Goal: Task Accomplishment & Management: Manage account settings

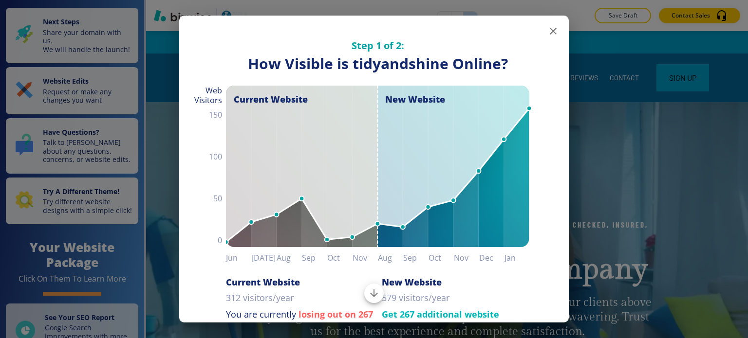
click at [547, 27] on icon "button" at bounding box center [553, 31] width 12 height 12
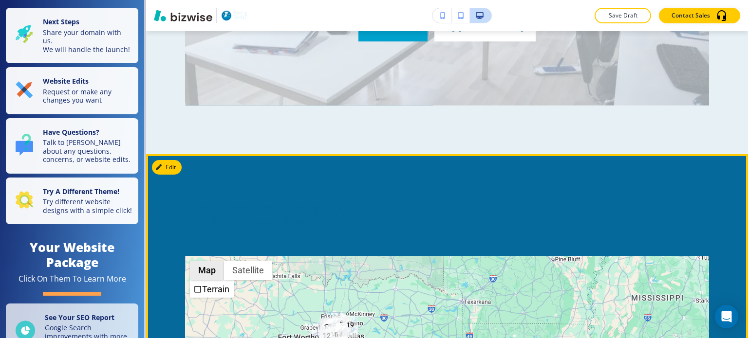
scroll to position [5404, 0]
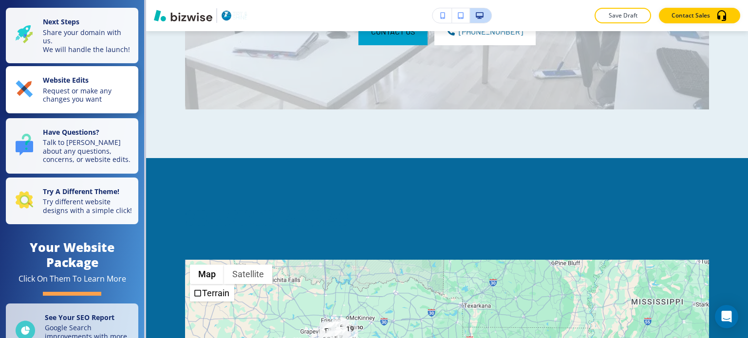
click at [106, 87] on p "Website Edits" at bounding box center [88, 81] width 90 height 11
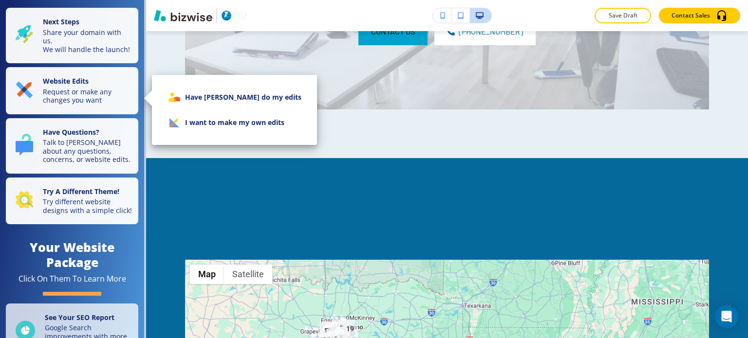
click at [204, 129] on li "I want to make my own edits" at bounding box center [234, 122] width 149 height 25
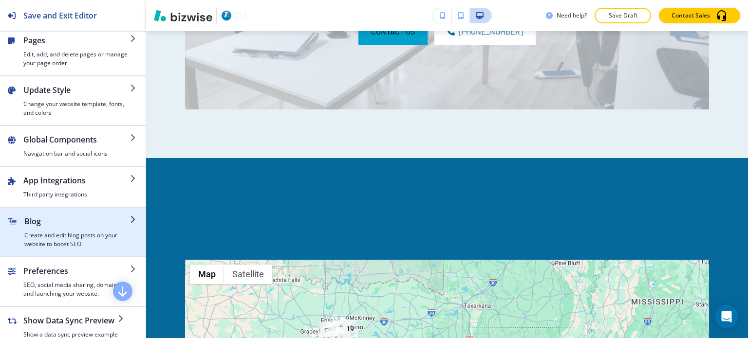
scroll to position [0, 0]
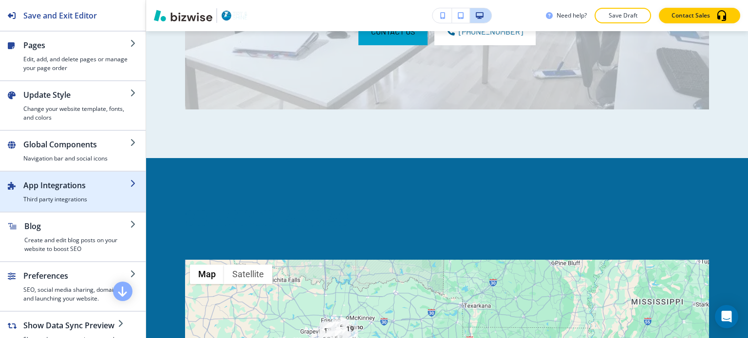
click at [93, 189] on h2 "App Integrations" at bounding box center [76, 186] width 107 height 12
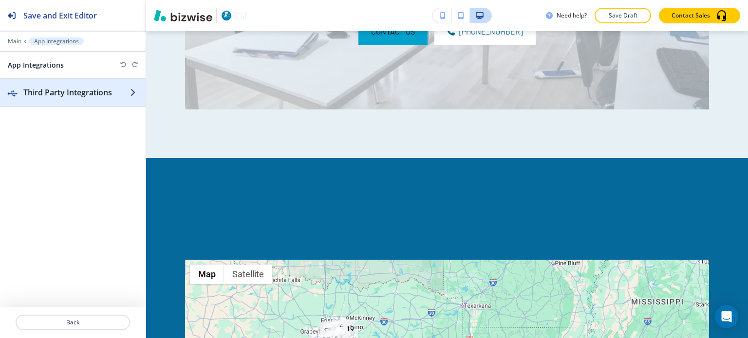
click at [97, 94] on h2 "Third Party Integrations" at bounding box center [76, 93] width 107 height 12
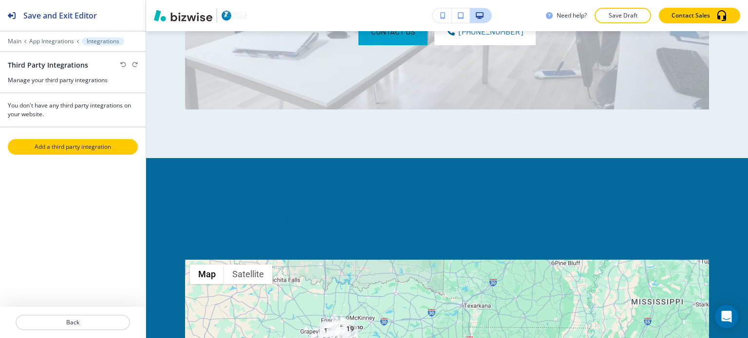
click at [88, 144] on p "Add a third party integration" at bounding box center [73, 147] width 128 height 9
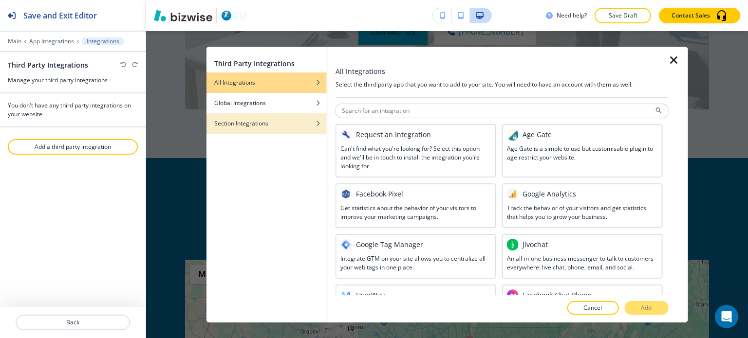
click at [286, 123] on div "Section Integrations" at bounding box center [266, 123] width 120 height 9
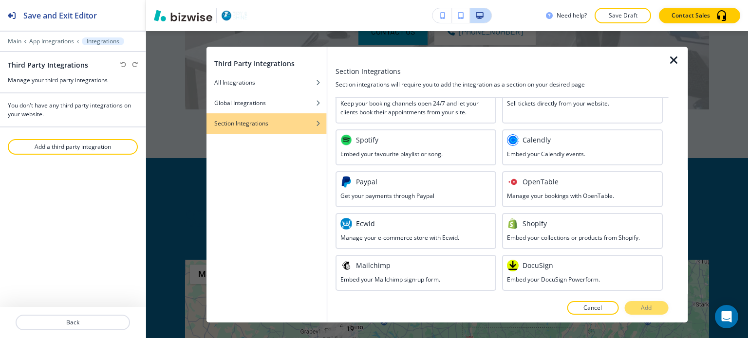
scroll to position [289, 0]
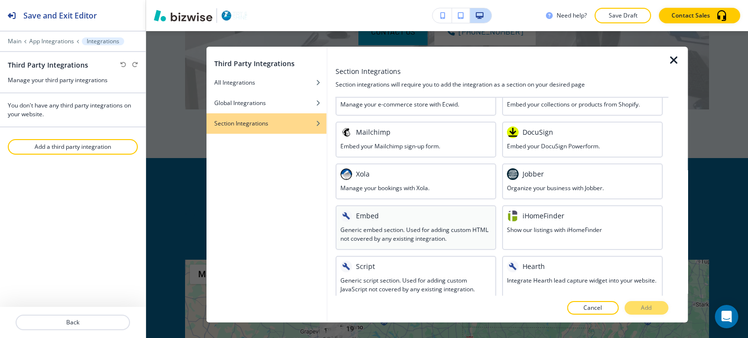
click at [415, 226] on h3 "Generic embed section. Used for adding custom HTML not covered by any existing …" at bounding box center [415, 235] width 151 height 18
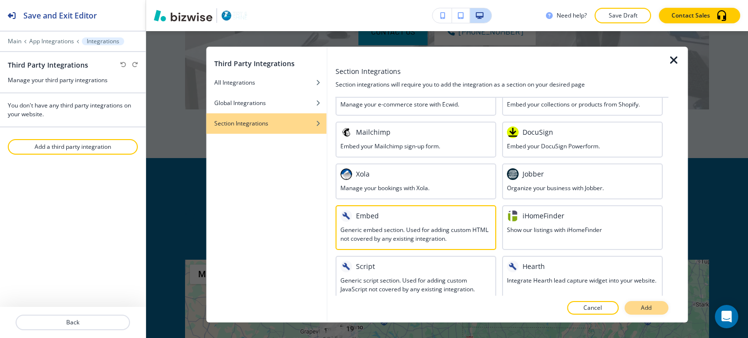
click at [641, 306] on p "Add" at bounding box center [646, 308] width 11 height 9
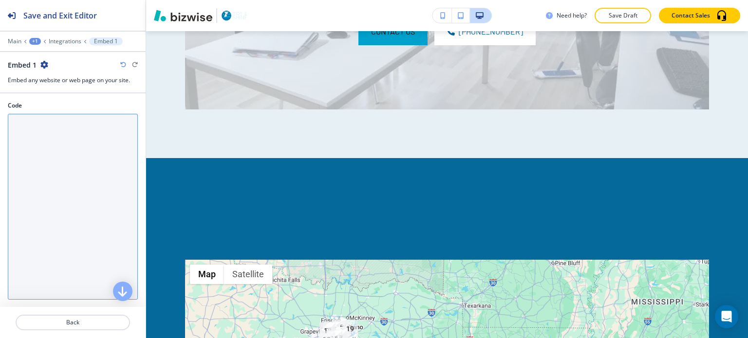
click at [82, 178] on textarea "Code" at bounding box center [73, 207] width 130 height 186
paste textarea "<iframe src="https://www.google.com/maps/d/embed?mid=12ZikmMP4VHdWjsy_6S9fe6siS…"
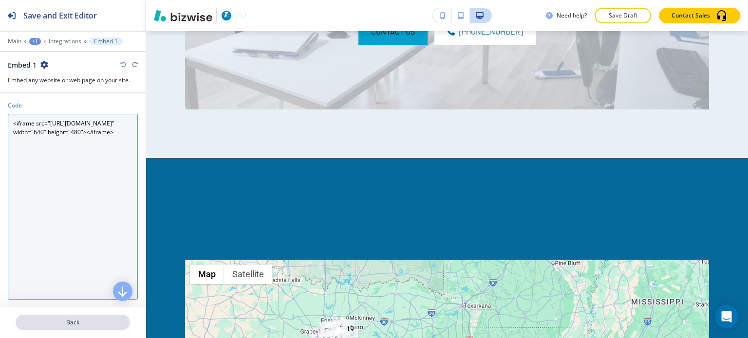
type textarea "<iframe src="https://www.google.com/maps/d/embed?mid=12ZikmMP4VHdWjsy_6S9fe6siS…"
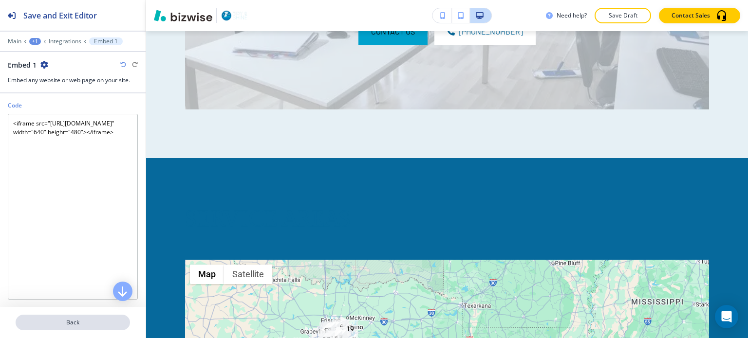
click at [90, 324] on p "Back" at bounding box center [73, 322] width 112 height 9
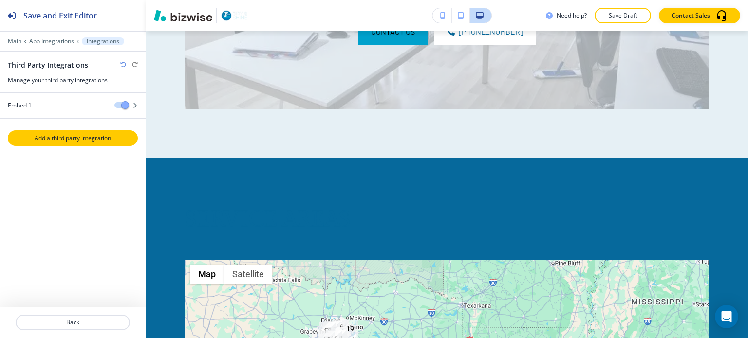
click at [92, 137] on p "Add a third party integration" at bounding box center [73, 138] width 128 height 9
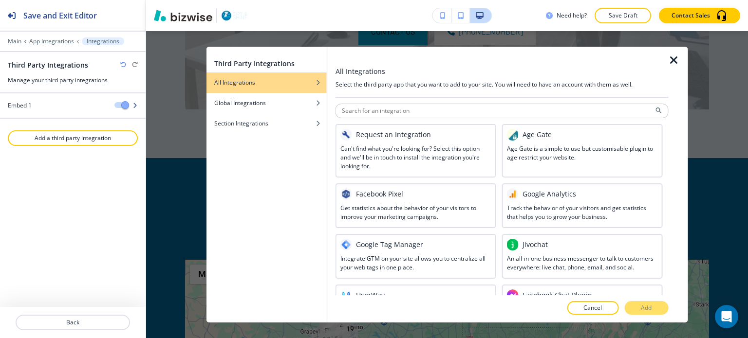
click at [53, 106] on div "Embed 1" at bounding box center [53, 105] width 107 height 9
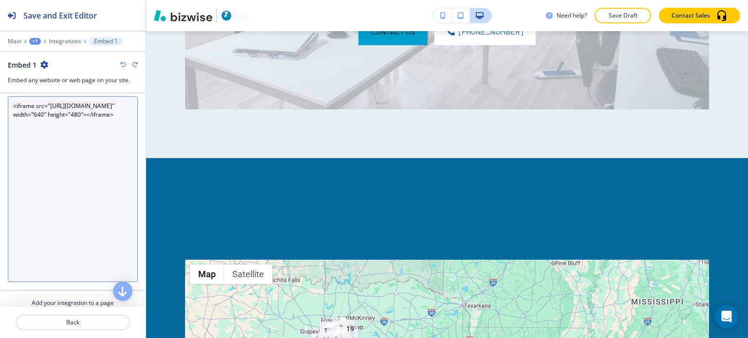
scroll to position [48, 0]
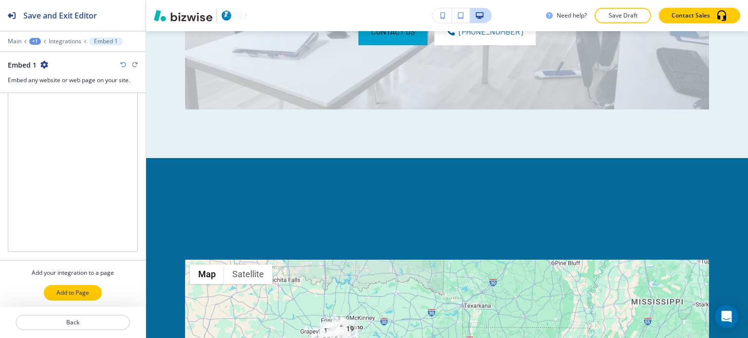
click at [56, 292] on p "Add to Page" at bounding box center [72, 293] width 33 height 9
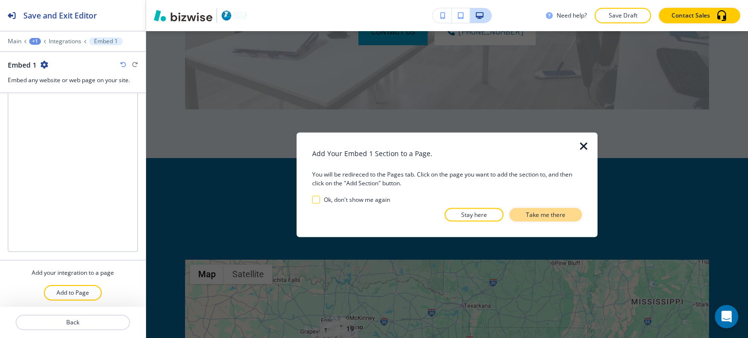
click at [517, 213] on button "Take me there" at bounding box center [545, 215] width 73 height 14
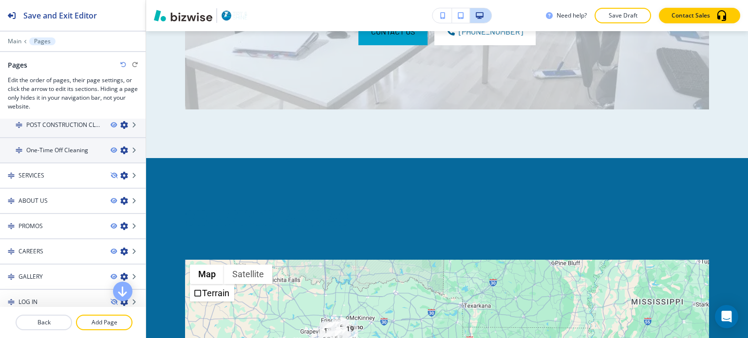
scroll to position [0, 0]
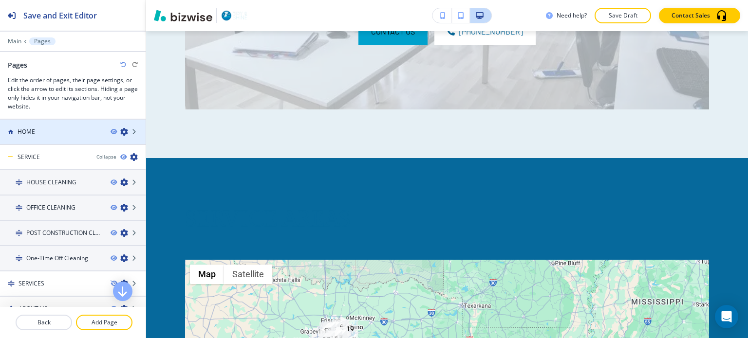
click at [74, 131] on div "HOME" at bounding box center [51, 132] width 103 height 9
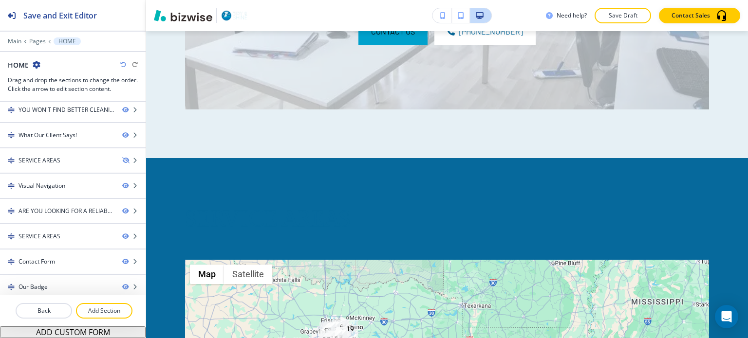
scroll to position [207, 0]
click at [123, 315] on p "Add Section" at bounding box center [104, 311] width 55 height 9
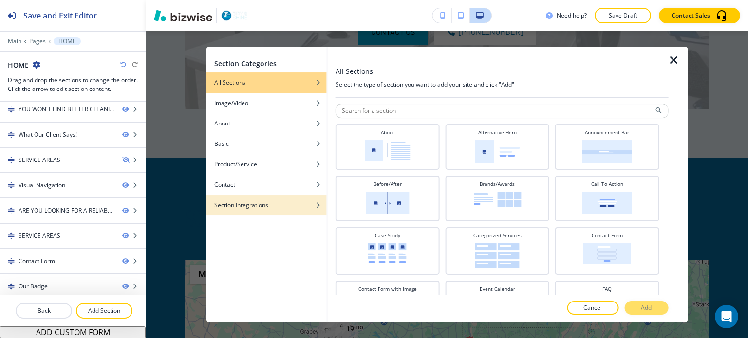
click at [289, 204] on div "Section Integrations" at bounding box center [266, 205] width 120 height 9
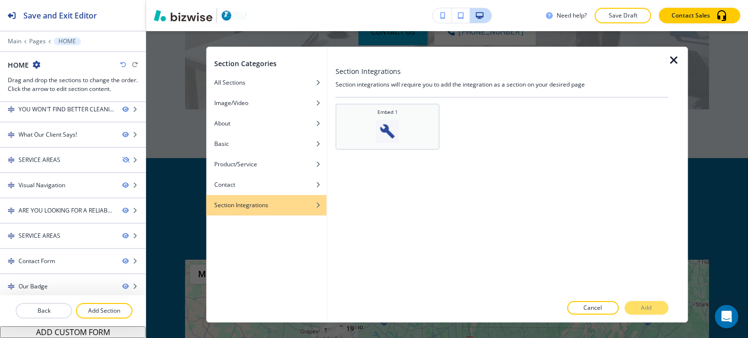
click at [381, 131] on img at bounding box center [387, 131] width 23 height 23
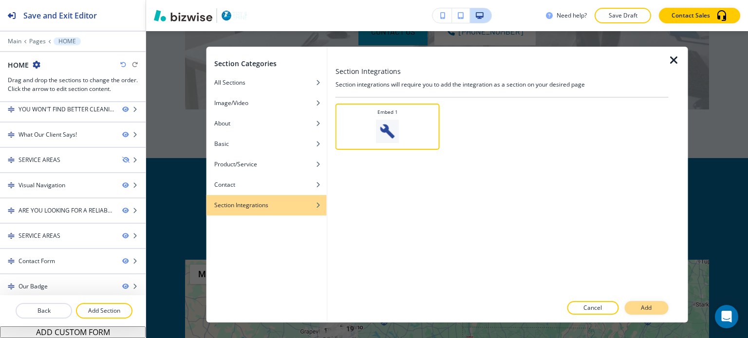
click at [641, 303] on button "Add" at bounding box center [646, 308] width 44 height 14
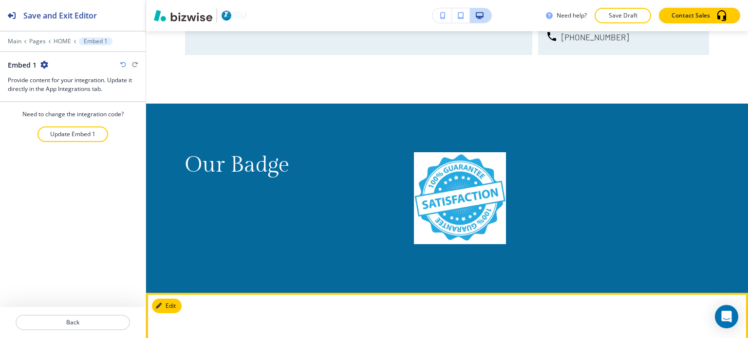
scroll to position [8252, 0]
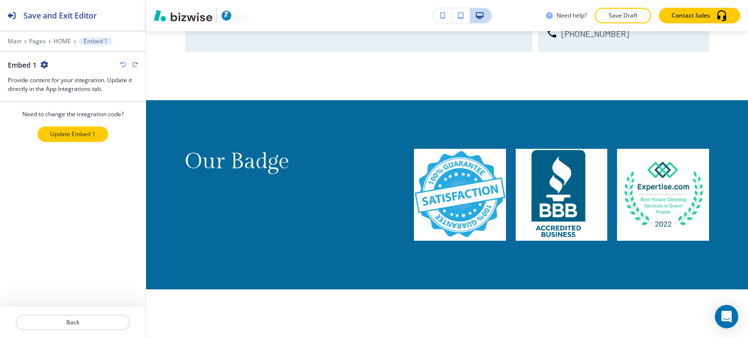
click at [70, 138] on button "Update Embed 1" at bounding box center [72, 135] width 71 height 16
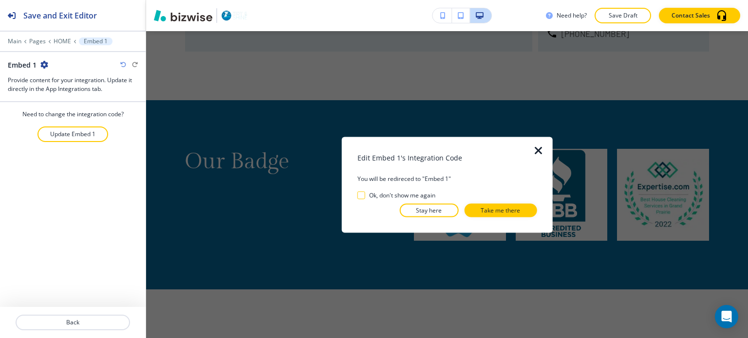
click at [475, 207] on button "Take me there" at bounding box center [500, 211] width 73 height 14
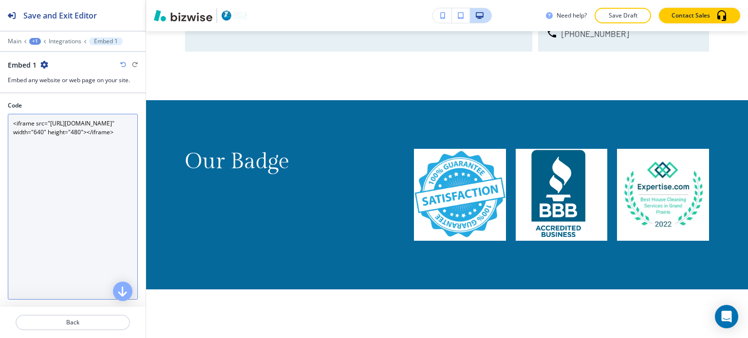
click at [114, 174] on textarea "<iframe src="https://www.google.com/maps/d/embed?mid=12ZikmMP4VHdWjsy_6S9fe6siS…" at bounding box center [73, 207] width 130 height 186
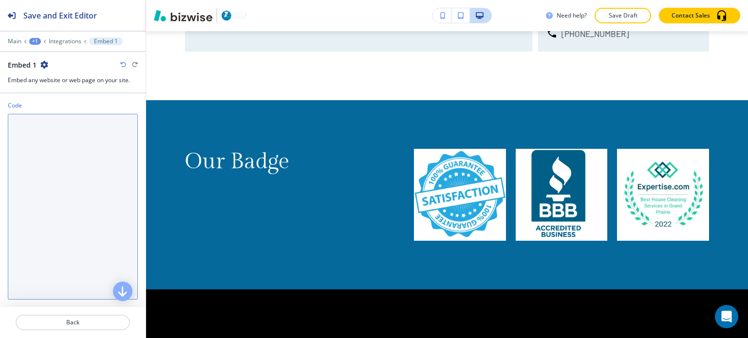
paste textarea "<style> .map-container { width: 100%; height: 100vh; /* Full viewport height, a…"
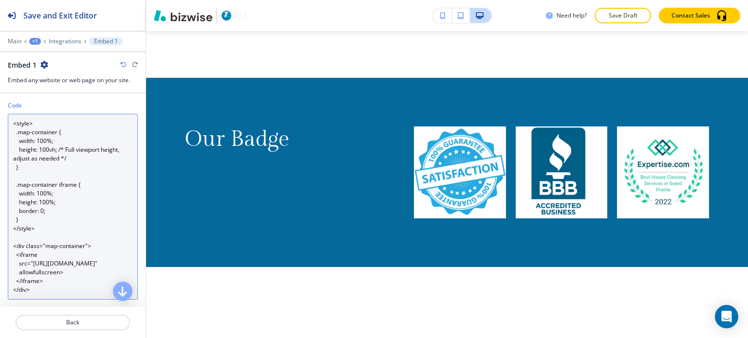
scroll to position [8291, 0]
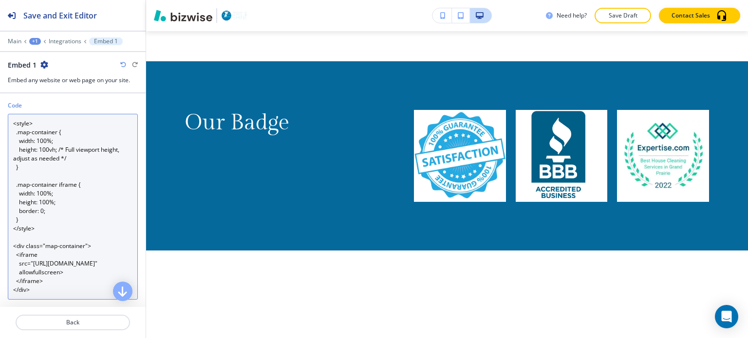
click at [62, 175] on textarea "<style> .map-container { width: 100%; height: 100vh; /* Full viewport height, a…" at bounding box center [73, 207] width 130 height 186
click at [60, 212] on textarea "<style> .map-container { width: 100%; height: 100vh; /* Full viewport height, a…" at bounding box center [73, 207] width 130 height 186
paste textarea "html, body { /* remove the default gap */ height: 100%; margin: 0; padding: 0; …"
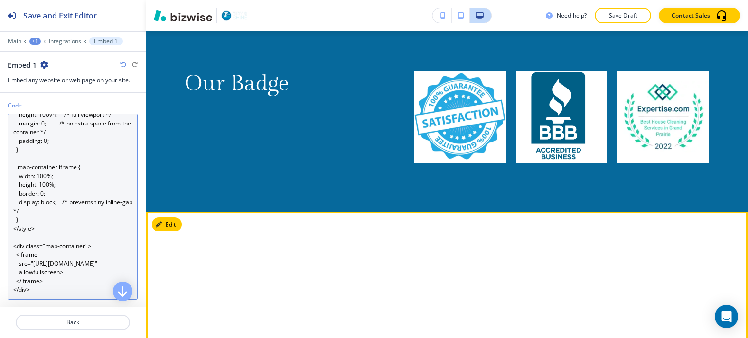
scroll to position [8437, 0]
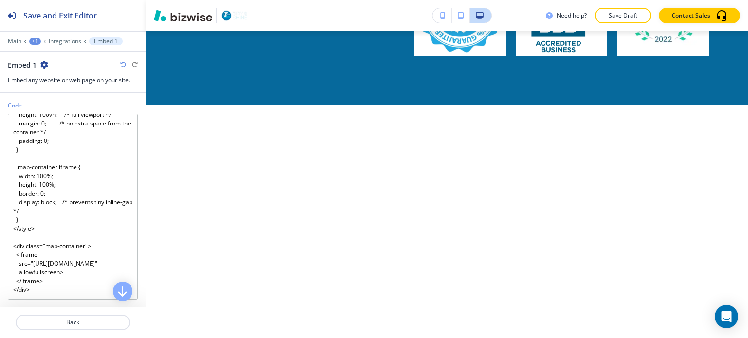
click at [125, 64] on icon "button" at bounding box center [123, 65] width 6 height 6
type textarea "<style> .map-container { width: 100%; height: 100vh; /* Full viewport height, a…"
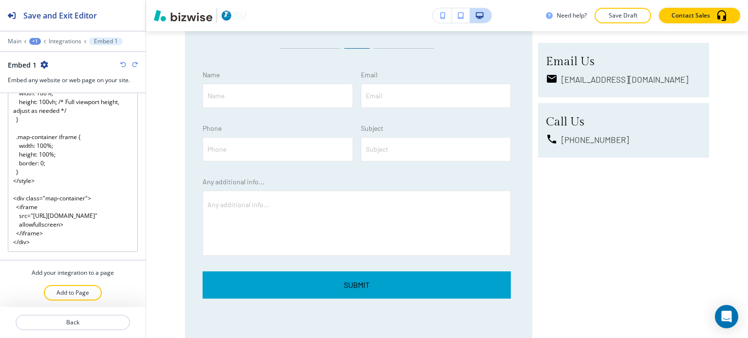
scroll to position [7821, 0]
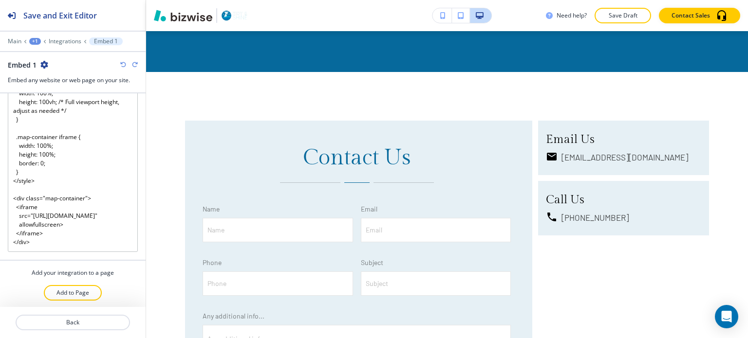
click at [31, 44] on div "+1" at bounding box center [35, 41] width 12 height 7
click at [38, 50] on button "App Integrations" at bounding box center [60, 57] width 62 height 18
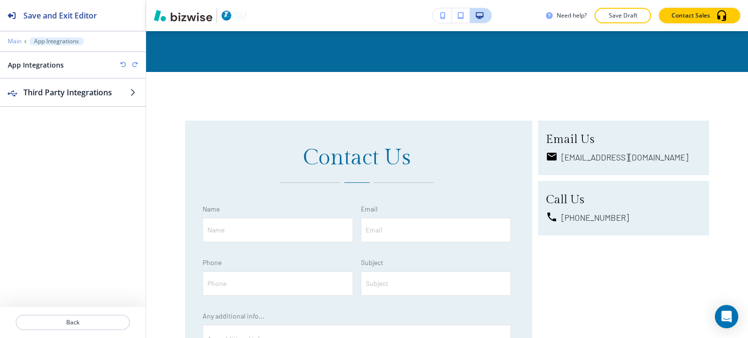
click at [14, 42] on p "Main" at bounding box center [15, 41] width 14 height 7
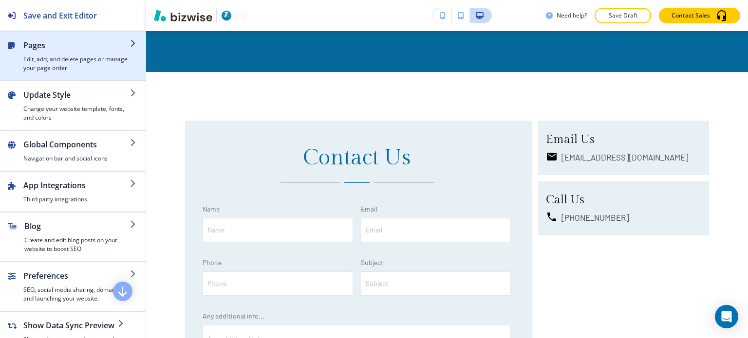
click at [51, 74] on div "button" at bounding box center [73, 77] width 146 height 8
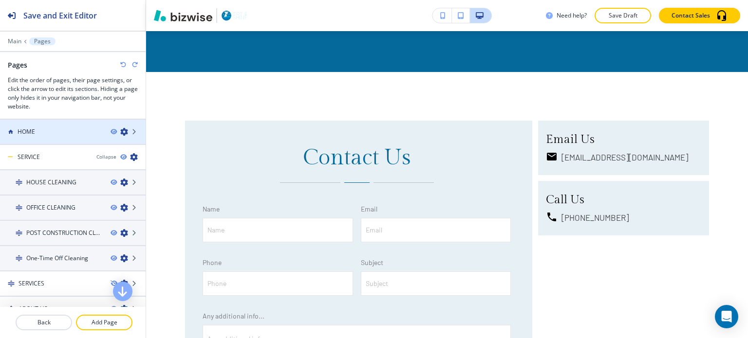
click at [47, 125] on div at bounding box center [73, 124] width 146 height 8
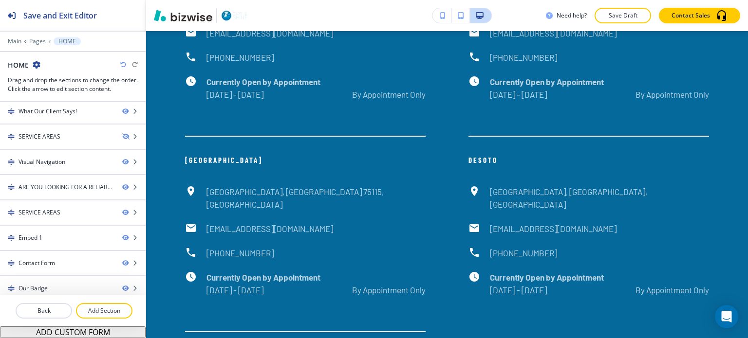
scroll to position [7362, 0]
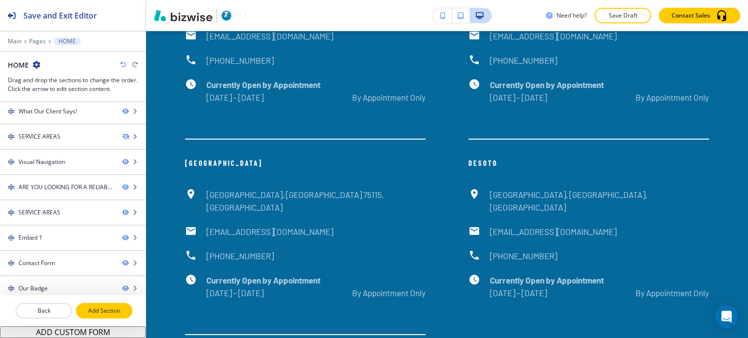
click at [98, 309] on p "Add Section" at bounding box center [104, 311] width 55 height 9
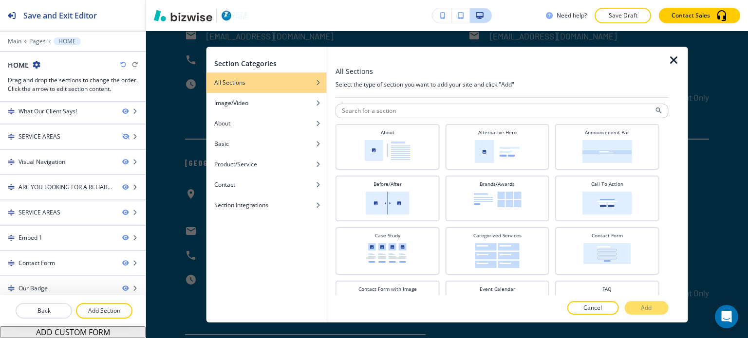
scroll to position [2, 0]
click at [633, 142] on div "Announcement Bar" at bounding box center [607, 144] width 94 height 34
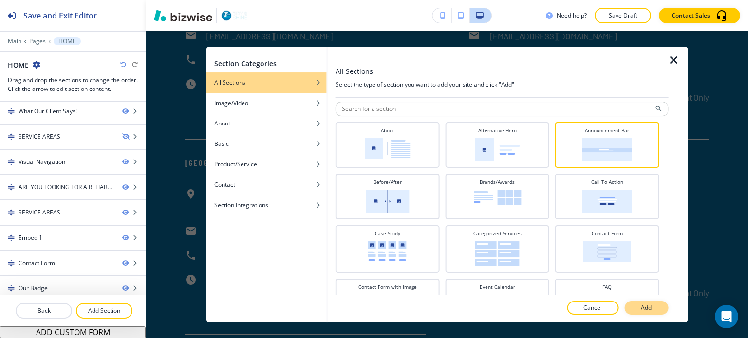
click at [654, 314] on button "Add" at bounding box center [646, 308] width 44 height 14
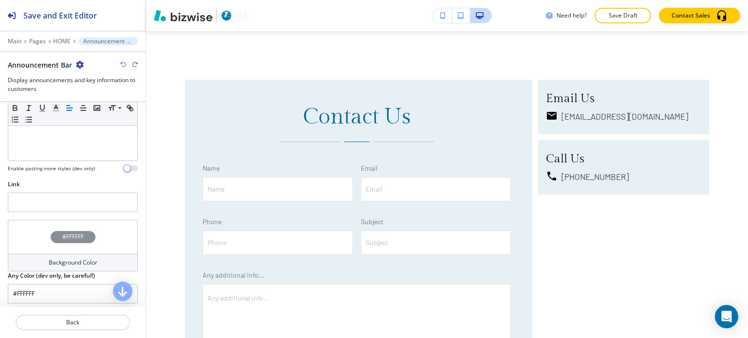
scroll to position [272, 0]
click at [57, 41] on p "HOME" at bounding box center [62, 41] width 18 height 7
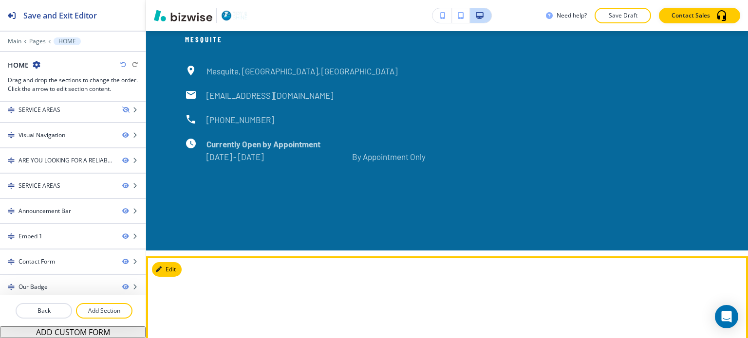
scroll to position [7654, 0]
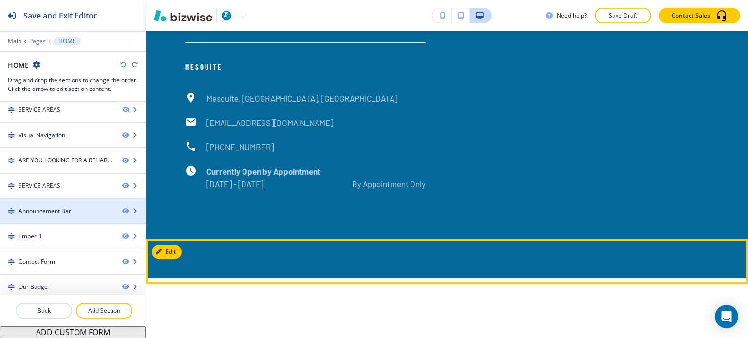
click at [38, 216] on div at bounding box center [73, 220] width 146 height 8
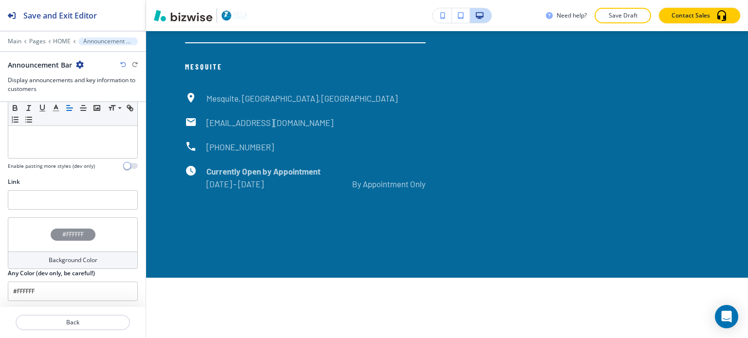
click at [40, 252] on div "Background Color" at bounding box center [73, 261] width 130 height 18
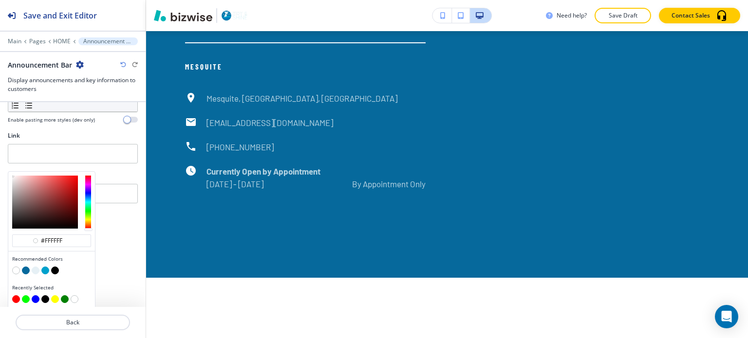
click at [16, 267] on button "button" at bounding box center [16, 271] width 8 height 8
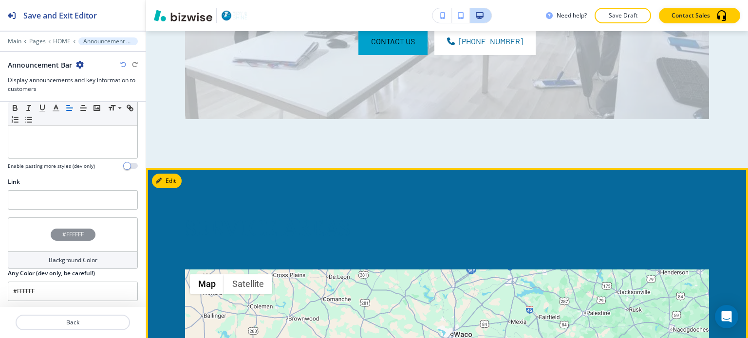
scroll to position [5366, 0]
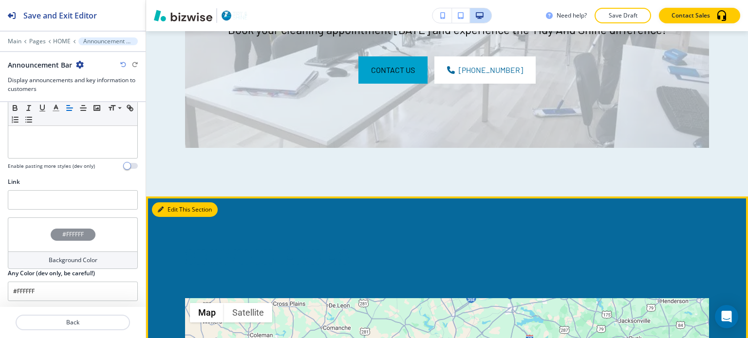
click at [173, 203] on button "Edit This Section" at bounding box center [185, 210] width 66 height 15
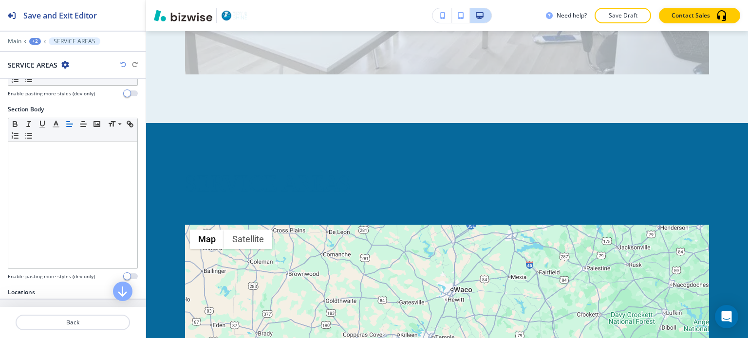
scroll to position [0, 0]
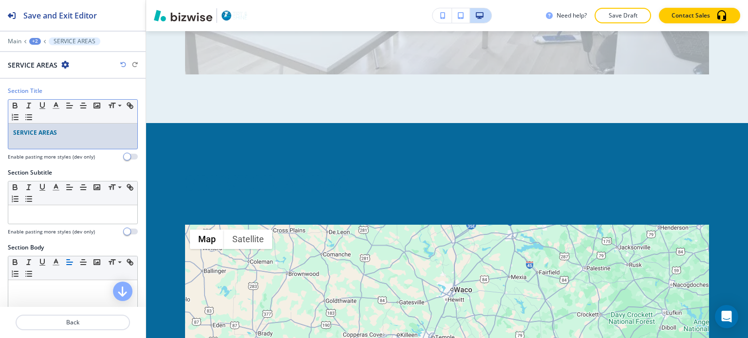
click at [72, 132] on p "SERVICE AREAS" at bounding box center [72, 133] width 119 height 9
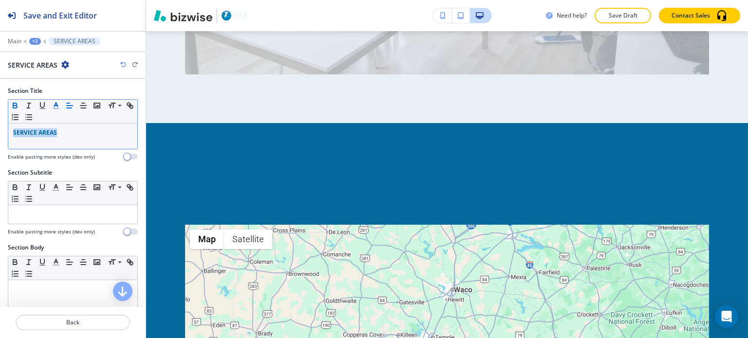
click at [59, 108] on icon "button" at bounding box center [56, 105] width 9 height 9
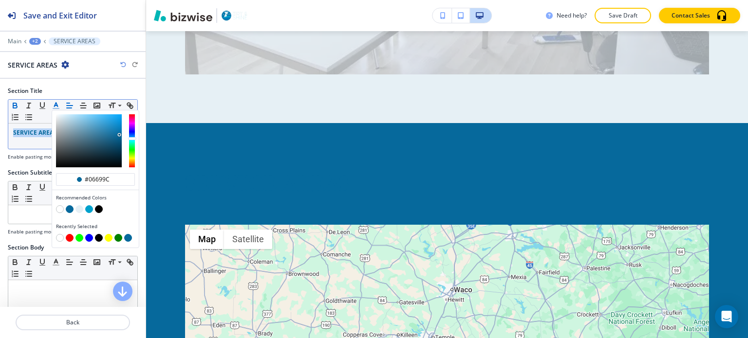
click at [57, 206] on button "button" at bounding box center [60, 209] width 8 height 8
type input "#ffffff"
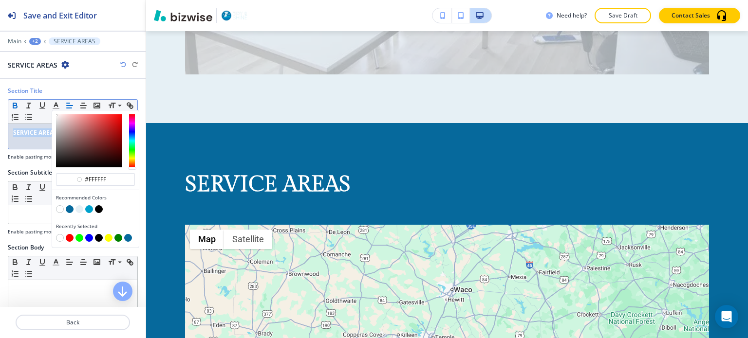
click at [16, 109] on icon "button" at bounding box center [15, 105] width 9 height 9
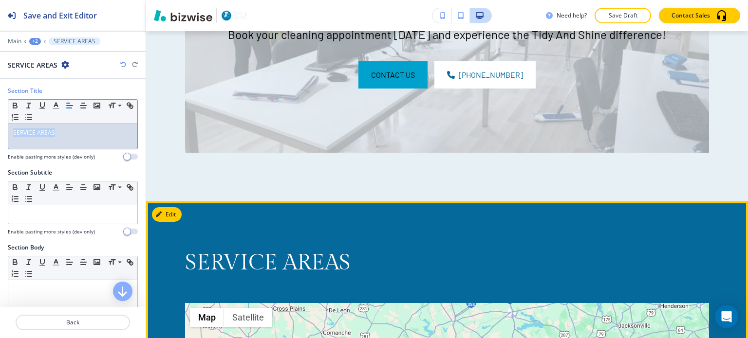
scroll to position [5342, 0]
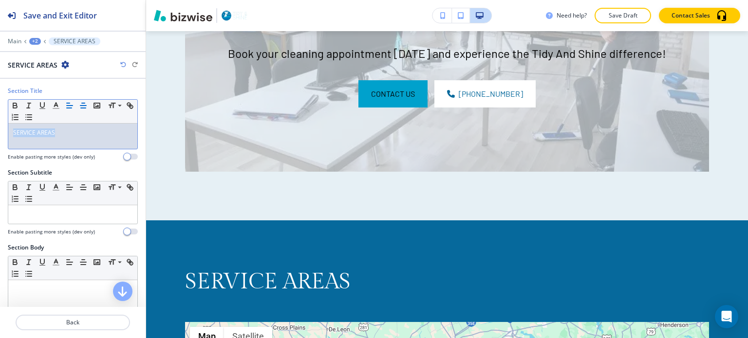
click at [86, 102] on icon "button" at bounding box center [83, 105] width 9 height 9
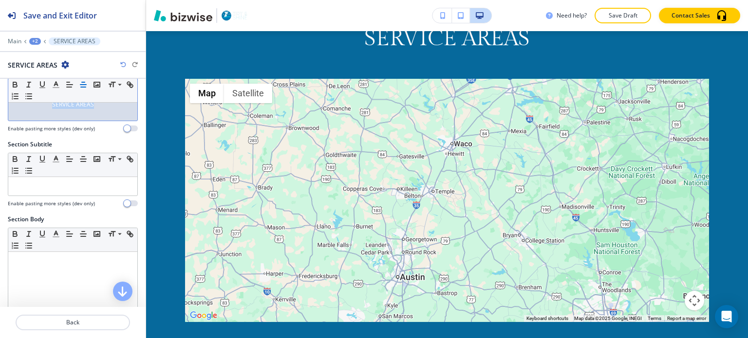
scroll to position [0, 0]
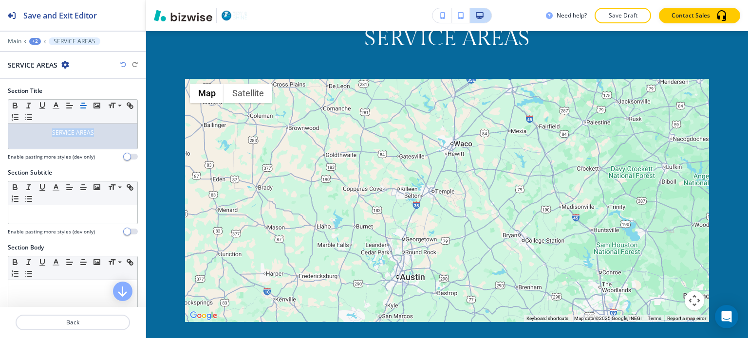
click at [35, 40] on div "+2" at bounding box center [35, 41] width 12 height 7
click at [45, 71] on p "HOME" at bounding box center [61, 74] width 50 height 9
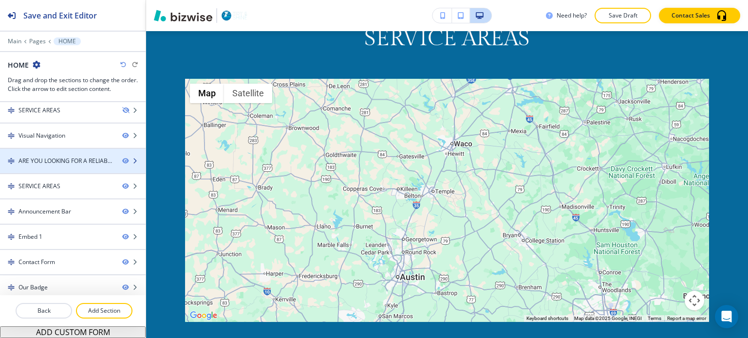
scroll to position [258, 0]
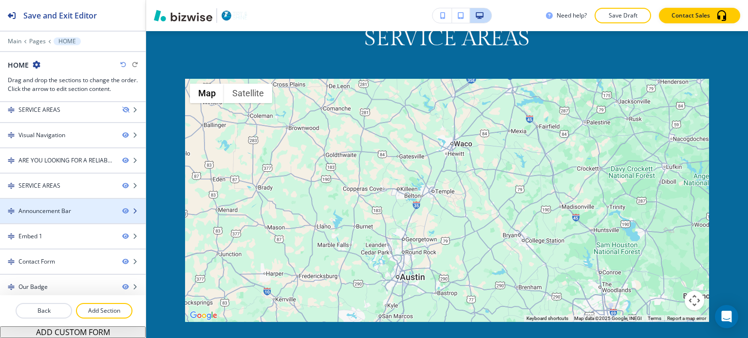
click at [96, 211] on div "Announcement Bar" at bounding box center [57, 211] width 114 height 9
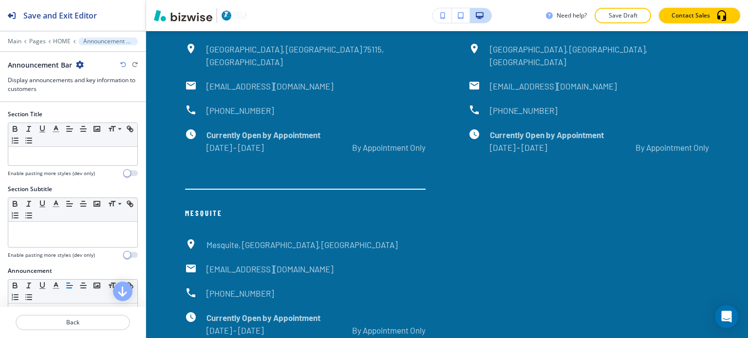
scroll to position [7654, 0]
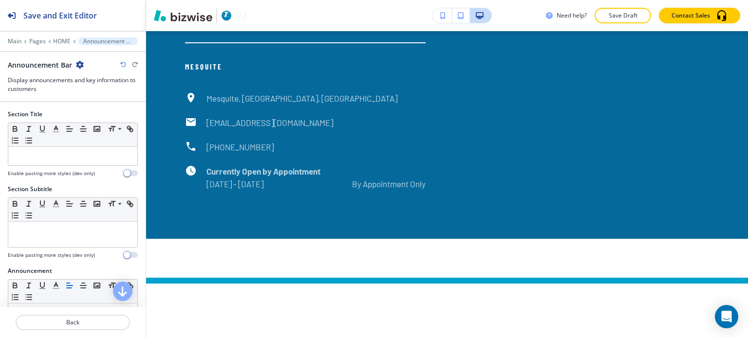
click at [79, 64] on icon "button" at bounding box center [80, 65] width 8 height 8
click at [101, 109] on button "Delete Section" at bounding box center [106, 116] width 62 height 18
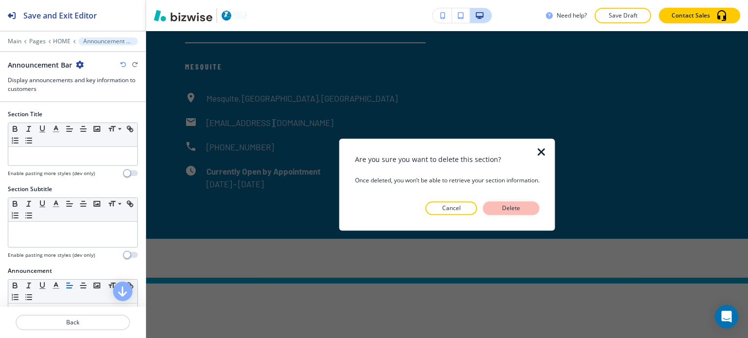
click at [517, 205] on p "Delete" at bounding box center [511, 208] width 23 height 9
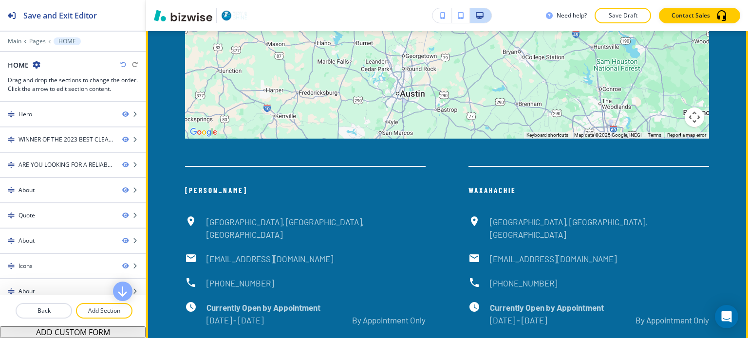
scroll to position [5755, 0]
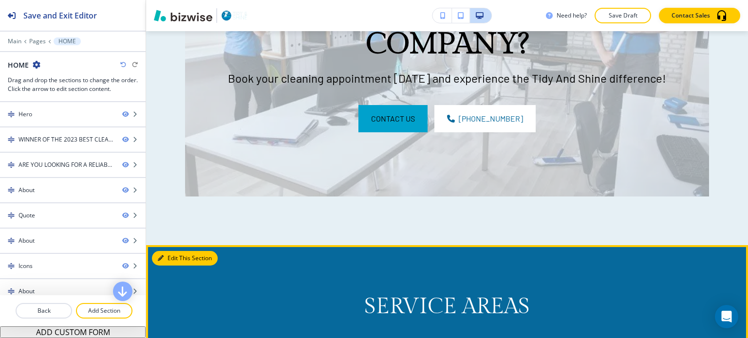
click at [172, 251] on button "Edit This Section" at bounding box center [185, 258] width 66 height 15
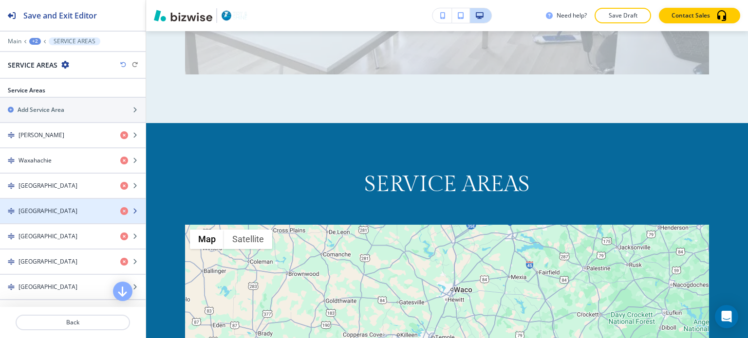
scroll to position [390, 0]
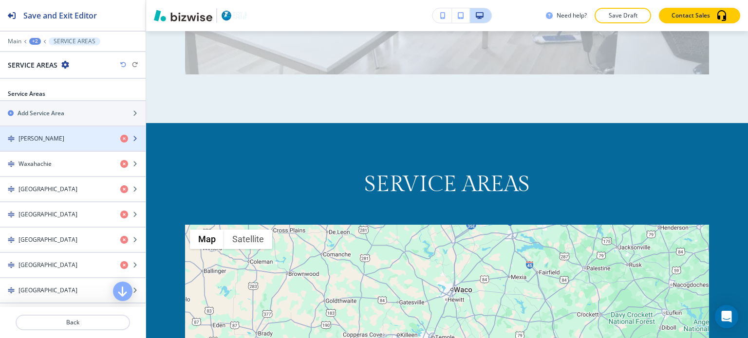
click at [59, 147] on div "button" at bounding box center [73, 147] width 146 height 8
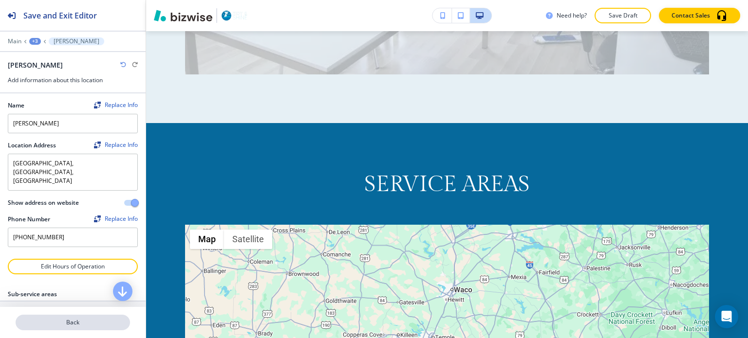
click at [62, 323] on p "Back" at bounding box center [73, 322] width 112 height 9
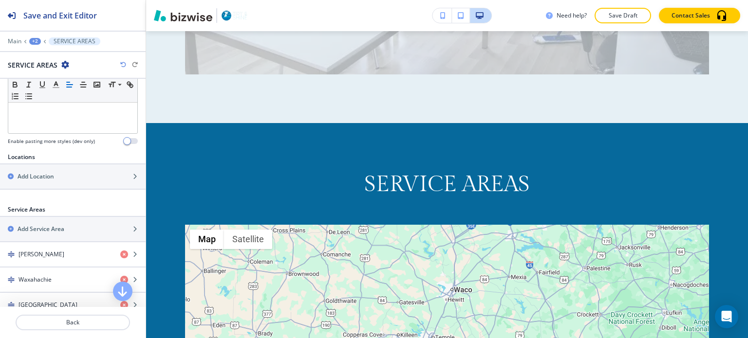
scroll to position [292, 0]
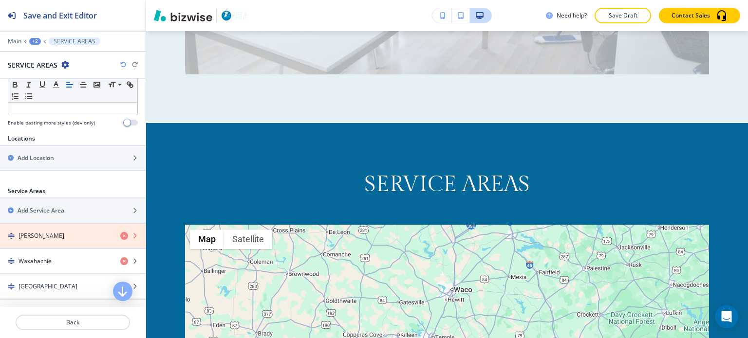
click at [120, 232] on icon "button" at bounding box center [124, 236] width 8 height 8
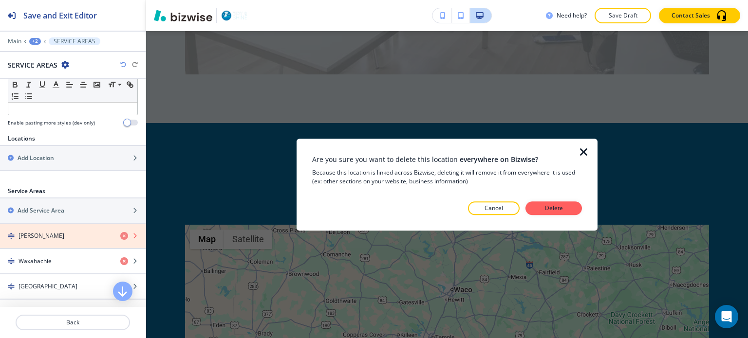
click at [120, 232] on icon "button" at bounding box center [124, 236] width 8 height 8
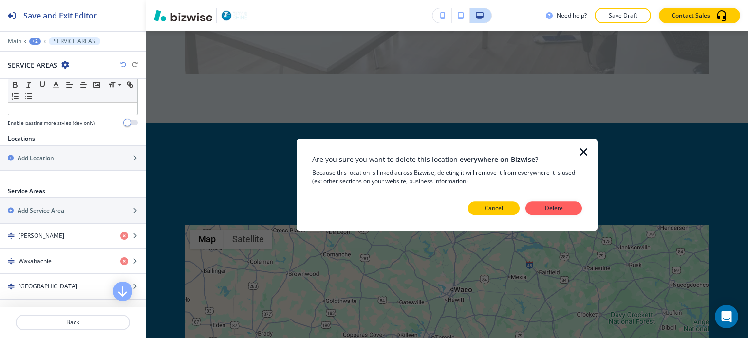
click at [510, 208] on button "Cancel" at bounding box center [494, 209] width 52 height 14
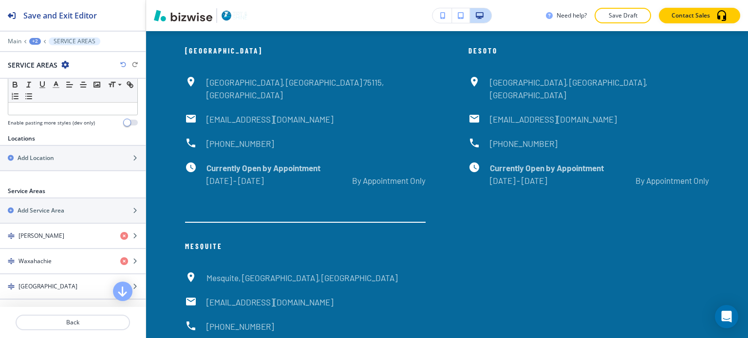
scroll to position [7484, 0]
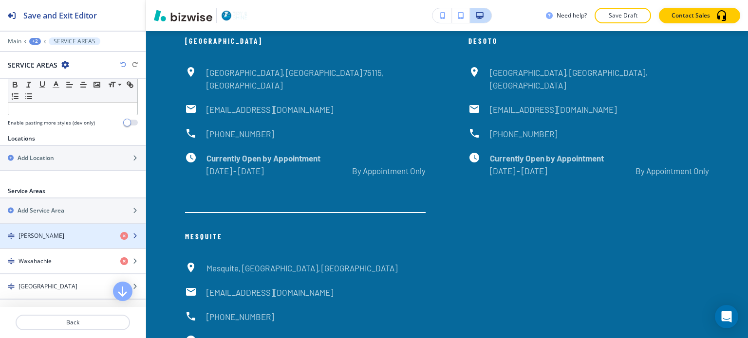
click at [55, 233] on div "[PERSON_NAME]" at bounding box center [56, 236] width 112 height 9
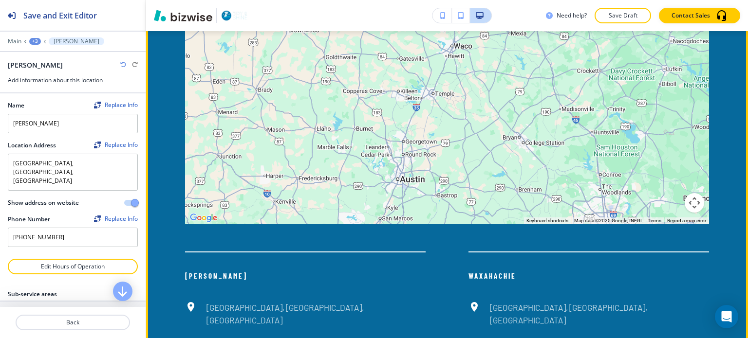
scroll to position [5683, 0]
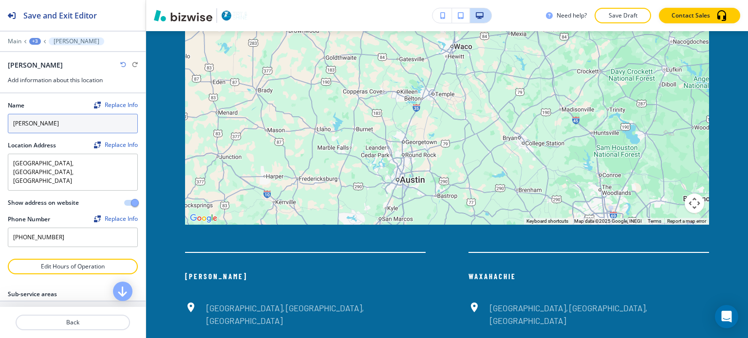
drag, startPoint x: 33, startPoint y: 124, endPoint x: 0, endPoint y: 117, distance: 33.8
click at [0, 118] on div "Name Replace Info Ennis Location Address Replace Info Ennis, TX, USA Ennis, TX,…" at bounding box center [73, 176] width 146 height 166
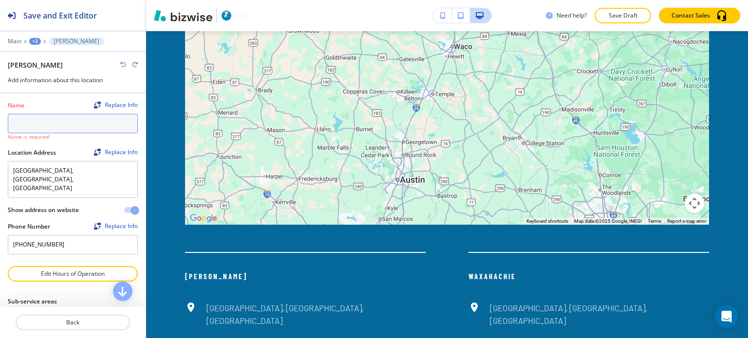
type input "[PERSON_NAME]"
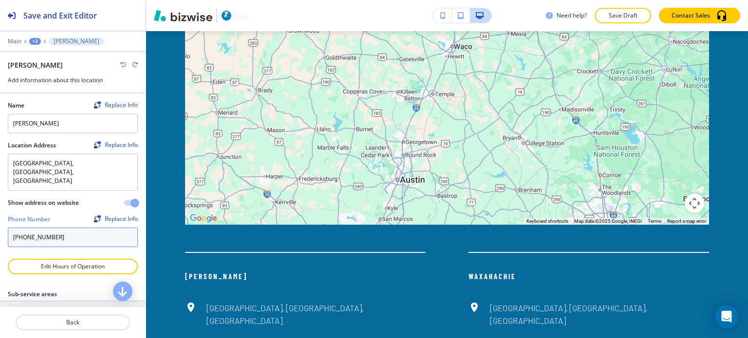
drag, startPoint x: 56, startPoint y: 219, endPoint x: 0, endPoint y: 223, distance: 56.6
click at [28, 228] on input "[PHONE_NUMBER]" at bounding box center [73, 237] width 130 height 19
click at [71, 228] on input "[PHONE_NUMBER]" at bounding box center [73, 237] width 130 height 19
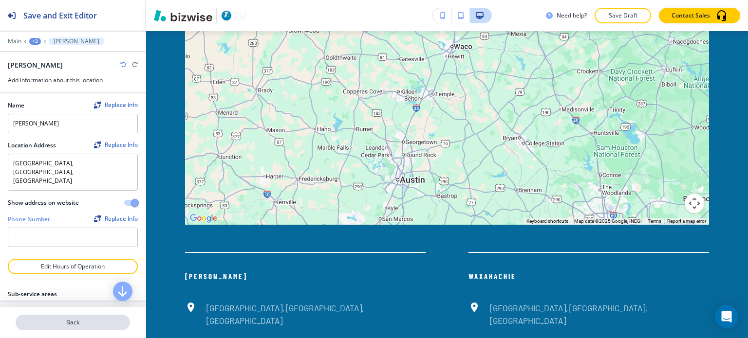
click at [74, 325] on p "Back" at bounding box center [73, 322] width 112 height 9
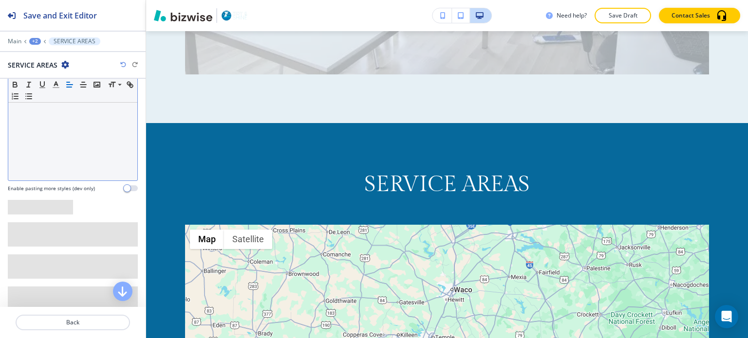
scroll to position [320, 0]
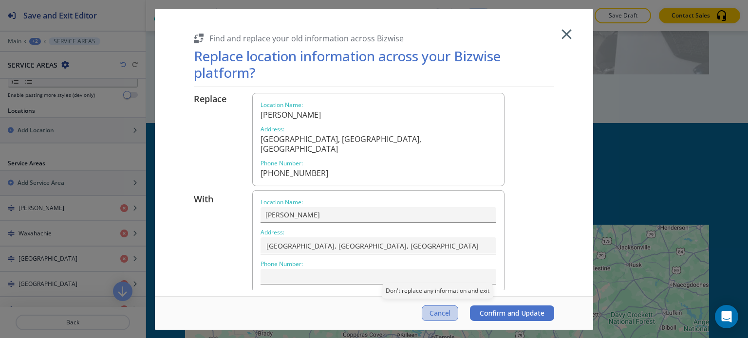
click at [427, 314] on button "Cancel" at bounding box center [440, 314] width 37 height 16
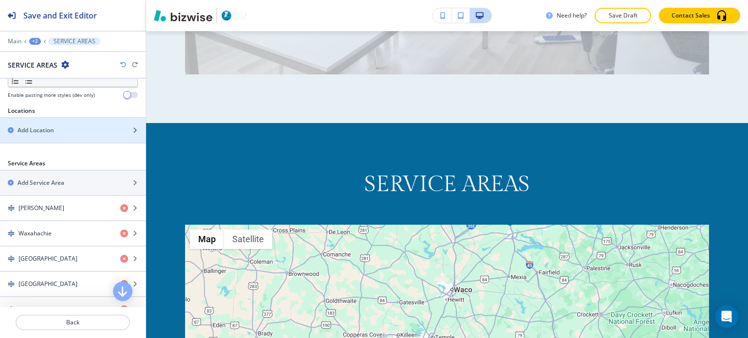
click at [58, 128] on div "Add Location" at bounding box center [62, 130] width 124 height 9
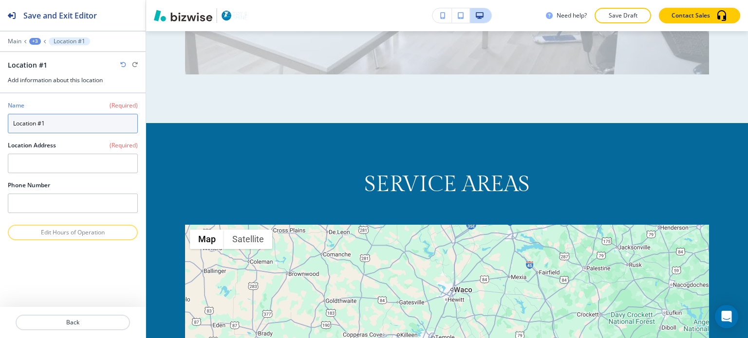
drag, startPoint x: 59, startPoint y: 124, endPoint x: 18, endPoint y: 121, distance: 42.0
click at [18, 121] on input "Location #1" at bounding box center [73, 123] width 130 height 19
click at [68, 123] on input "Location #1" at bounding box center [73, 123] width 130 height 19
click at [51, 123] on input "Location #1" at bounding box center [73, 123] width 130 height 19
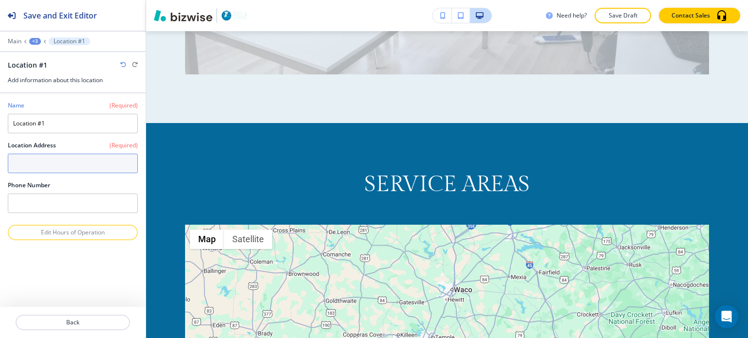
click at [60, 160] on textarea at bounding box center [73, 163] width 130 height 19
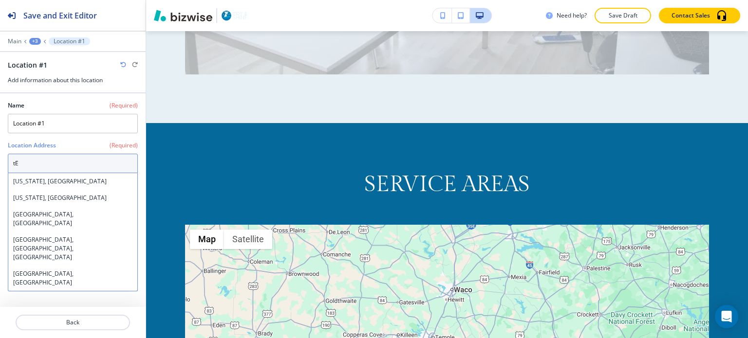
type textarea "t"
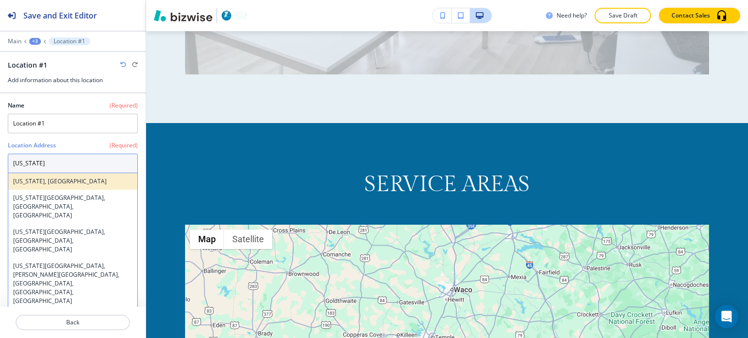
click at [30, 177] on h4 "[US_STATE], [GEOGRAPHIC_DATA]" at bounding box center [72, 181] width 119 height 9
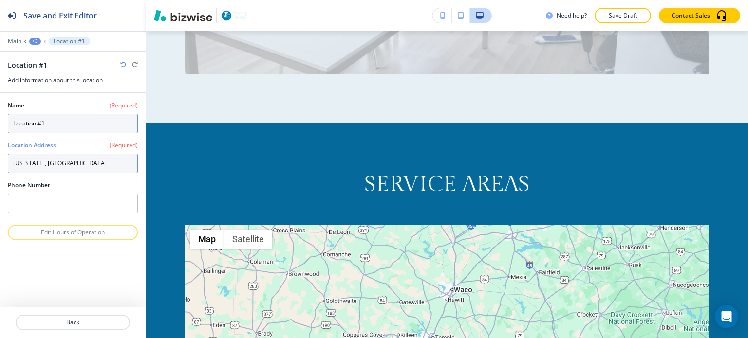
type textarea "[US_STATE], [GEOGRAPHIC_DATA]"
drag, startPoint x: 48, startPoint y: 121, endPoint x: 5, endPoint y: 115, distance: 43.2
click at [5, 115] on div "Name (Required) Location #1 Location Address (Required) Texas, USA Texas, USA P…" at bounding box center [73, 158] width 146 height 131
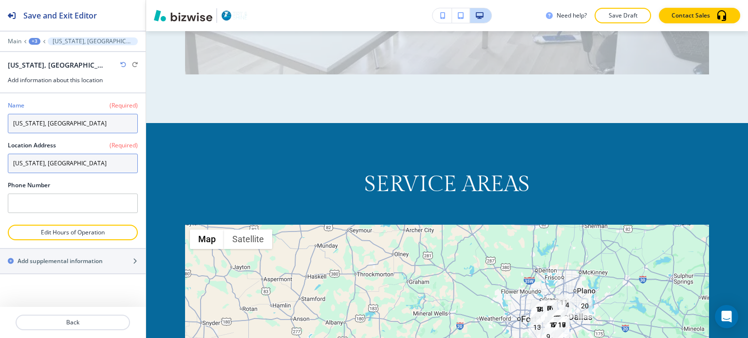
type input "[US_STATE], [GEOGRAPHIC_DATA]"
click at [55, 161] on textarea "[US_STATE], [GEOGRAPHIC_DATA]" at bounding box center [73, 163] width 130 height 19
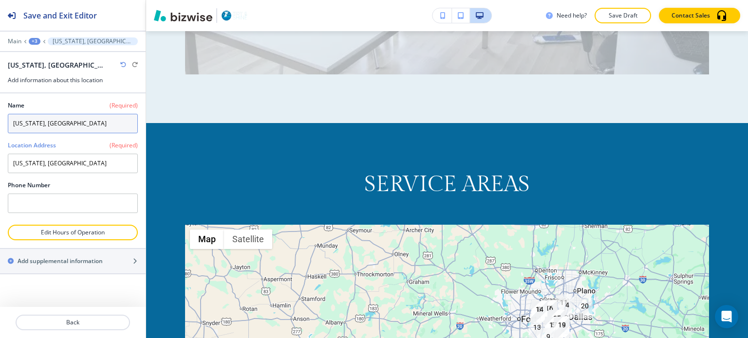
click at [46, 122] on input "[US_STATE], [GEOGRAPHIC_DATA]" at bounding box center [73, 123] width 130 height 19
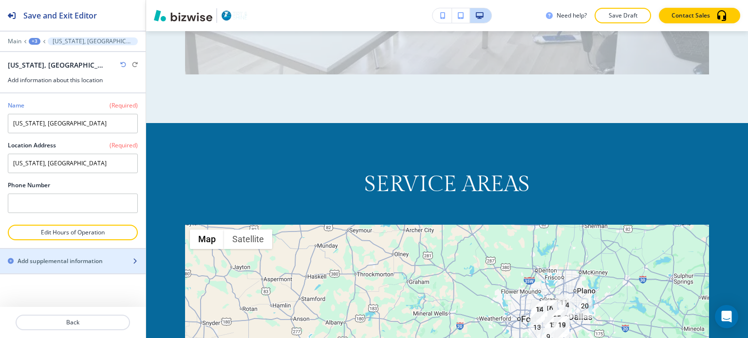
click at [62, 259] on h2 "Add supplemental information" at bounding box center [60, 261] width 85 height 9
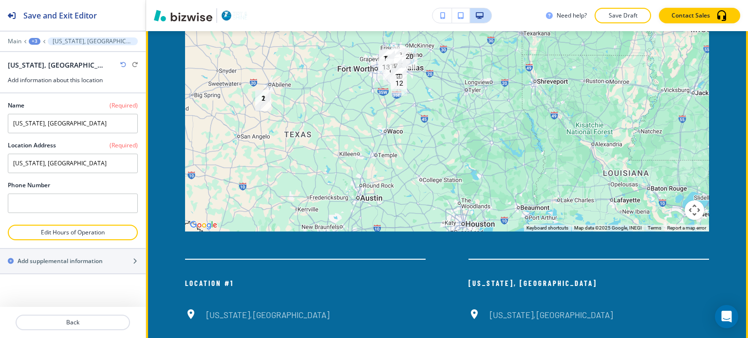
scroll to position [5780, 0]
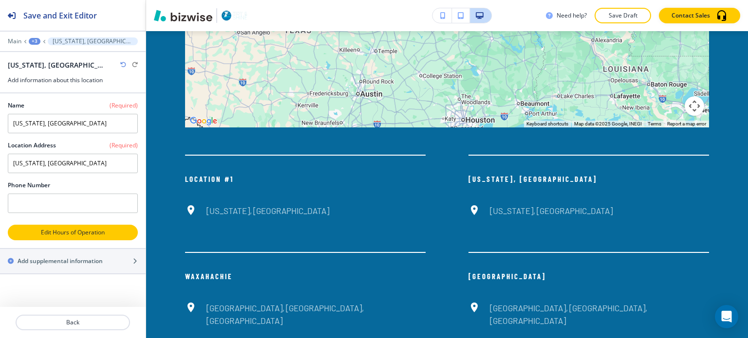
click at [67, 233] on p "Edit Hours of Operation" at bounding box center [73, 232] width 128 height 9
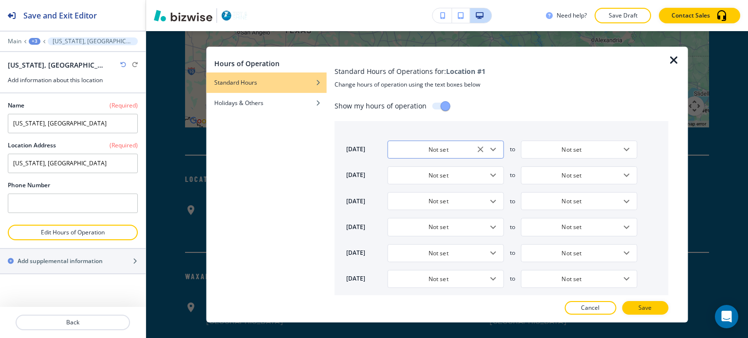
click at [440, 148] on input "Not set" at bounding box center [438, 150] width 92 height 8
click at [423, 183] on h4 "By Appointment Only" at bounding box center [424, 184] width 58 height 9
type input "By Appointment Only"
type input "9:00 AM"
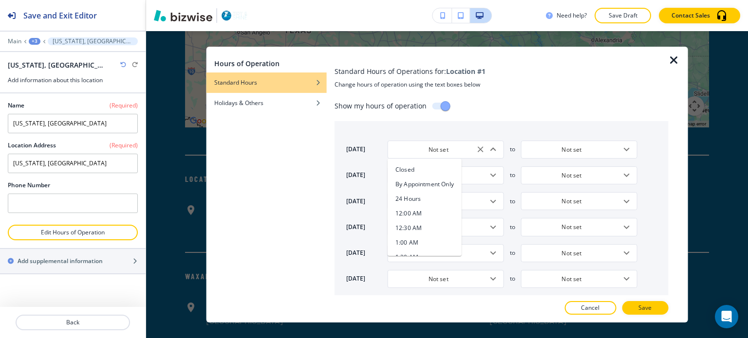
type input "5:00 PM"
type input "9:00 AM"
type input "5:00 PM"
type input "9:00 AM"
type input "5:00 PM"
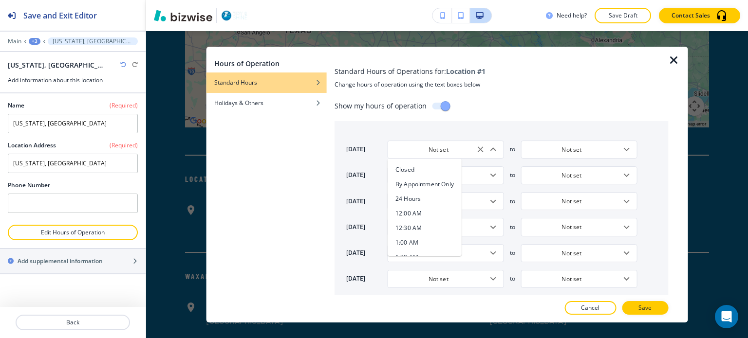
type input "9:00 AM"
type input "5:00 PM"
type input "9:00 AM"
type input "5:00 PM"
type input "Closed"
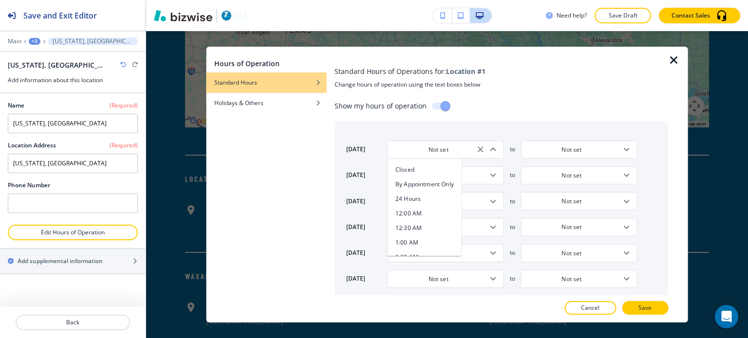
type input "Closed"
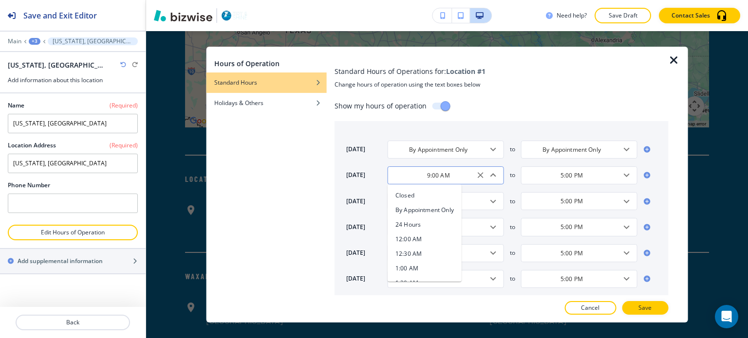
click at [428, 178] on input "9:00 AM" at bounding box center [438, 175] width 92 height 8
click at [422, 208] on h4 "By Appointment Only" at bounding box center [424, 210] width 58 height 9
type input "By Appointment Only"
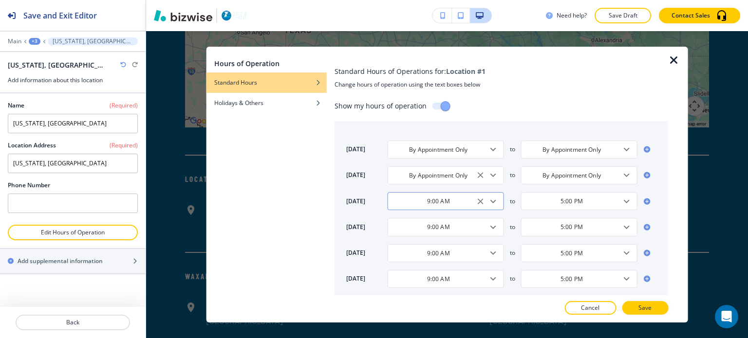
click at [428, 203] on input "9:00 AM" at bounding box center [438, 201] width 92 height 8
click at [426, 123] on h4 "By Appointment Only" at bounding box center [424, 120] width 58 height 9
type input "By Appointment Only"
click at [418, 227] on input "9:00 AM" at bounding box center [438, 227] width 92 height 8
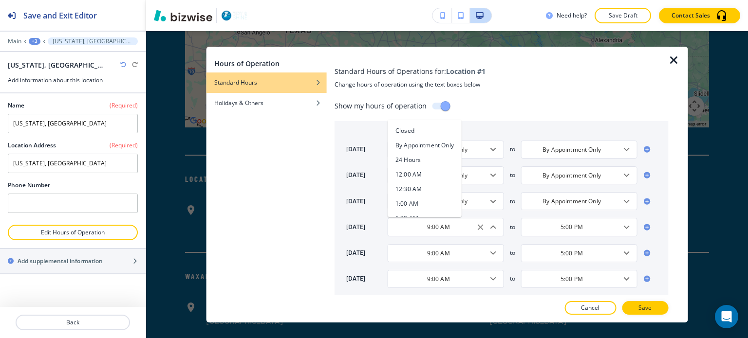
click at [421, 148] on h4 "By Appointment Only" at bounding box center [424, 146] width 58 height 9
type input "By Appointment Only"
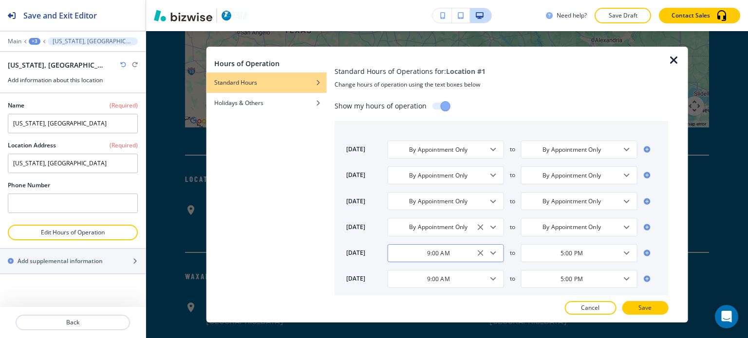
click at [426, 255] on input "9:00 AM" at bounding box center [438, 253] width 92 height 8
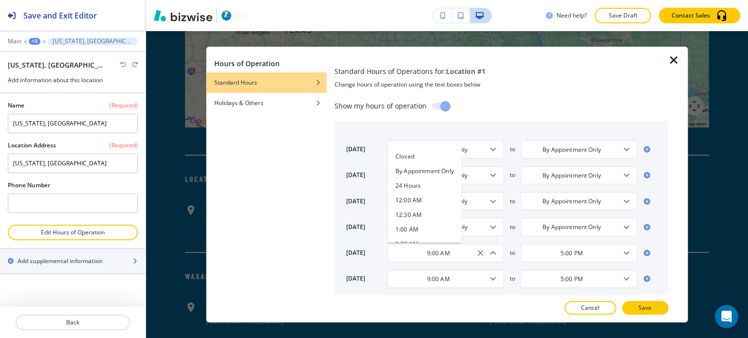
click at [410, 171] on h4 "By Appointment Only" at bounding box center [424, 171] width 58 height 9
type input "By Appointment Only"
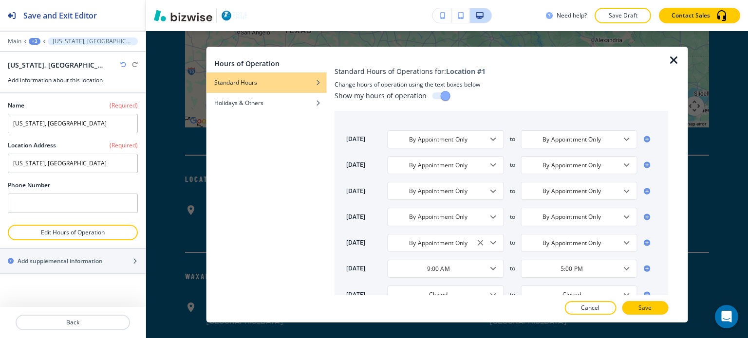
scroll to position [28, 0]
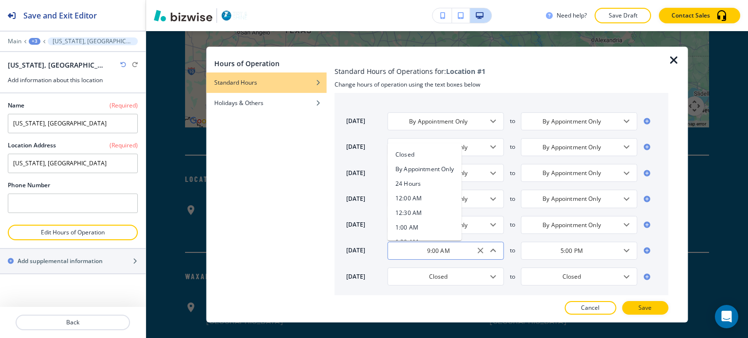
click at [446, 253] on input "9:00 AM" at bounding box center [438, 251] width 92 height 8
click at [419, 168] on h4 "By Appointment Only" at bounding box center [424, 169] width 58 height 9
type input "By Appointment Only"
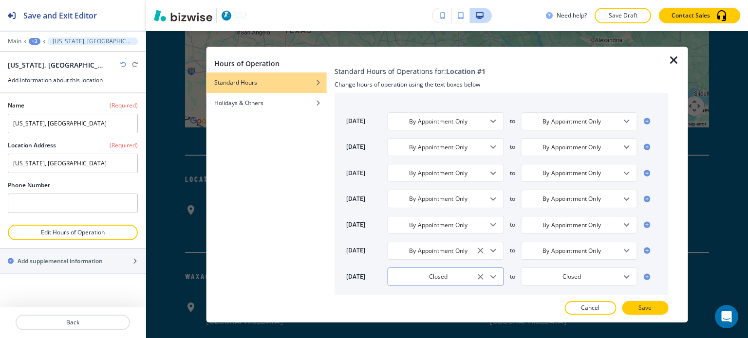
click at [426, 279] on input "Closed" at bounding box center [438, 277] width 92 height 8
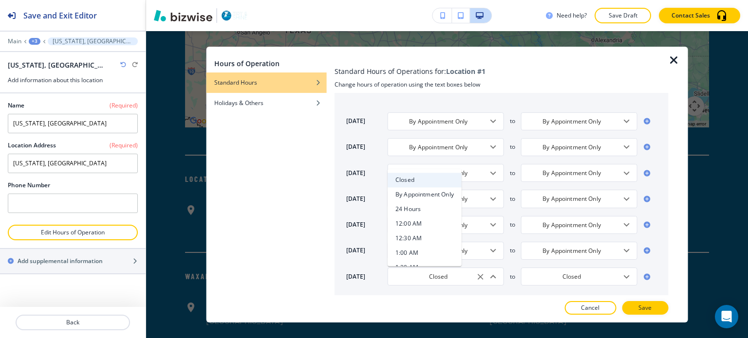
click at [438, 195] on h4 "By Appointment Only" at bounding box center [424, 195] width 58 height 9
type input "By Appointment Only"
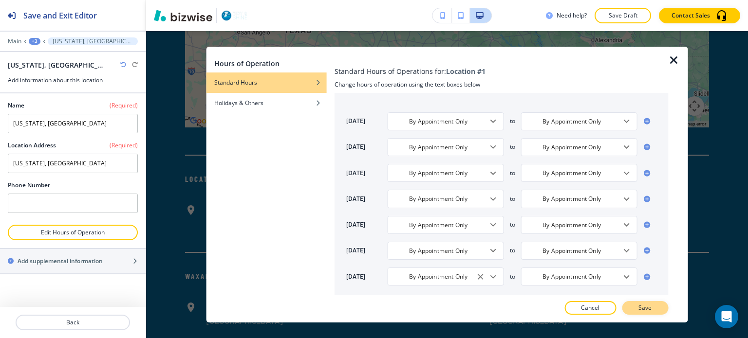
click at [656, 307] on button "Save" at bounding box center [645, 308] width 46 height 14
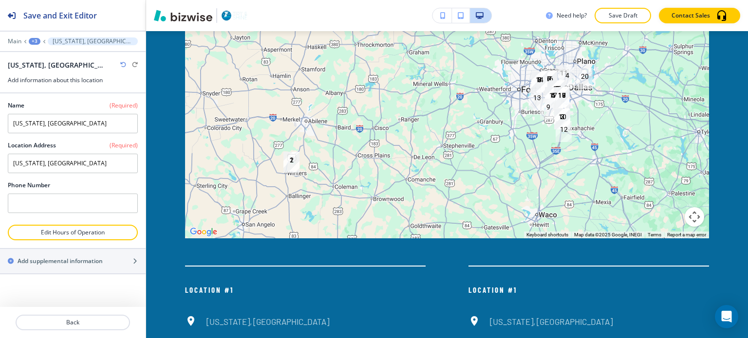
scroll to position [5780, 0]
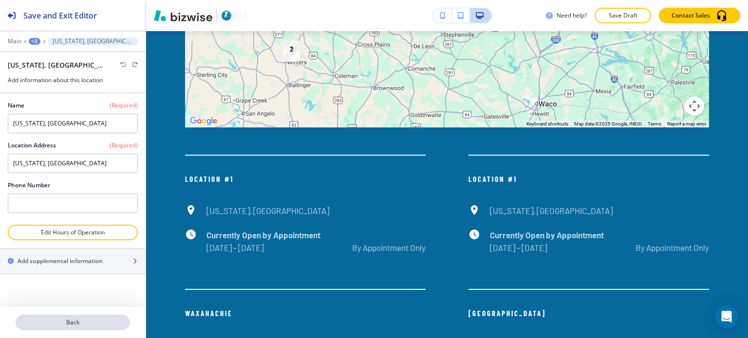
click at [55, 329] on button "Back" at bounding box center [73, 323] width 114 height 16
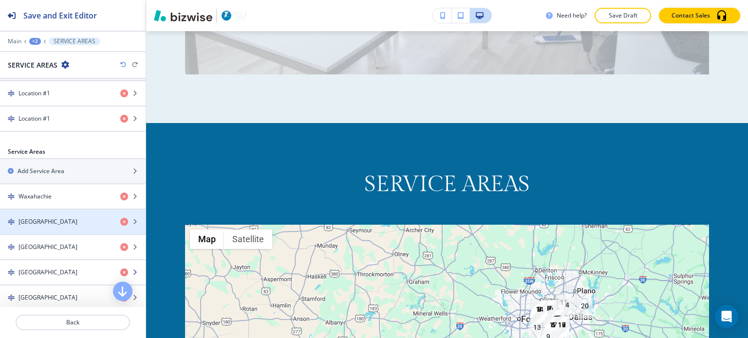
scroll to position [390, 0]
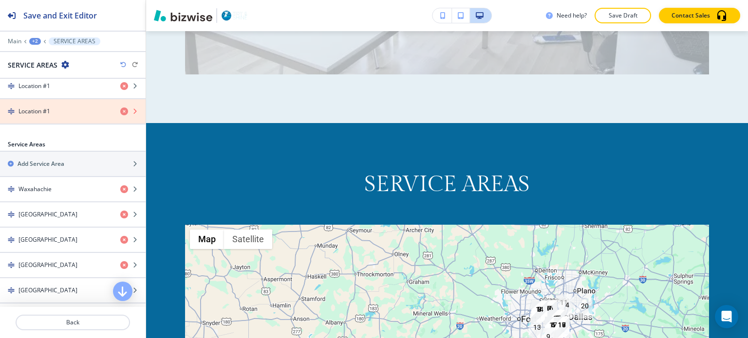
click at [120, 109] on icon "button" at bounding box center [124, 112] width 8 height 8
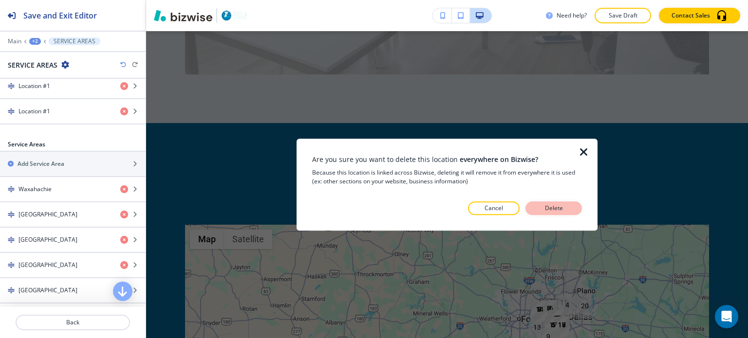
click at [535, 206] on button "Delete" at bounding box center [553, 209] width 56 height 14
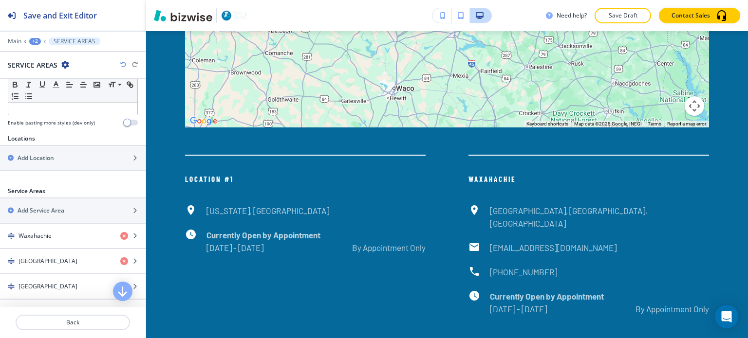
scroll to position [278, 0]
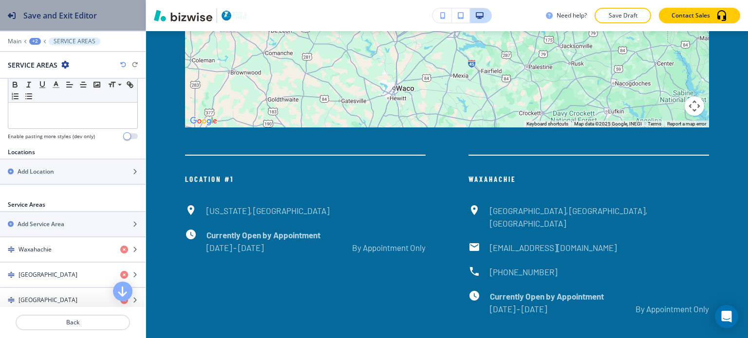
click at [41, 17] on h2 "Save and Exit Editor" at bounding box center [60, 16] width 74 height 12
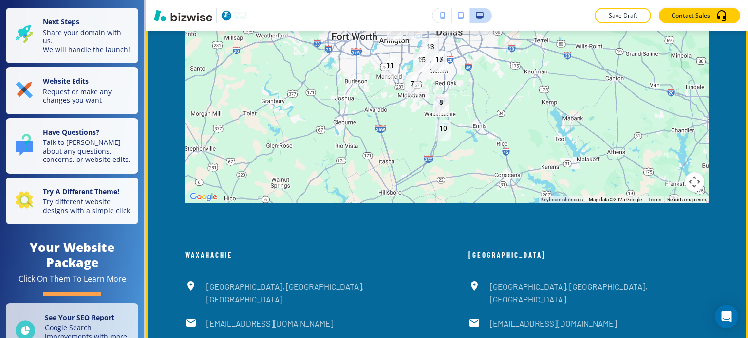
scroll to position [5697, 0]
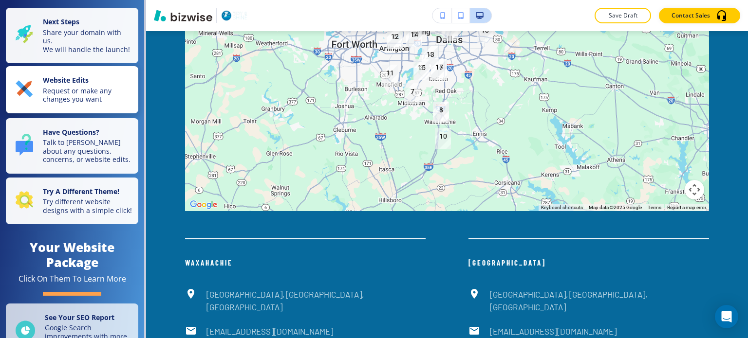
click at [78, 85] on strong "Website Edits" at bounding box center [66, 79] width 46 height 9
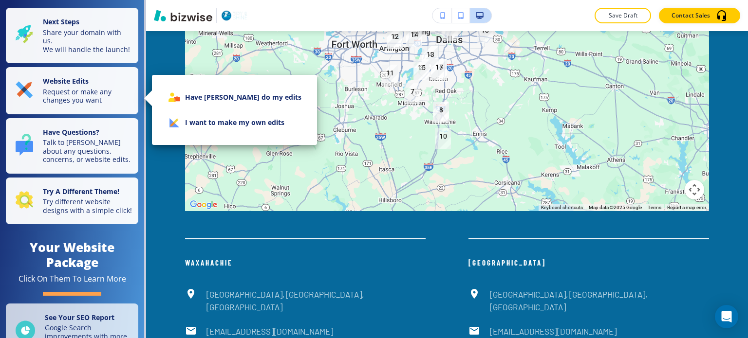
click at [201, 120] on li "I want to make my own edits" at bounding box center [234, 122] width 149 height 25
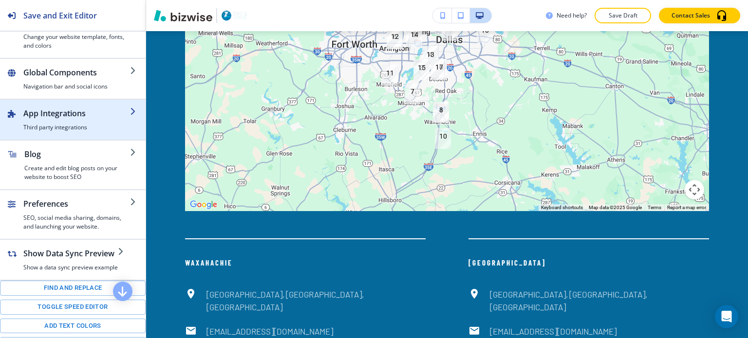
scroll to position [0, 0]
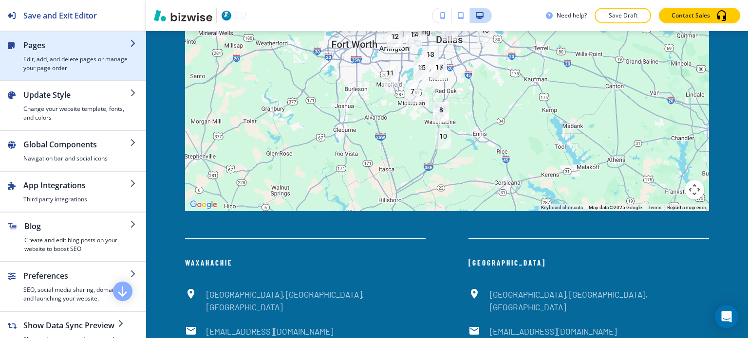
click at [71, 65] on h4 "Edit, add, and delete pages or manage your page order" at bounding box center [76, 64] width 107 height 18
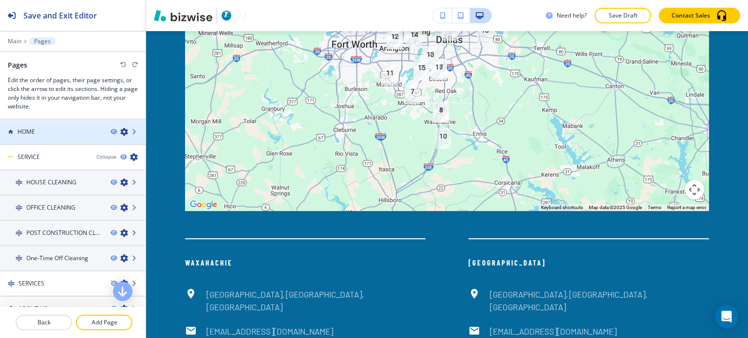
click at [63, 134] on div "HOME" at bounding box center [51, 132] width 103 height 9
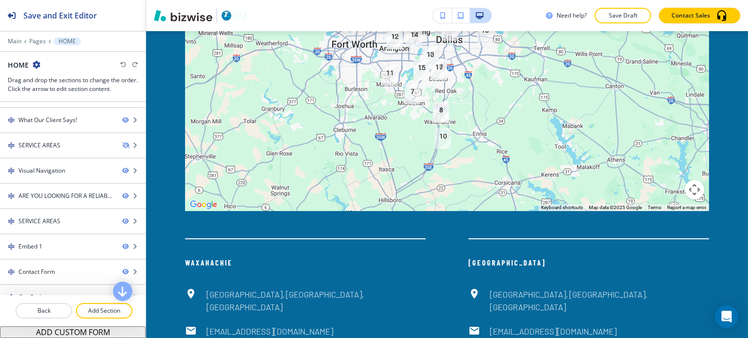
scroll to position [232, 0]
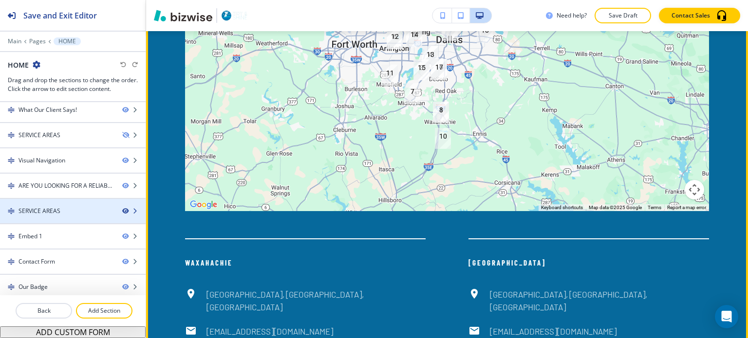
click at [122, 208] on icon "button" at bounding box center [125, 211] width 6 height 6
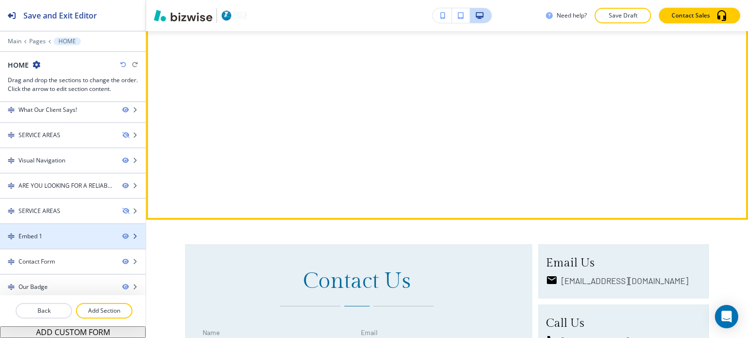
click at [80, 235] on div "Embed 1" at bounding box center [57, 236] width 114 height 9
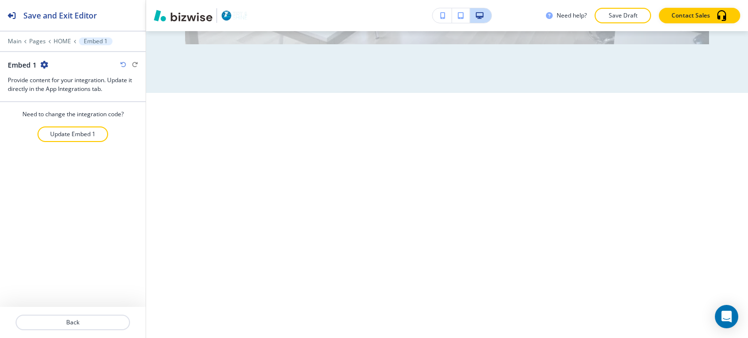
scroll to position [5439, 0]
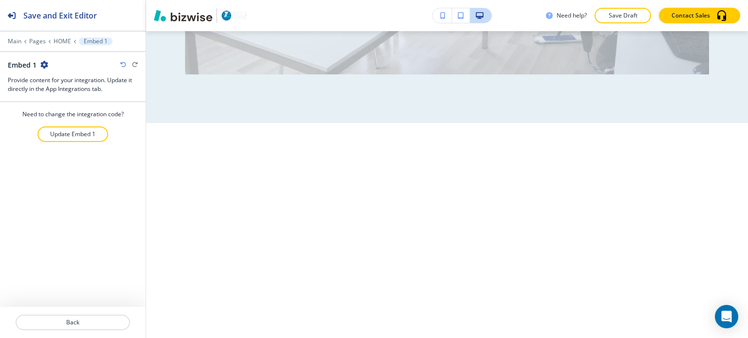
click at [43, 64] on icon "button" at bounding box center [44, 65] width 8 height 8
click at [67, 111] on p "Delete Section" at bounding box center [71, 115] width 50 height 9
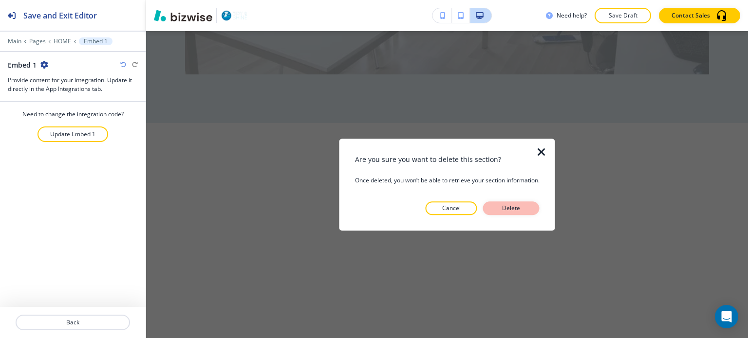
click at [487, 204] on button "Delete" at bounding box center [511, 209] width 56 height 14
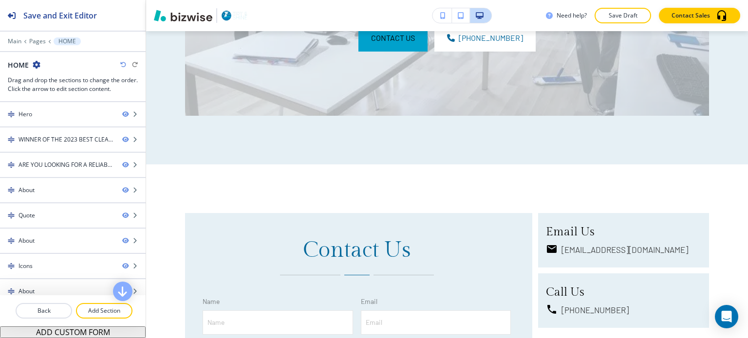
scroll to position [5245, 0]
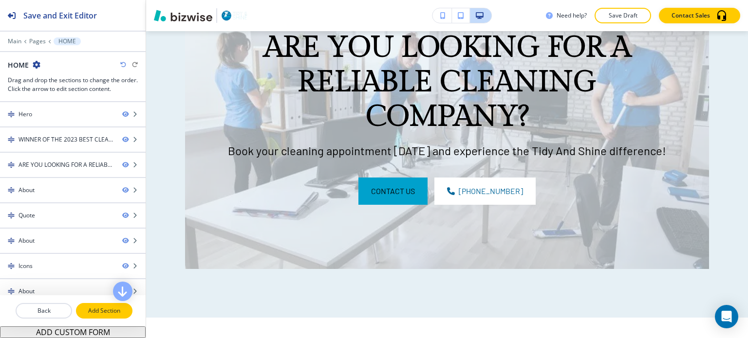
click at [98, 307] on p "Add Section" at bounding box center [104, 311] width 55 height 9
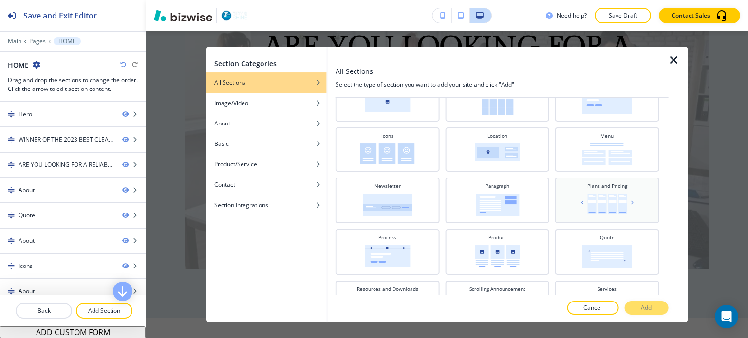
scroll to position [243, 0]
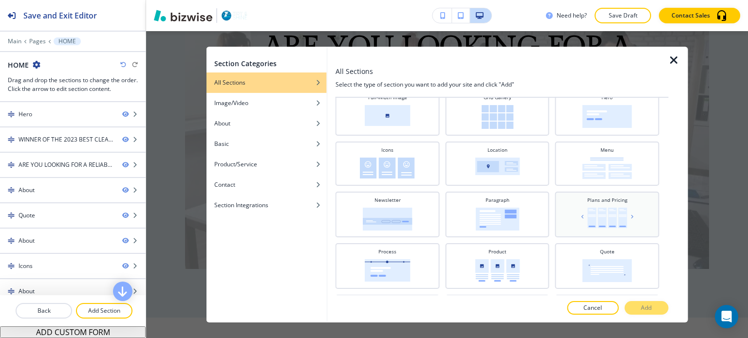
drag, startPoint x: 526, startPoint y: 168, endPoint x: 551, endPoint y: 190, distance: 33.4
click at [526, 167] on div "Location" at bounding box center [497, 163] width 94 height 33
click at [649, 307] on p "Add" at bounding box center [646, 308] width 11 height 9
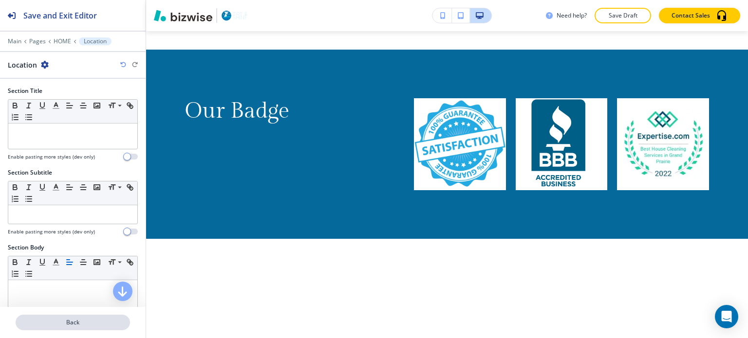
click at [112, 317] on button "Back" at bounding box center [73, 323] width 114 height 16
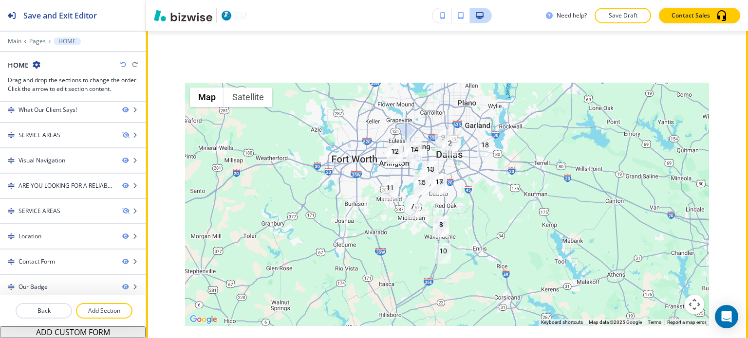
scroll to position [5586, 0]
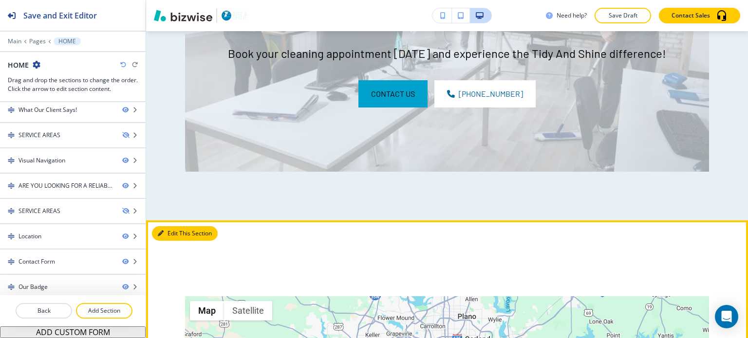
click at [173, 226] on button "Edit This Section" at bounding box center [185, 233] width 66 height 15
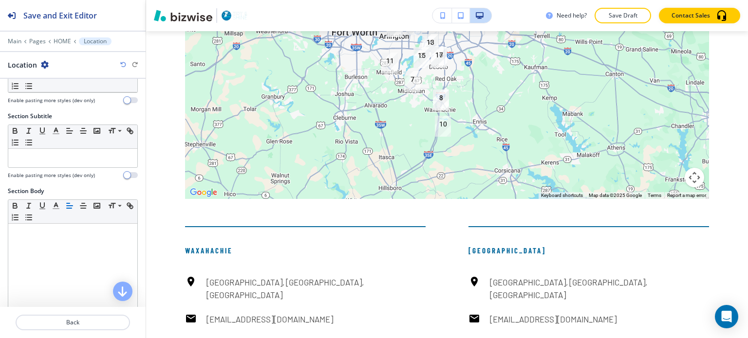
scroll to position [0, 0]
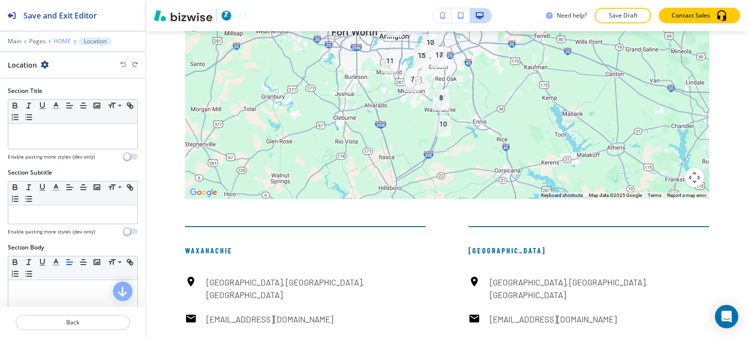
click at [61, 38] on p "HOME" at bounding box center [63, 41] width 18 height 7
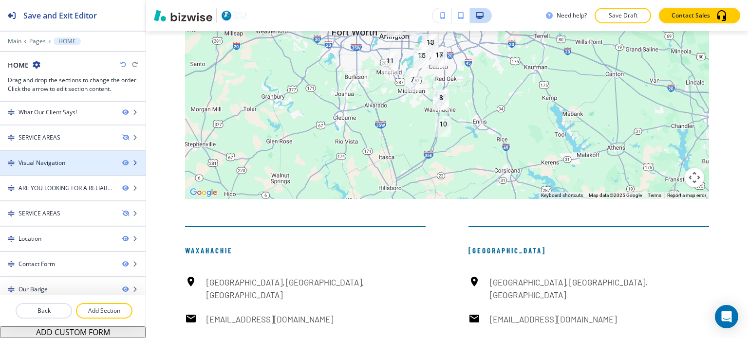
scroll to position [232, 0]
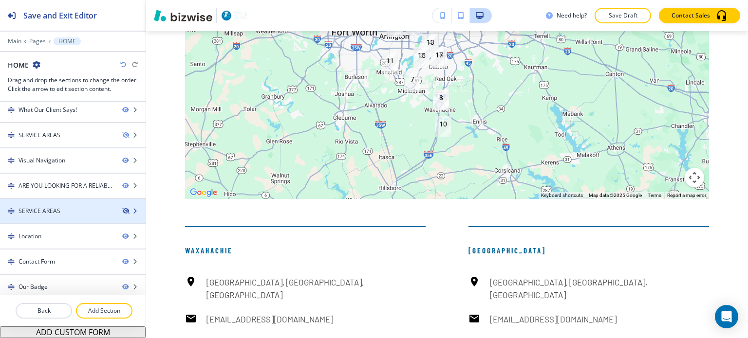
click at [122, 208] on icon "button" at bounding box center [125, 211] width 6 height 6
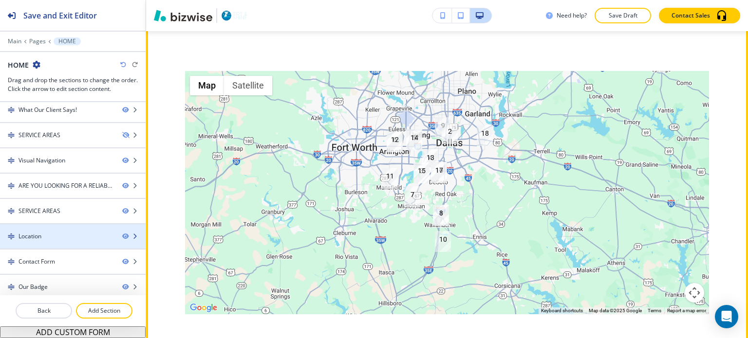
click at [88, 235] on div "Location" at bounding box center [57, 236] width 114 height 9
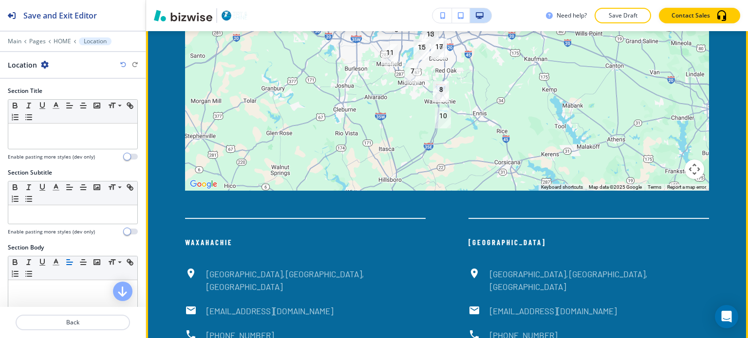
scroll to position [5719, 0]
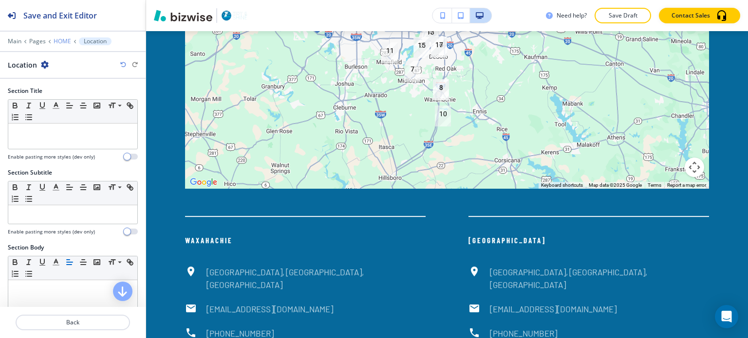
click at [61, 42] on p "HOME" at bounding box center [63, 41] width 18 height 7
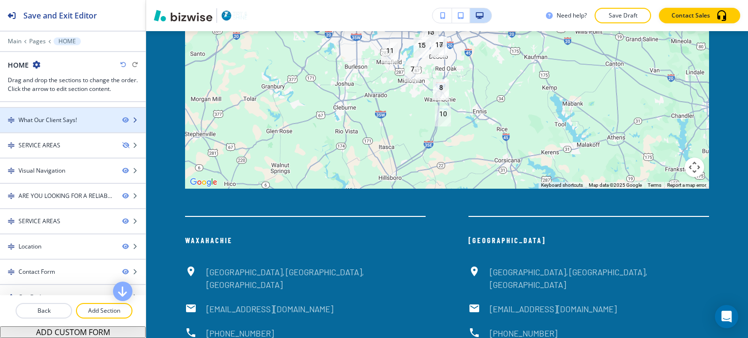
scroll to position [232, 0]
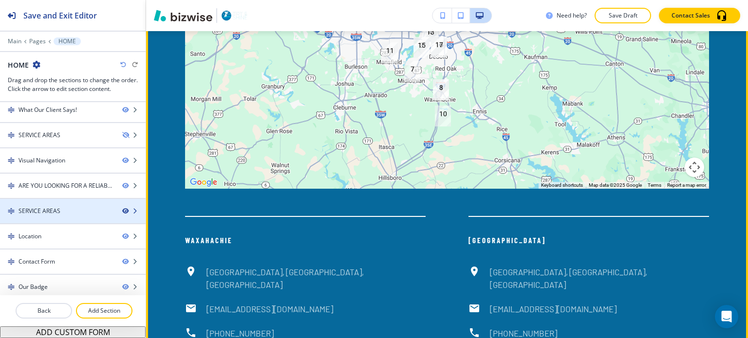
click at [122, 208] on icon "button" at bounding box center [125, 211] width 6 height 6
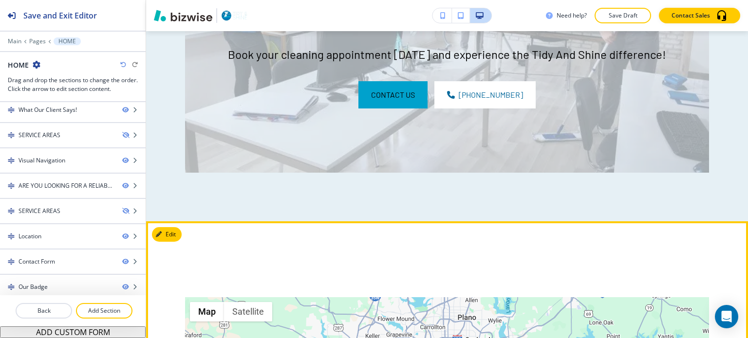
scroll to position [5329, 0]
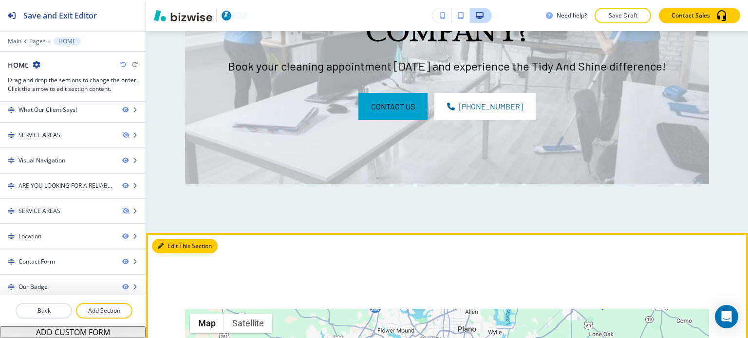
click at [166, 239] on button "Edit This Section" at bounding box center [185, 246] width 66 height 15
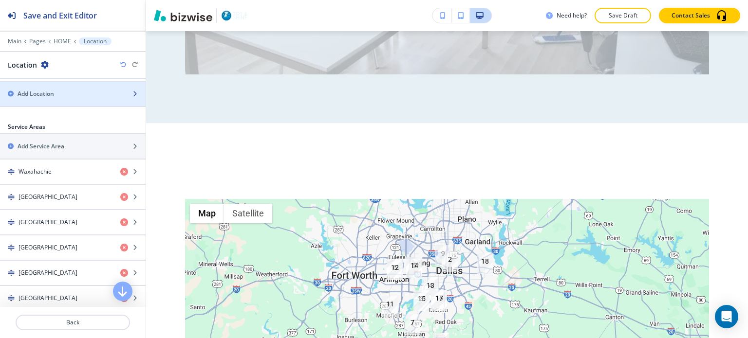
scroll to position [390, 0]
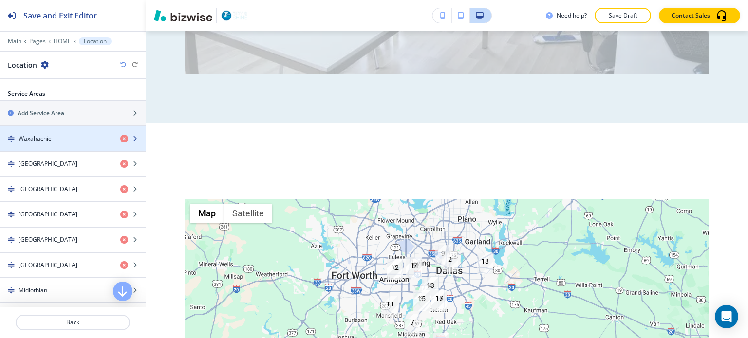
click at [80, 138] on div "Waxahachie" at bounding box center [56, 138] width 112 height 9
click at [87, 145] on div "button" at bounding box center [73, 147] width 146 height 8
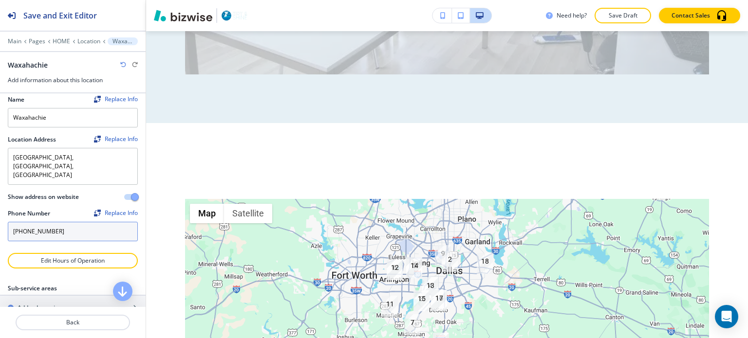
scroll to position [0, 0]
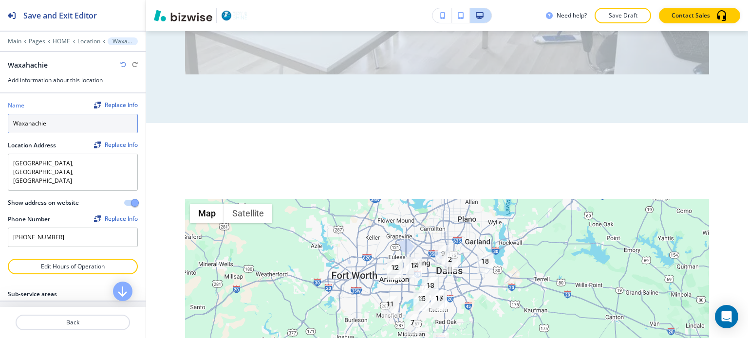
drag, startPoint x: 56, startPoint y: 124, endPoint x: 19, endPoint y: 115, distance: 38.0
click at [0, 119] on div "Name Replace Info Waxahachie Location Address Replace Info [GEOGRAPHIC_DATA] Sh…" at bounding box center [73, 176] width 146 height 166
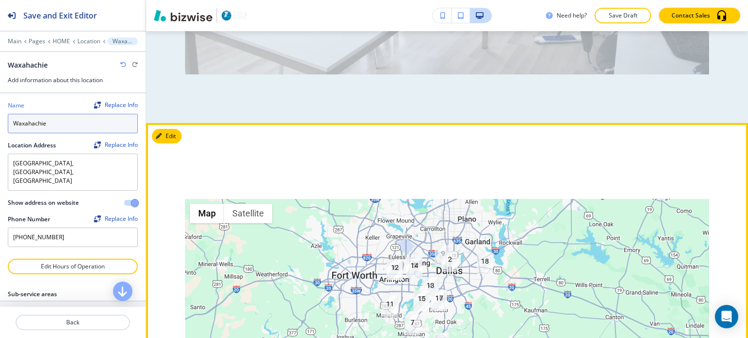
type input "t"
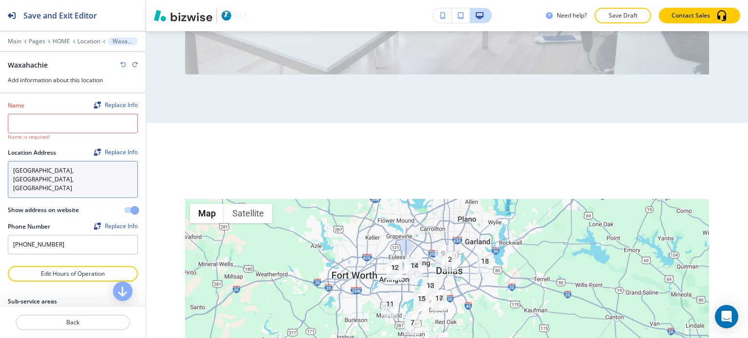
click at [92, 165] on textarea "[GEOGRAPHIC_DATA], [GEOGRAPHIC_DATA], [GEOGRAPHIC_DATA]" at bounding box center [73, 179] width 130 height 37
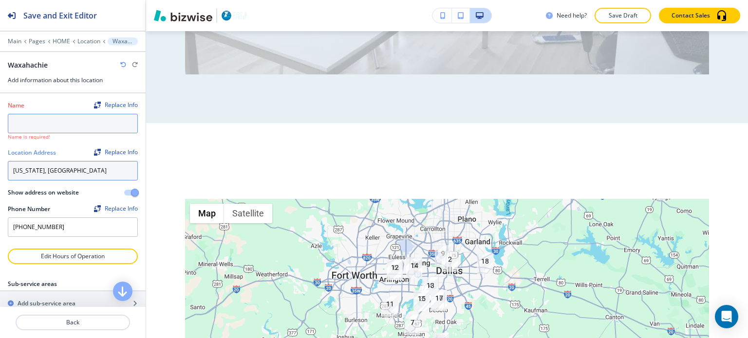
type textarea "[US_STATE], [GEOGRAPHIC_DATA]"
click at [67, 124] on input "text" at bounding box center [73, 123] width 130 height 19
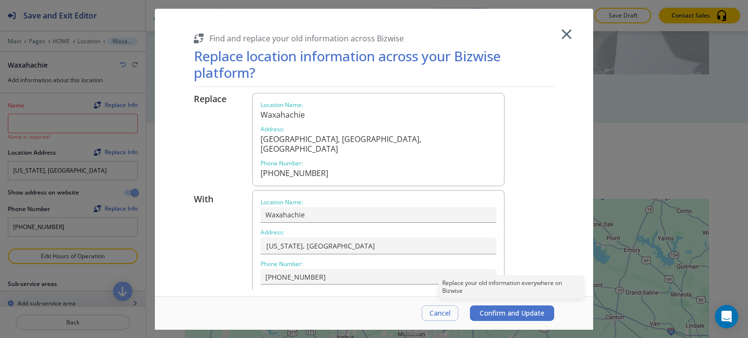
click at [538, 314] on span "Confirm and Update" at bounding box center [512, 314] width 65 height 8
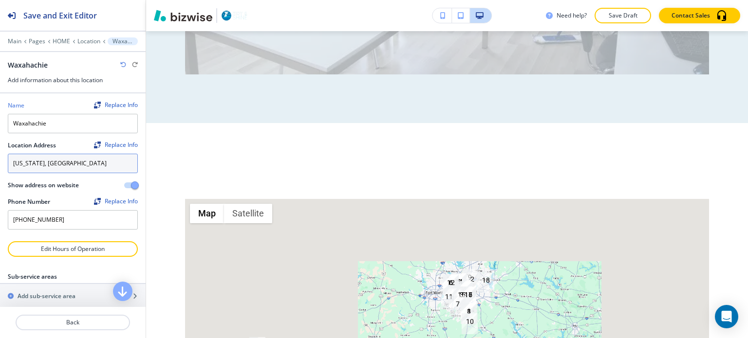
click at [63, 165] on textarea "[US_STATE], [GEOGRAPHIC_DATA]" at bounding box center [73, 163] width 130 height 19
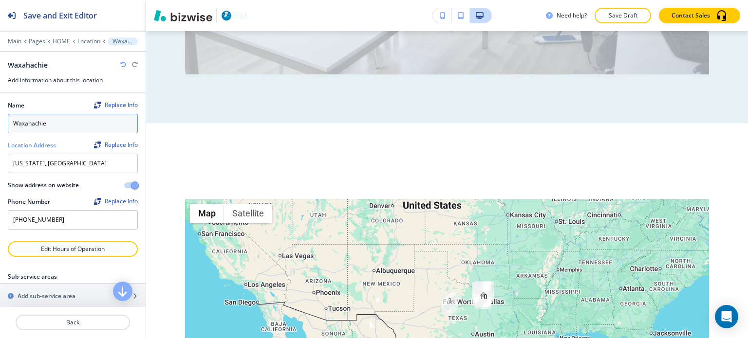
click at [56, 128] on input "Waxahachie" at bounding box center [73, 123] width 130 height 19
paste input "[US_STATE], [GEOGRAPHIC_DATA]"
type input "[US_STATE], [GEOGRAPHIC_DATA]"
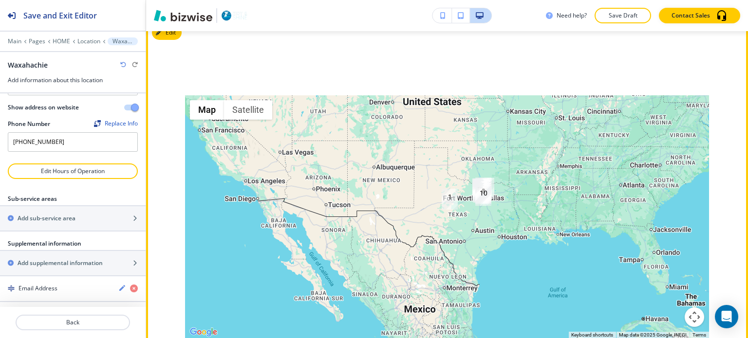
scroll to position [5537, 0]
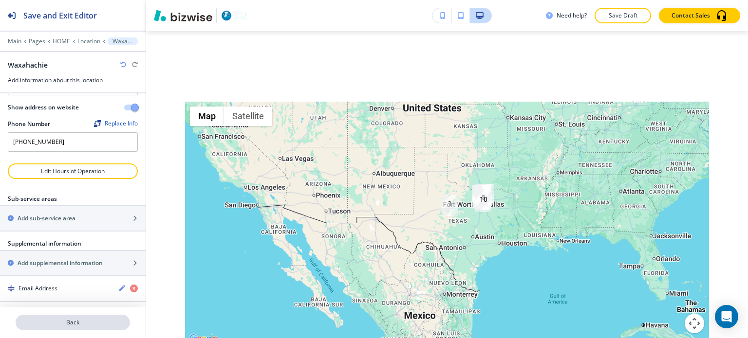
click at [104, 323] on p "Back" at bounding box center [73, 322] width 112 height 9
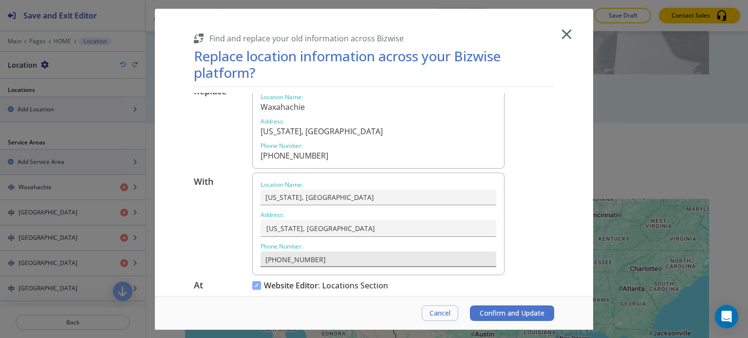
scroll to position [18, 0]
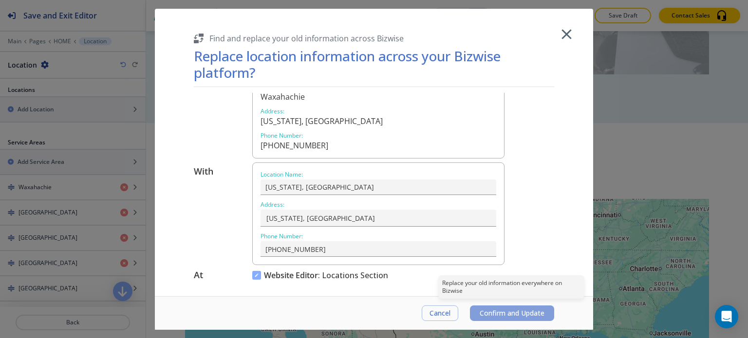
click at [480, 310] on span "Confirm and Update" at bounding box center [512, 314] width 65 height 8
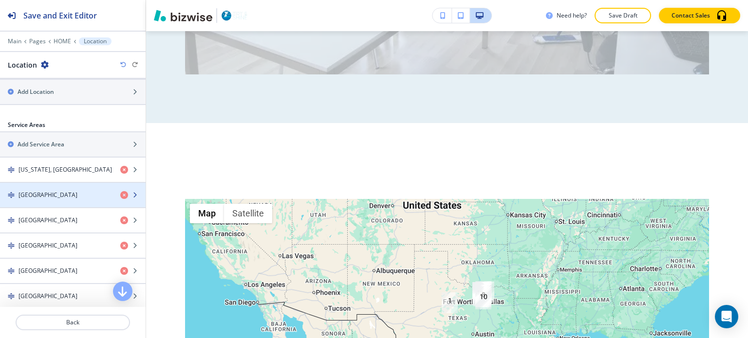
scroll to position [390, 0]
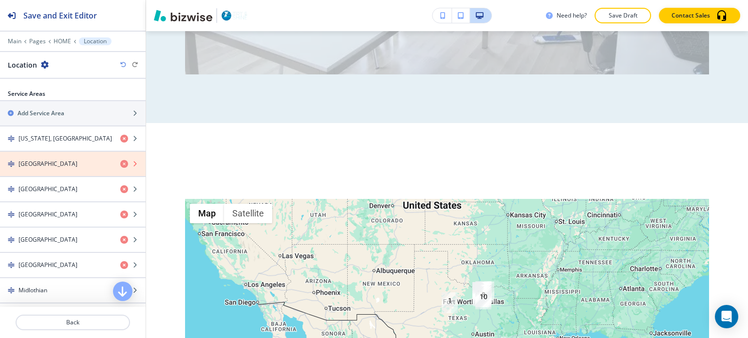
click at [120, 163] on icon "button" at bounding box center [124, 164] width 8 height 8
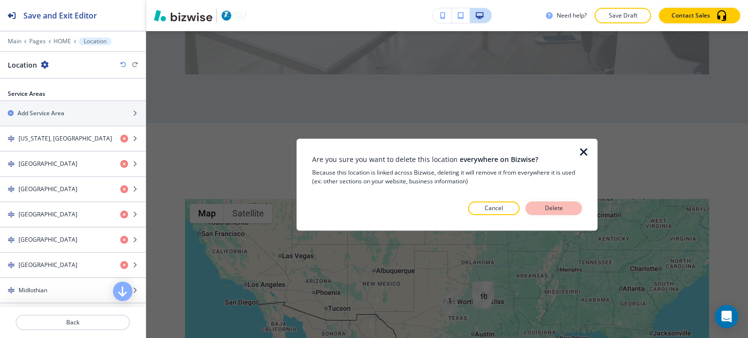
click at [535, 205] on button "Delete" at bounding box center [553, 209] width 56 height 14
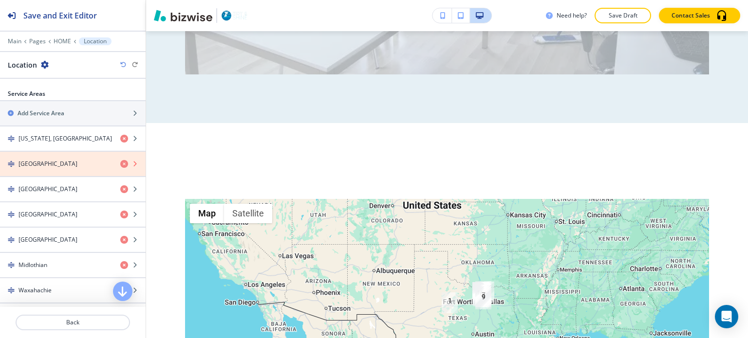
click at [120, 163] on icon "button" at bounding box center [124, 164] width 8 height 8
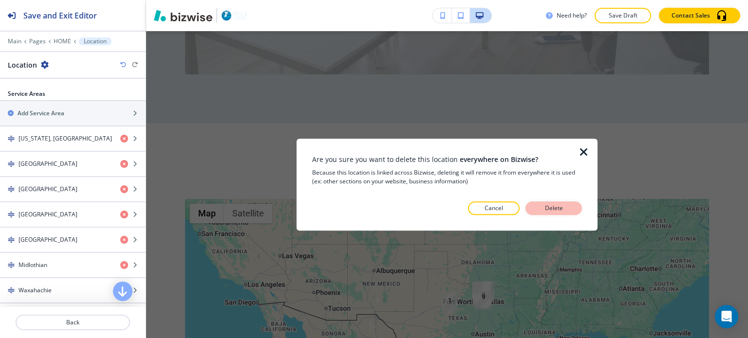
click at [531, 208] on button "Delete" at bounding box center [553, 209] width 56 height 14
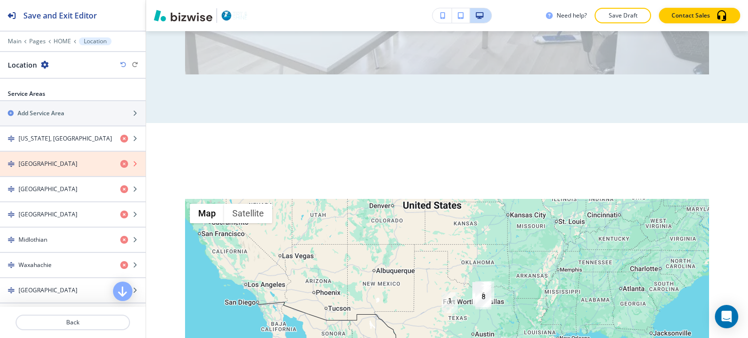
click at [120, 162] on icon "button" at bounding box center [124, 164] width 8 height 8
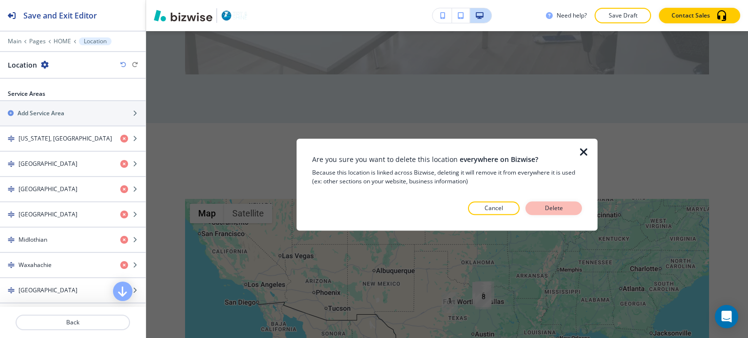
click at [536, 206] on button "Delete" at bounding box center [553, 209] width 56 height 14
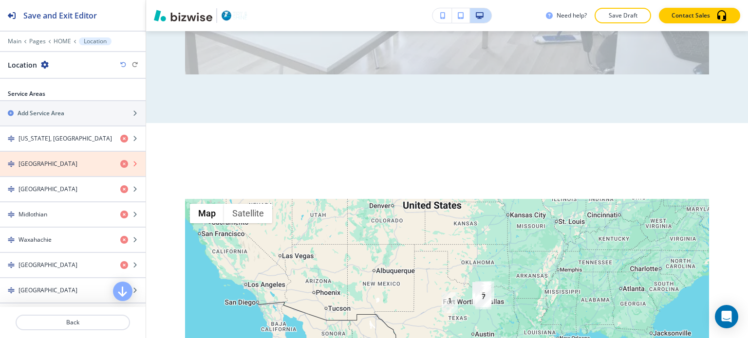
click at [120, 163] on icon "button" at bounding box center [124, 164] width 8 height 8
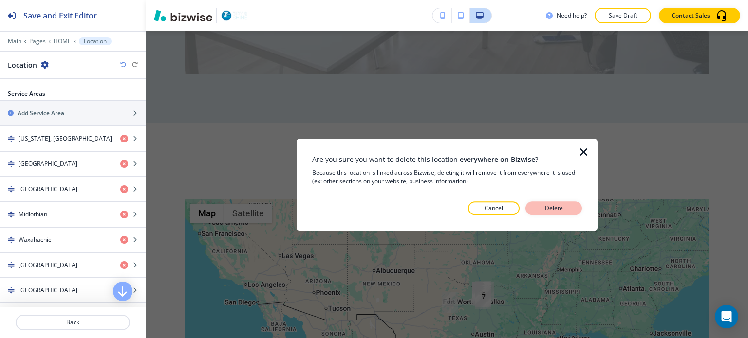
click at [557, 208] on p "Delete" at bounding box center [553, 208] width 23 height 9
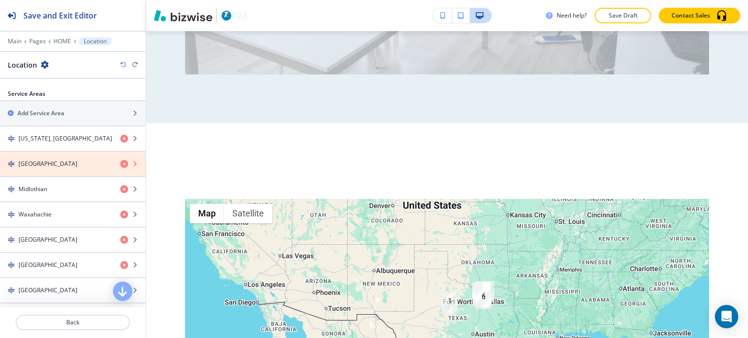
click at [120, 163] on icon "button" at bounding box center [124, 164] width 8 height 8
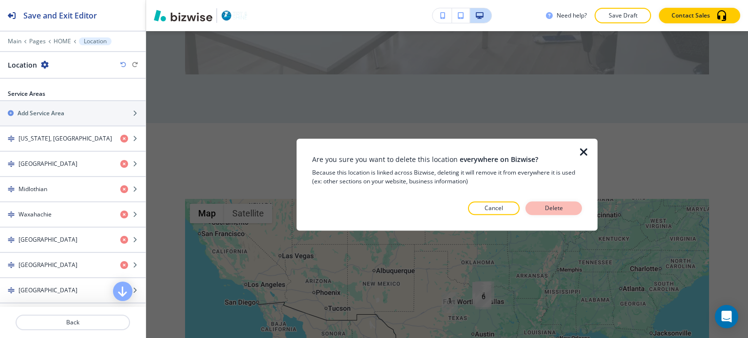
click at [543, 204] on p "Delete" at bounding box center [553, 208] width 23 height 9
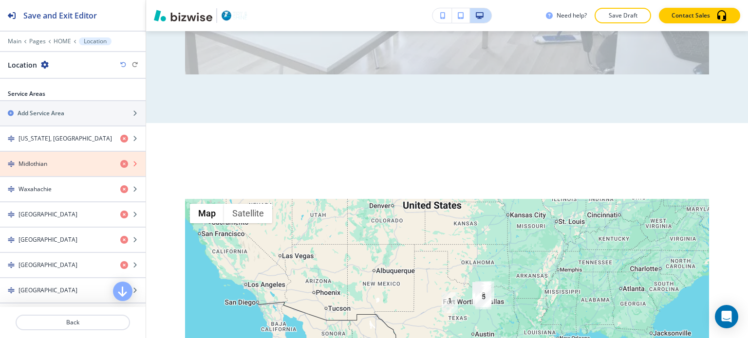
click at [120, 163] on icon "button" at bounding box center [124, 164] width 8 height 8
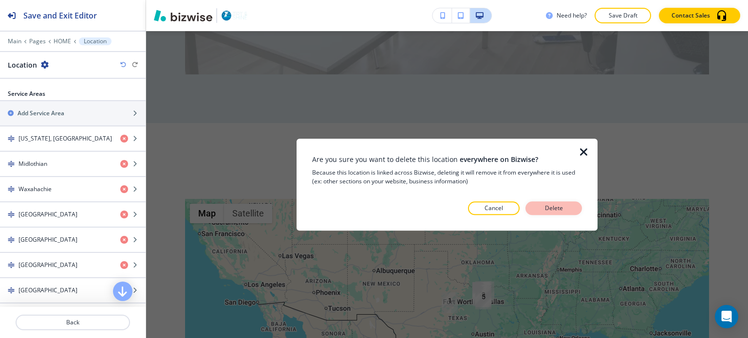
click at [537, 210] on button "Delete" at bounding box center [553, 209] width 56 height 14
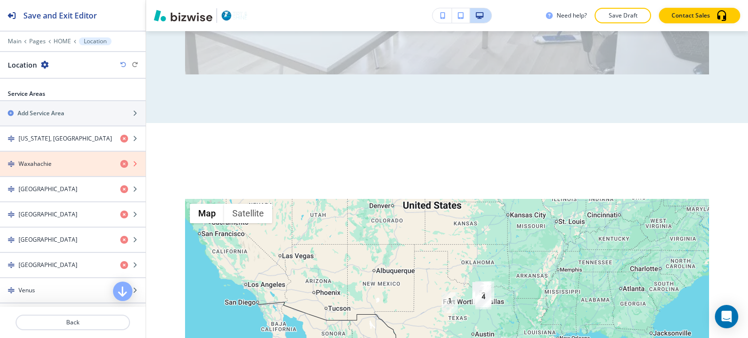
click at [120, 161] on icon "button" at bounding box center [124, 164] width 8 height 8
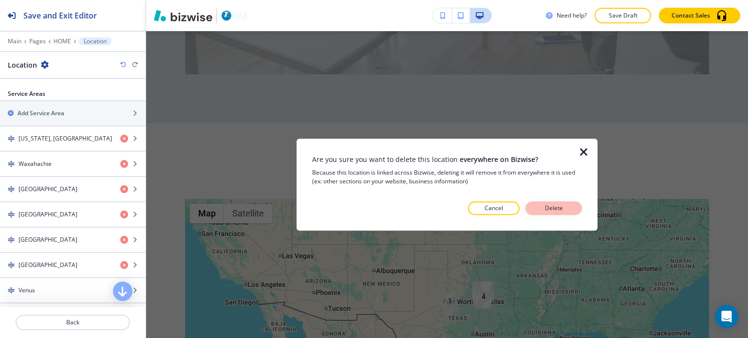
click at [548, 204] on p "Delete" at bounding box center [553, 208] width 23 height 9
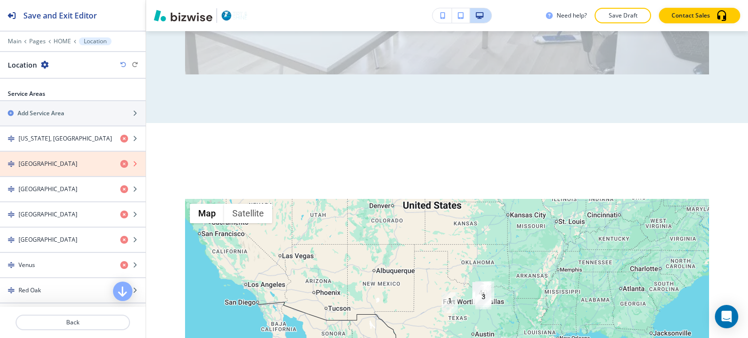
click at [120, 162] on icon "button" at bounding box center [124, 164] width 8 height 8
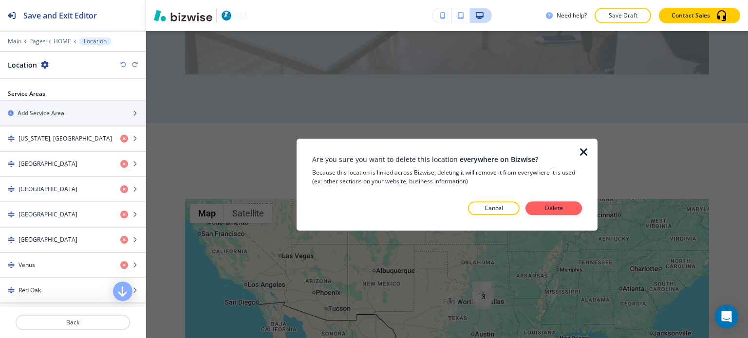
click at [538, 202] on button "Delete" at bounding box center [553, 209] width 56 height 14
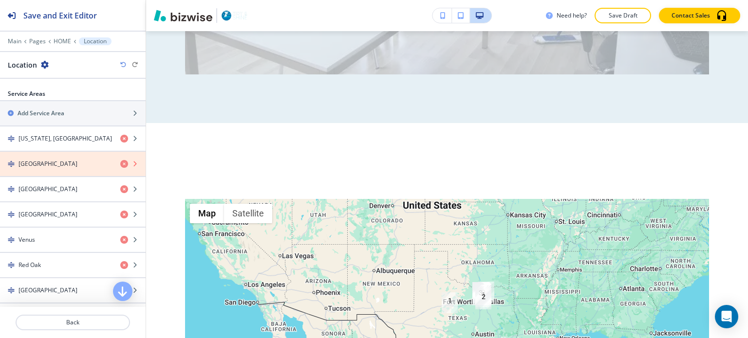
click at [120, 162] on icon "button" at bounding box center [124, 164] width 8 height 8
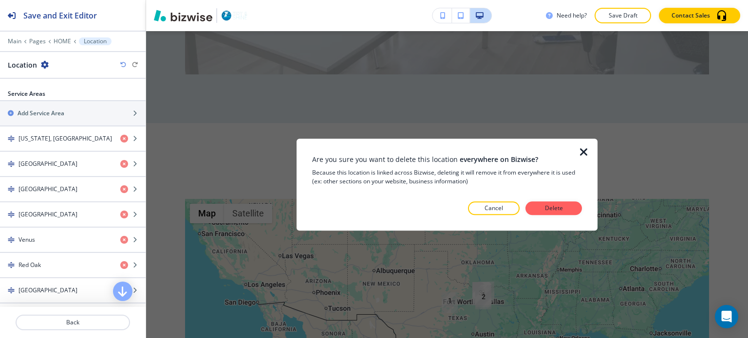
click at [537, 209] on button "Delete" at bounding box center [553, 209] width 56 height 14
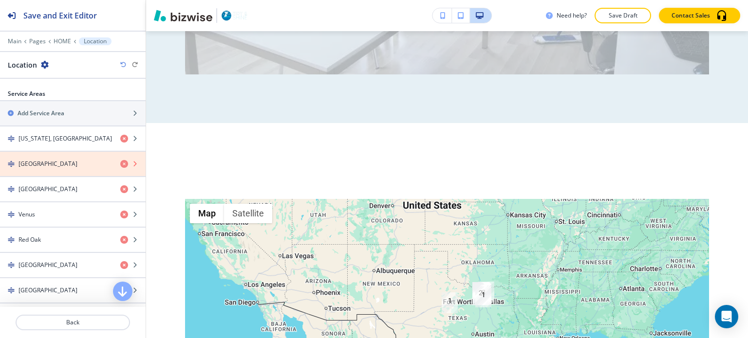
click at [120, 161] on icon "button" at bounding box center [124, 164] width 8 height 8
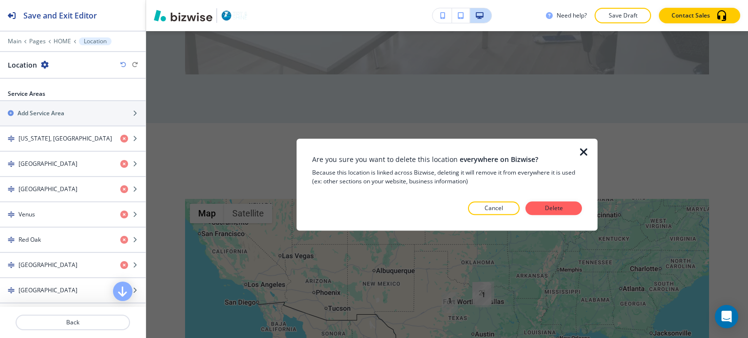
click at [559, 206] on p "Delete" at bounding box center [553, 208] width 23 height 9
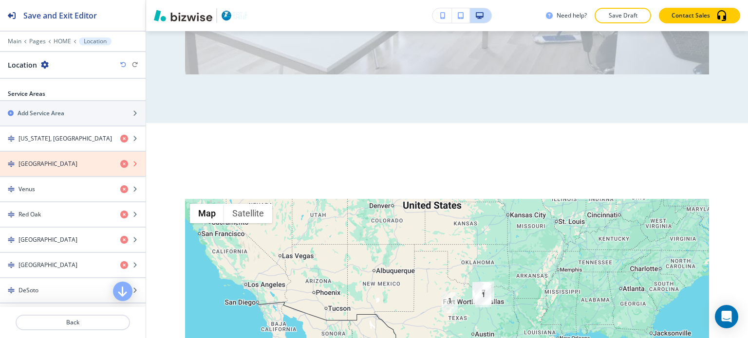
click at [120, 162] on icon "button" at bounding box center [124, 164] width 8 height 8
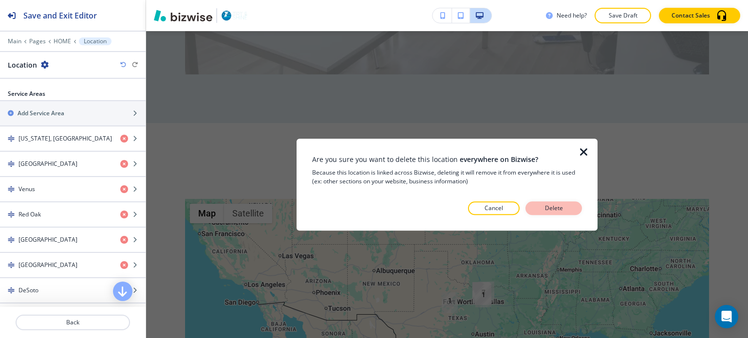
click at [572, 204] on button "Delete" at bounding box center [553, 209] width 56 height 14
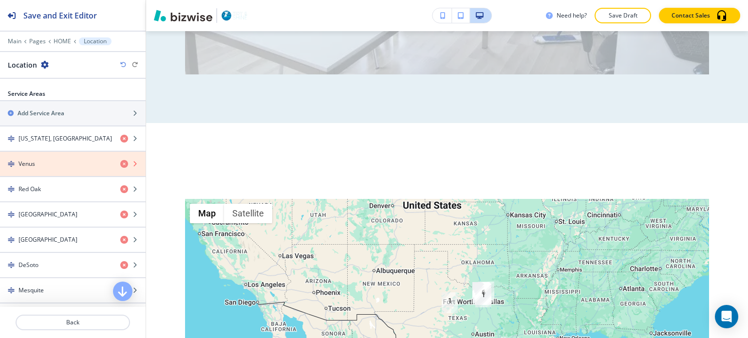
click at [120, 163] on icon "button" at bounding box center [124, 164] width 8 height 8
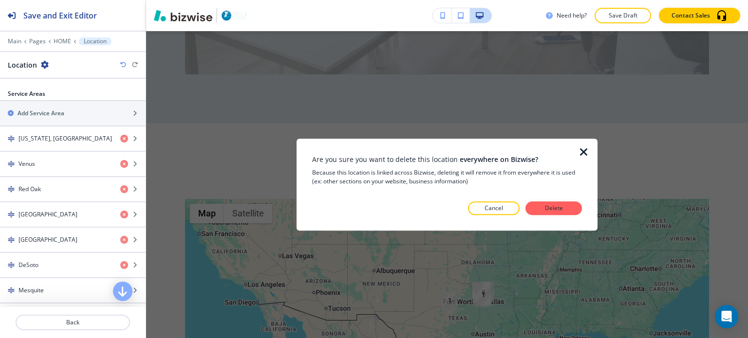
click at [526, 202] on div "Cancel Delete" at bounding box center [447, 209] width 270 height 14
click at [529, 202] on div "Cancel Delete" at bounding box center [447, 209] width 270 height 14
click at [530, 204] on button "Delete" at bounding box center [553, 209] width 56 height 14
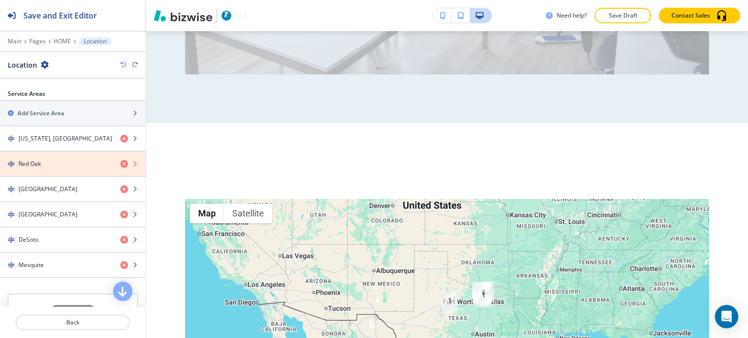
click at [120, 163] on icon "button" at bounding box center [124, 164] width 8 height 8
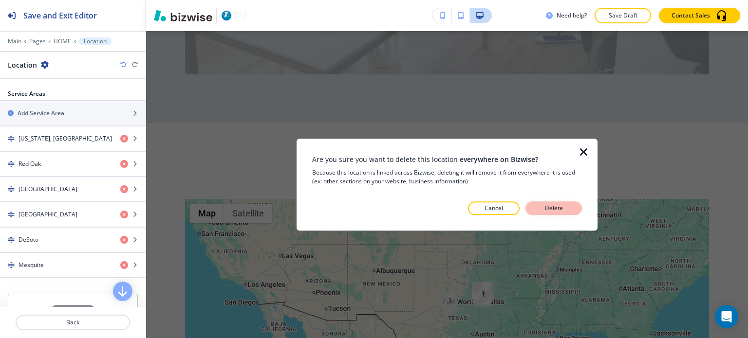
click at [530, 204] on button "Delete" at bounding box center [553, 209] width 56 height 14
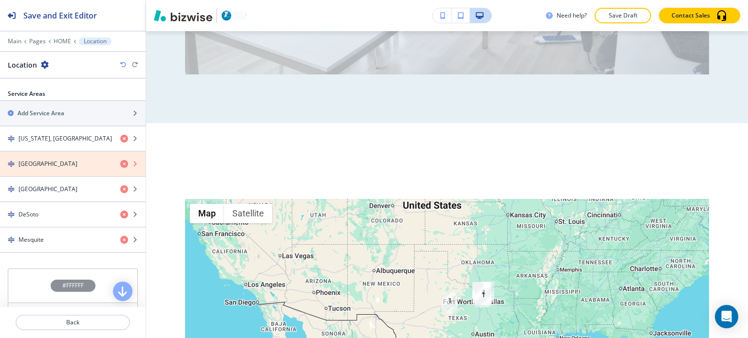
click at [120, 160] on icon "button" at bounding box center [124, 164] width 8 height 8
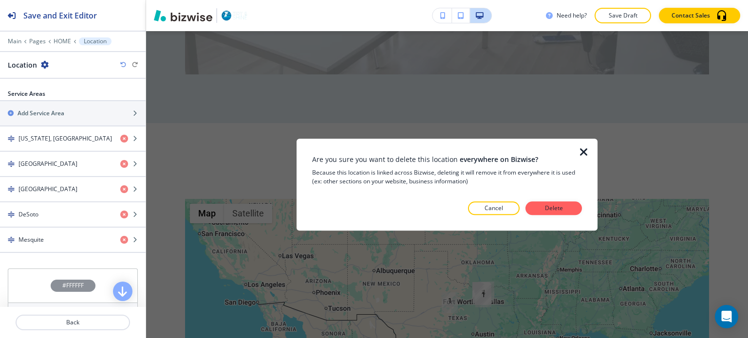
click at [544, 216] on div at bounding box center [447, 223] width 270 height 16
click at [546, 212] on p "Delete" at bounding box center [553, 208] width 23 height 9
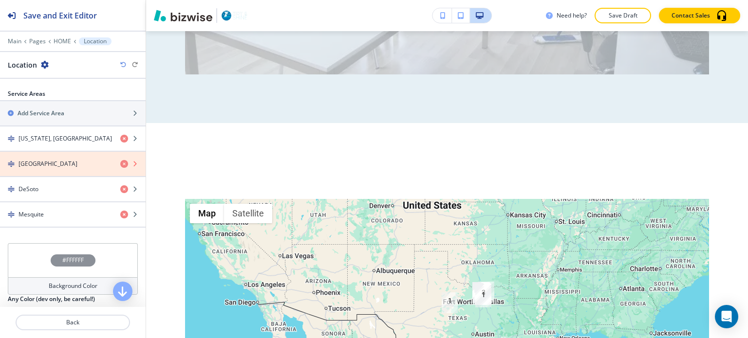
click at [120, 161] on icon "button" at bounding box center [124, 164] width 8 height 8
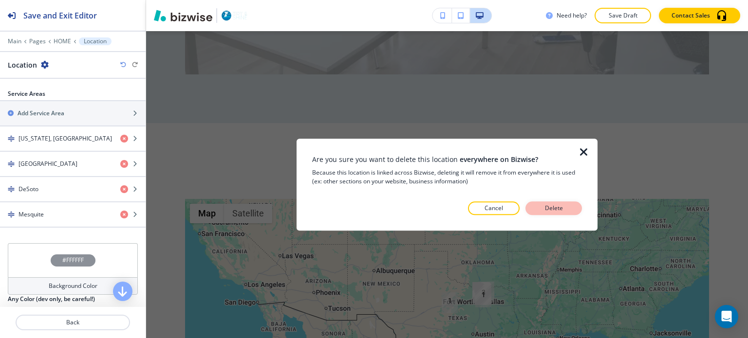
click at [540, 206] on button "Delete" at bounding box center [553, 209] width 56 height 14
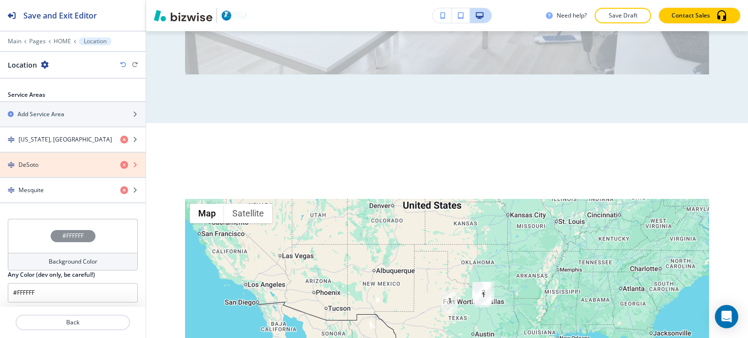
click at [120, 161] on icon "button" at bounding box center [124, 165] width 8 height 8
click at [120, 165] on icon "button" at bounding box center [124, 165] width 8 height 8
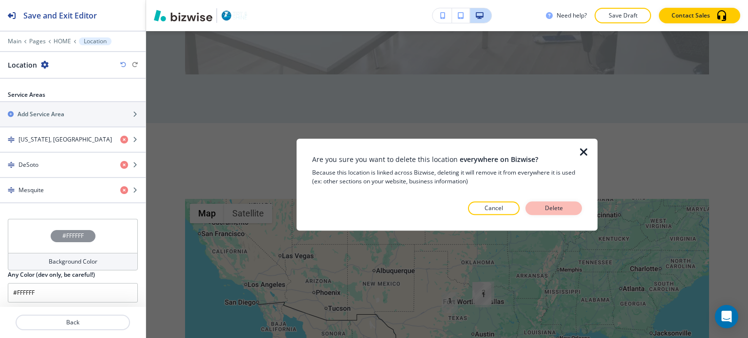
click at [547, 205] on p "Delete" at bounding box center [553, 208] width 23 height 9
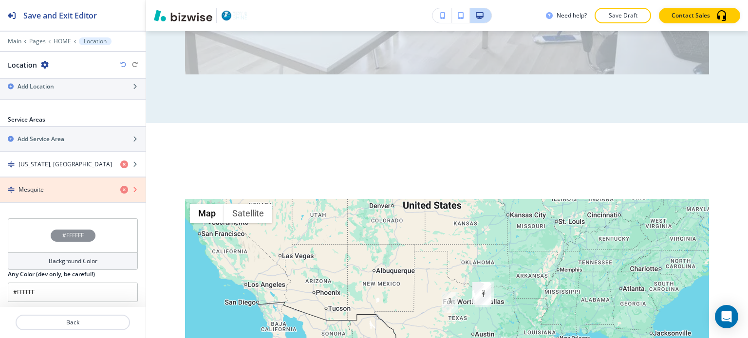
click at [120, 188] on icon "button" at bounding box center [124, 190] width 8 height 8
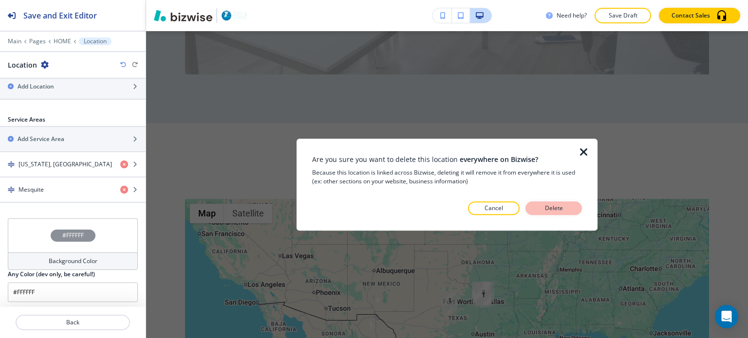
click at [532, 205] on button "Delete" at bounding box center [553, 209] width 56 height 14
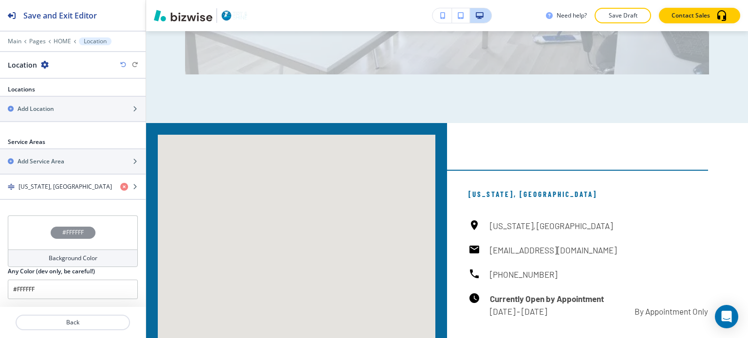
scroll to position [338, 0]
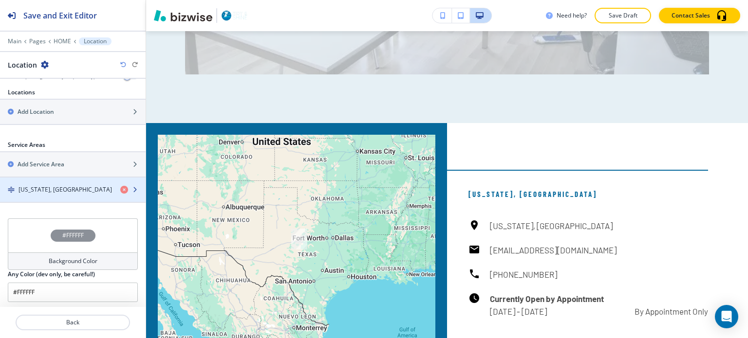
click at [32, 182] on div "button" at bounding box center [73, 182] width 146 height 8
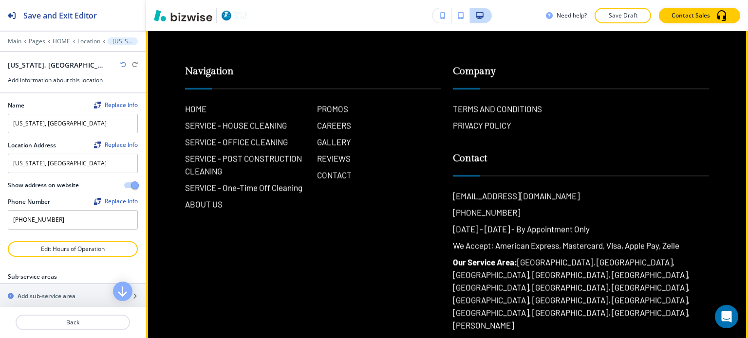
scroll to position [6474, 0]
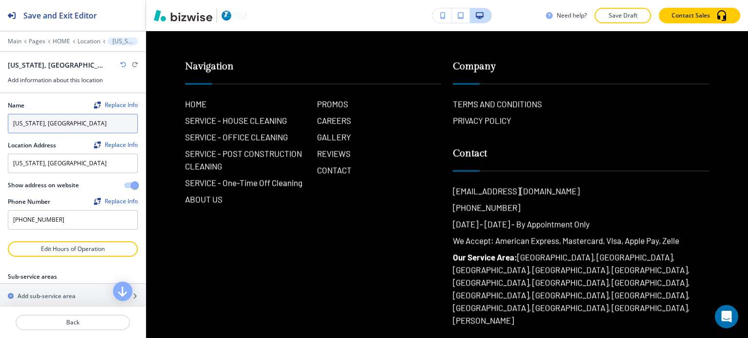
click at [76, 123] on input "[US_STATE], [GEOGRAPHIC_DATA]" at bounding box center [73, 123] width 130 height 19
type input "Tidy & Shine"
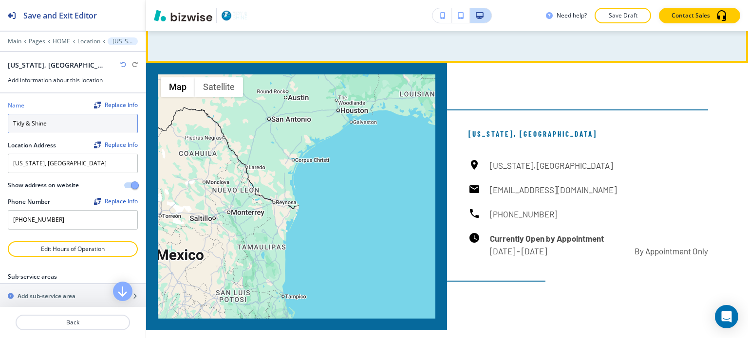
scroll to position [5305, 0]
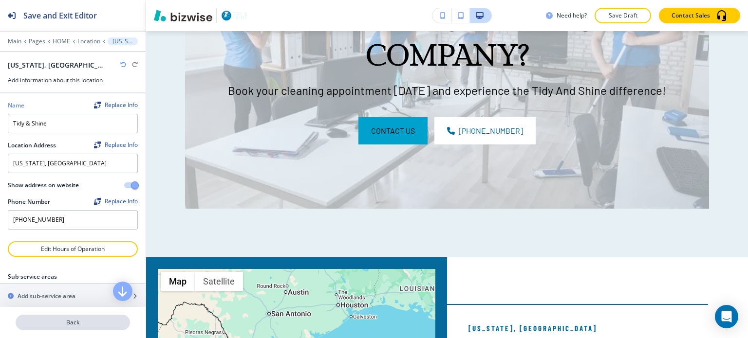
click at [74, 320] on p "Back" at bounding box center [73, 322] width 112 height 9
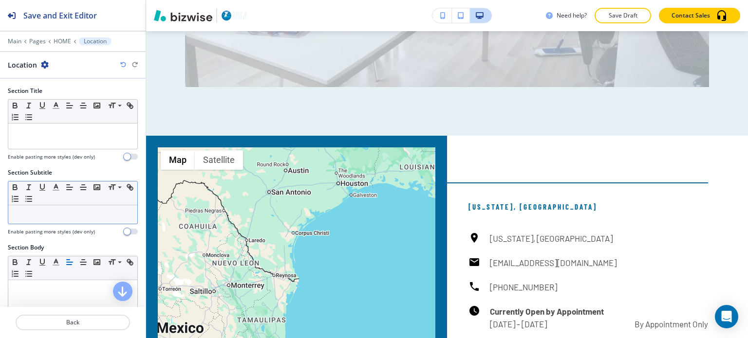
scroll to position [5439, 0]
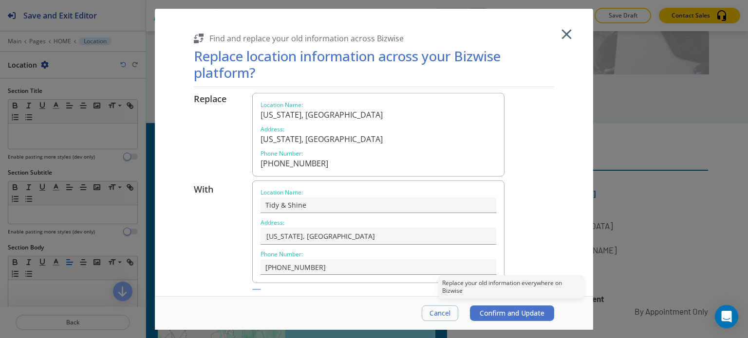
click at [516, 314] on span "Confirm and Update" at bounding box center [512, 314] width 65 height 8
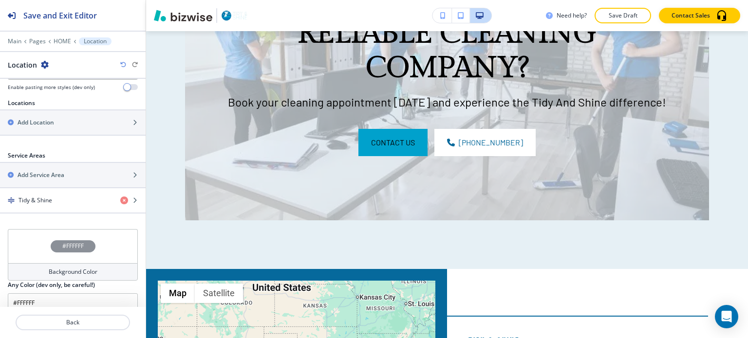
scroll to position [338, 0]
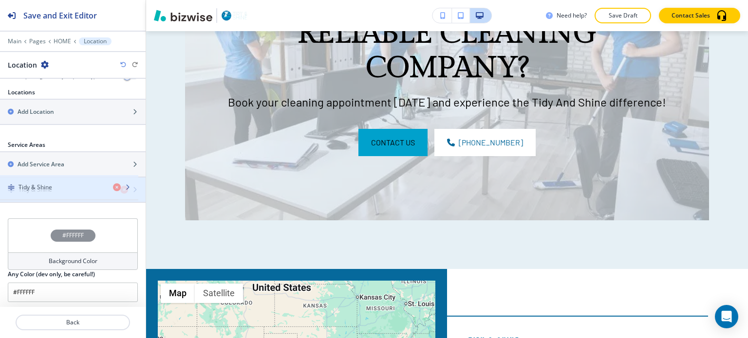
click at [67, 194] on div "button" at bounding box center [73, 198] width 146 height 8
click at [68, 196] on div "button" at bounding box center [73, 198] width 146 height 8
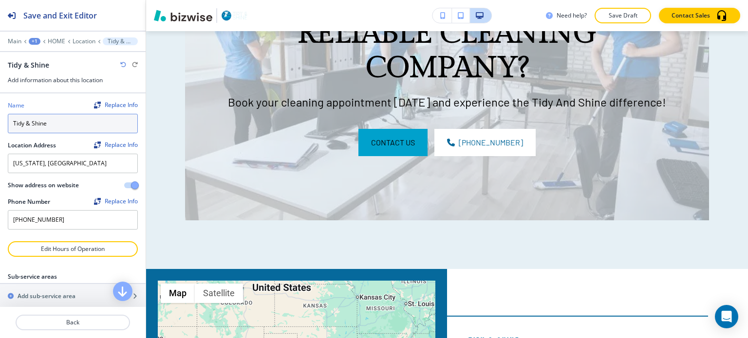
drag, startPoint x: 52, startPoint y: 122, endPoint x: 0, endPoint y: 128, distance: 51.9
click at [0, 126] on div "Name Replace Info Tidy & Shine Location Address Replace Info [US_STATE][GEOGRAP…" at bounding box center [73, 167] width 146 height 148
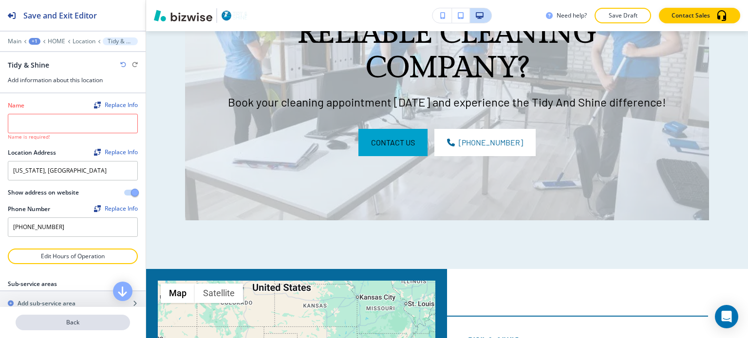
click at [87, 317] on button "Back" at bounding box center [73, 323] width 114 height 16
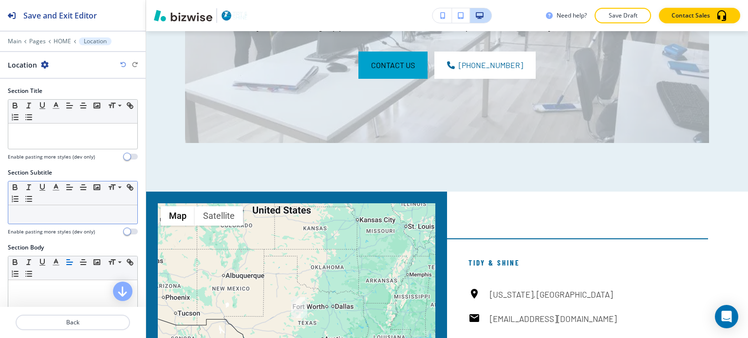
scroll to position [5439, 0]
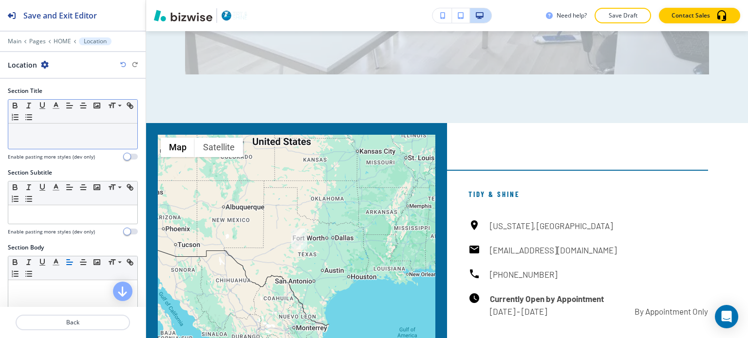
click at [60, 133] on p at bounding box center [72, 133] width 119 height 9
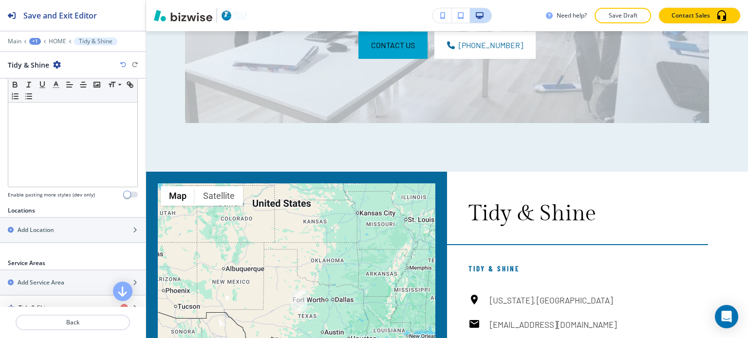
scroll to position [292, 0]
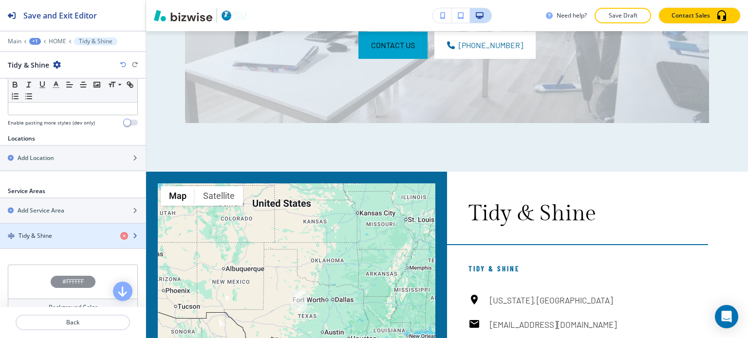
click at [51, 233] on h4 "Tidy & Shine" at bounding box center [36, 236] width 34 height 9
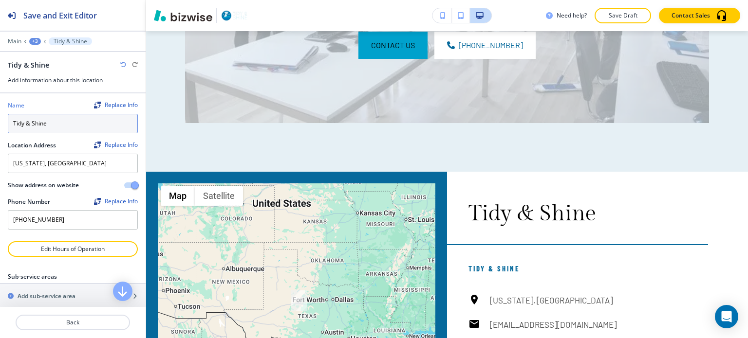
drag, startPoint x: 55, startPoint y: 126, endPoint x: 1, endPoint y: 130, distance: 53.7
click at [0, 131] on div "Name Replace Info Tidy & Shine Location Address Replace Info [US_STATE][GEOGRAP…" at bounding box center [73, 167] width 146 height 148
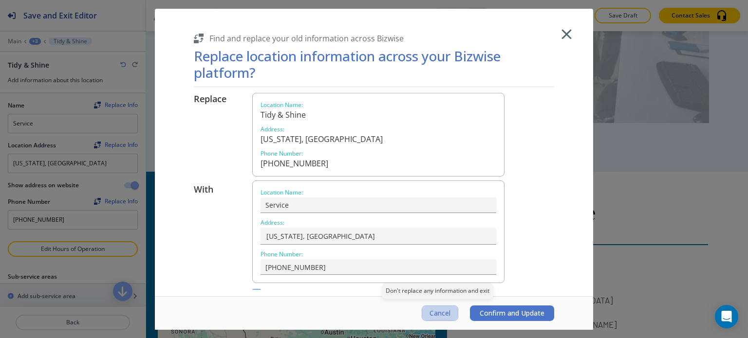
drag, startPoint x: 440, startPoint y: 313, endPoint x: 376, endPoint y: 289, distance: 68.6
click at [440, 312] on span "Cancel" at bounding box center [439, 314] width 21 height 8
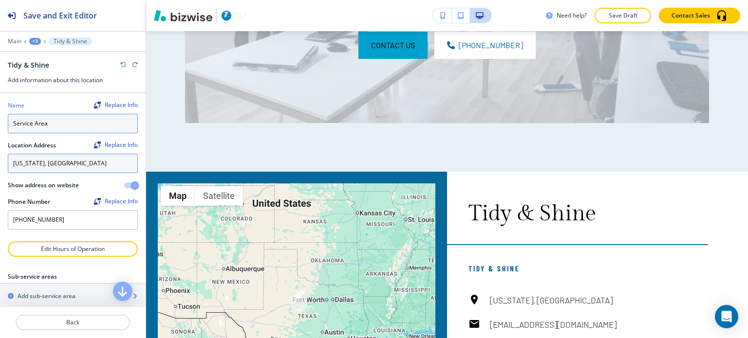
type input "Service Areas"
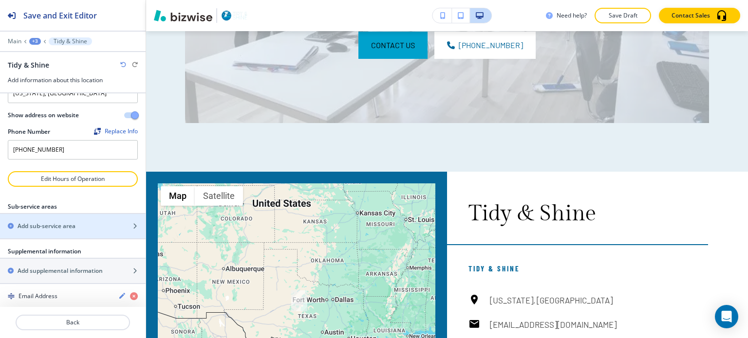
scroll to position [78, 0]
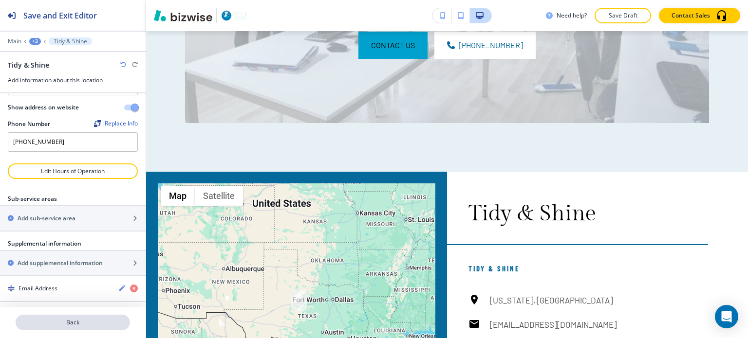
click at [87, 325] on p "Back" at bounding box center [73, 322] width 112 height 9
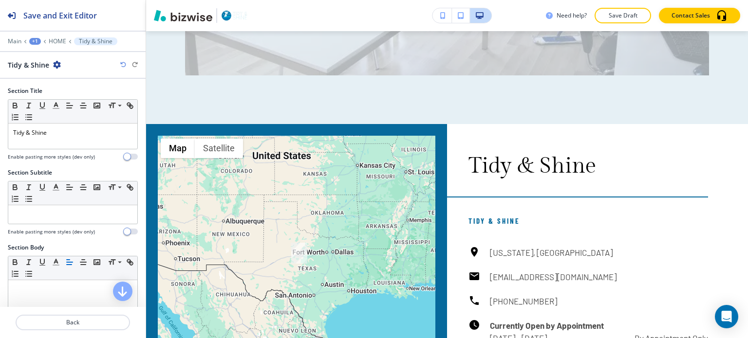
scroll to position [5439, 0]
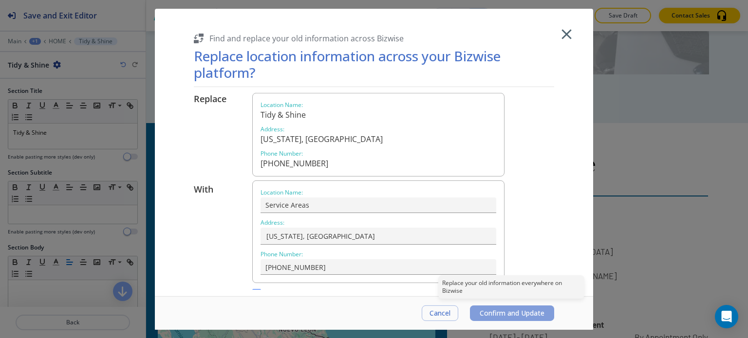
click at [537, 313] on span "Confirm and Update" at bounding box center [512, 314] width 65 height 8
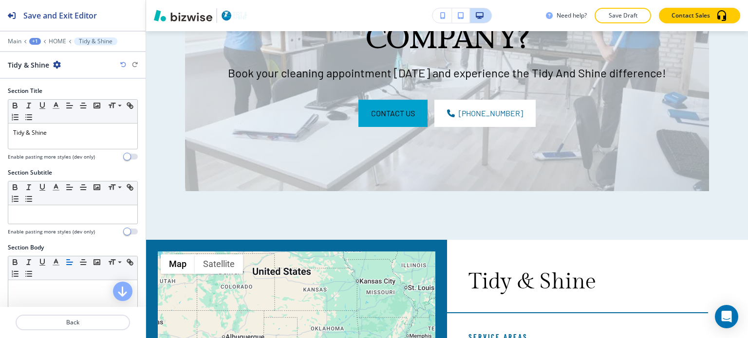
scroll to position [5342, 0]
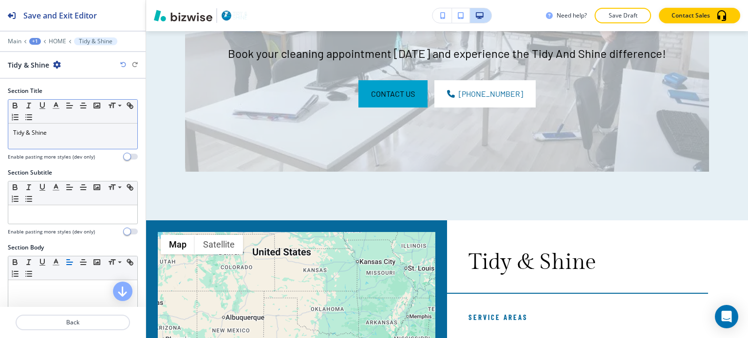
click at [61, 129] on p "Tidy & Shine" at bounding box center [72, 133] width 119 height 9
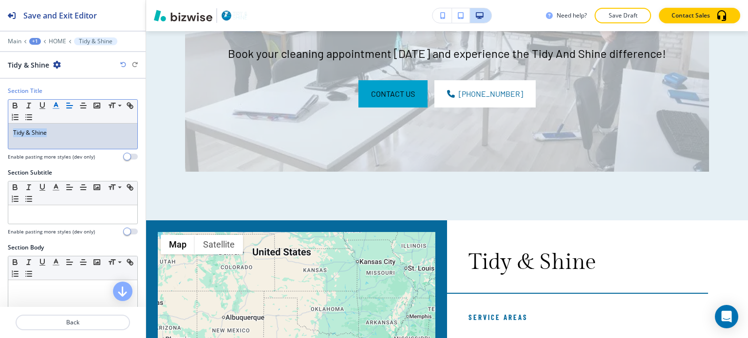
click at [55, 109] on line "button" at bounding box center [56, 109] width 6 height 0
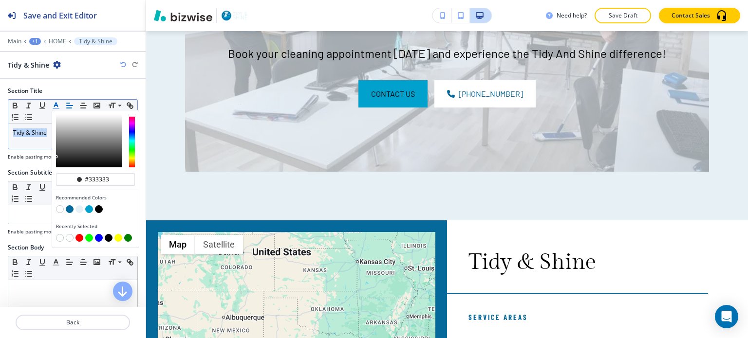
click at [71, 206] on button "button" at bounding box center [70, 209] width 8 height 8
type input "#06699c"
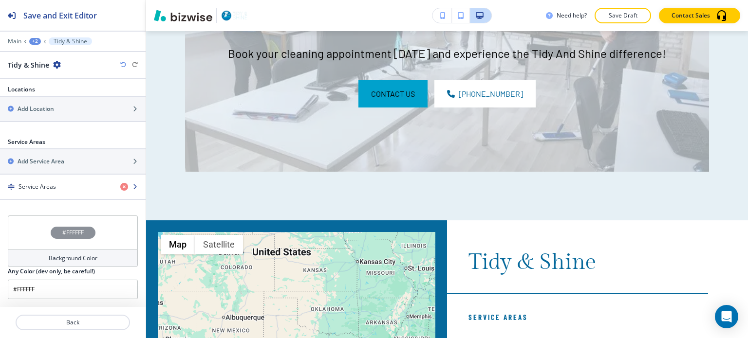
click at [51, 187] on div "Service Areas" at bounding box center [73, 187] width 146 height 24
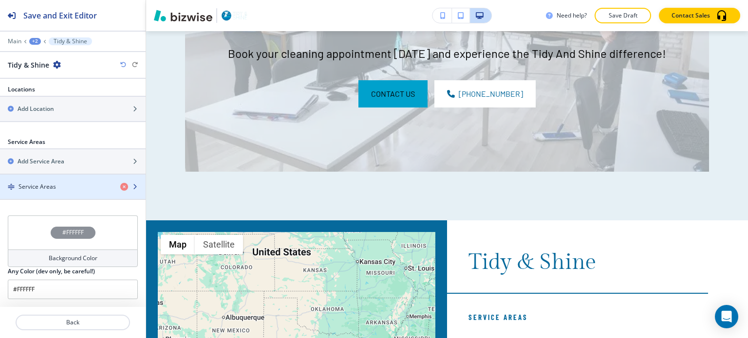
scroll to position [338, 0]
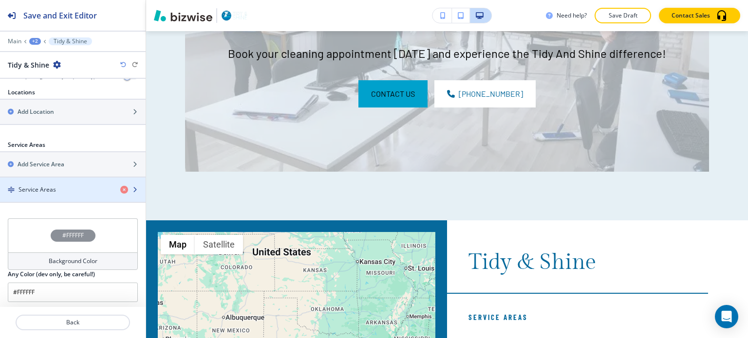
click at [62, 188] on div "Service Areas" at bounding box center [56, 190] width 112 height 9
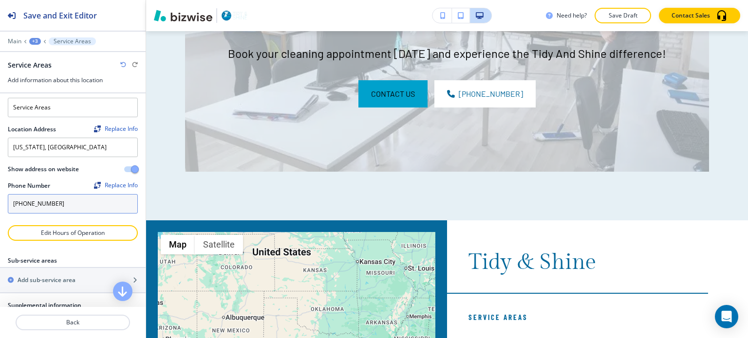
scroll to position [78, 0]
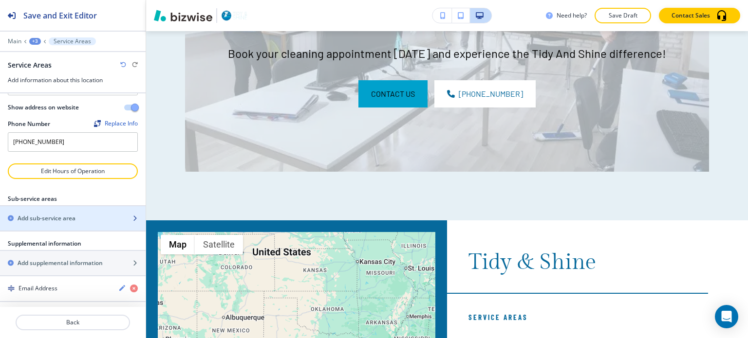
click at [72, 220] on h2 "Add sub-service area" at bounding box center [47, 218] width 58 height 9
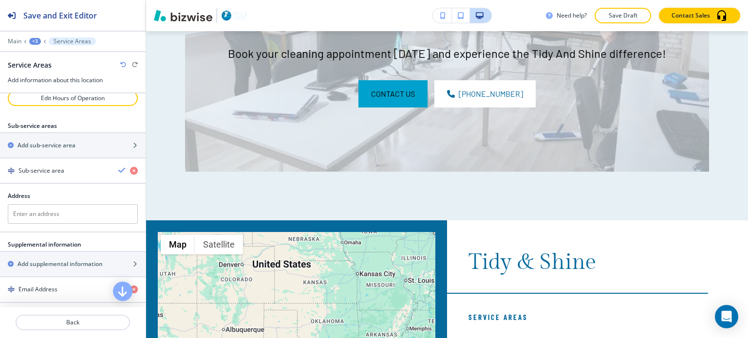
scroll to position [152, 0]
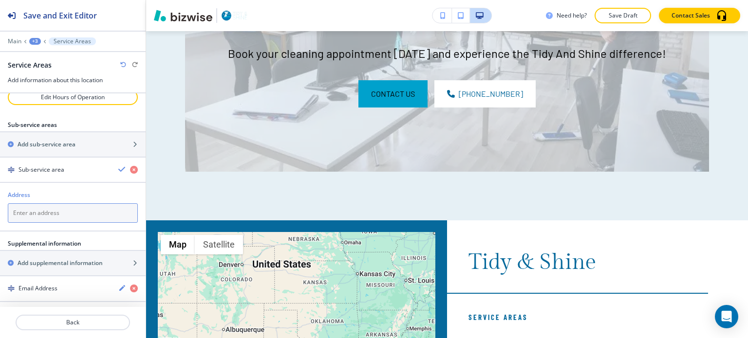
click at [41, 210] on textarea at bounding box center [73, 213] width 130 height 19
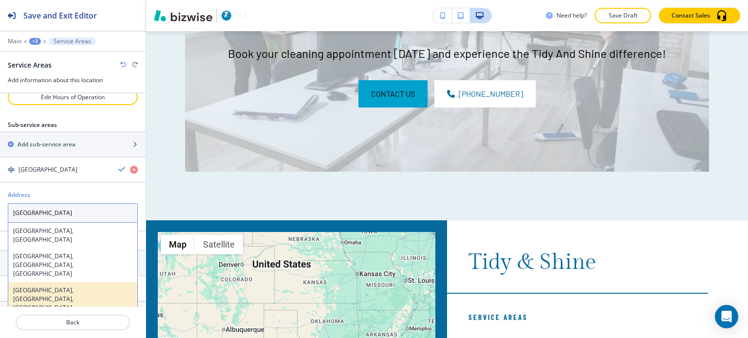
click at [51, 286] on h4 "[GEOGRAPHIC_DATA], [GEOGRAPHIC_DATA], [GEOGRAPHIC_DATA]" at bounding box center [72, 299] width 119 height 26
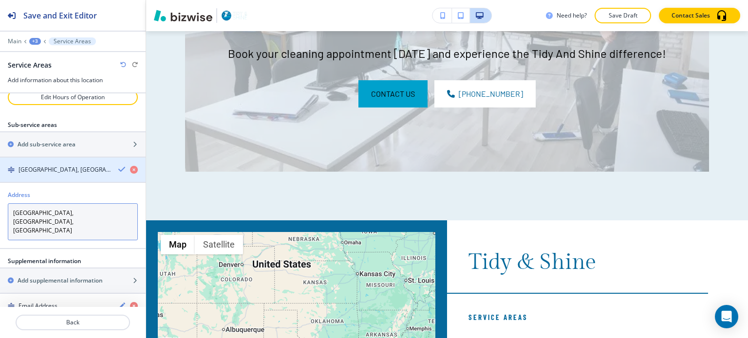
type textarea "[GEOGRAPHIC_DATA], [GEOGRAPHIC_DATA], [GEOGRAPHIC_DATA]"
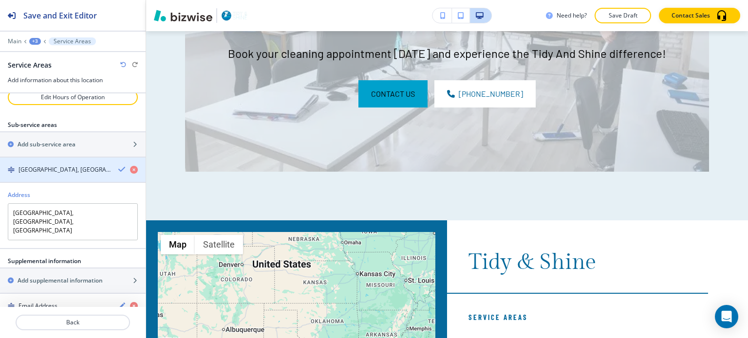
click at [118, 167] on icon "button" at bounding box center [122, 170] width 8 height 8
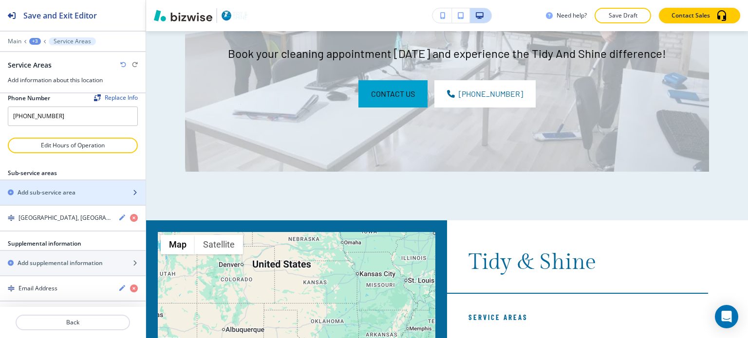
click at [90, 192] on div "Add sub-service area" at bounding box center [62, 192] width 124 height 9
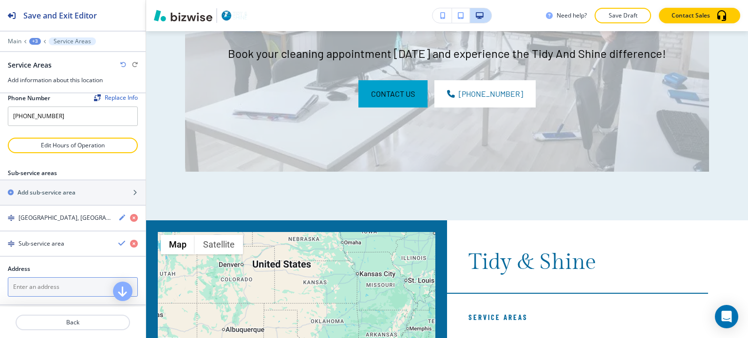
click at [53, 288] on textarea at bounding box center [73, 287] width 130 height 19
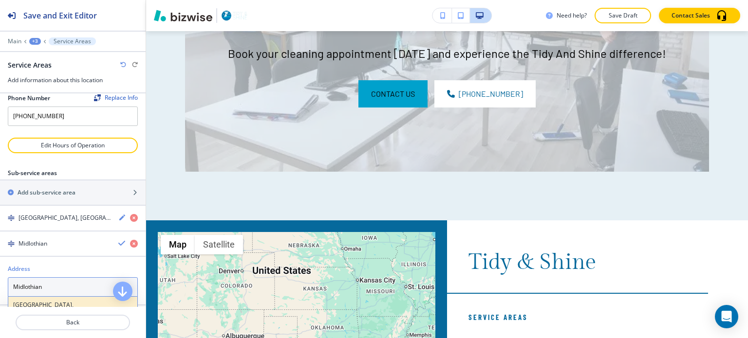
click at [58, 301] on h4 "[GEOGRAPHIC_DATA], [GEOGRAPHIC_DATA], [GEOGRAPHIC_DATA]" at bounding box center [72, 314] width 119 height 26
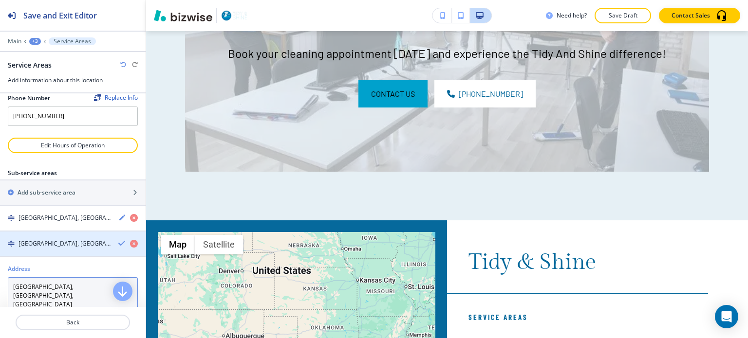
type textarea "[GEOGRAPHIC_DATA], [GEOGRAPHIC_DATA], [GEOGRAPHIC_DATA]"
click at [119, 240] on div "button" at bounding box center [131, 244] width 27 height 8
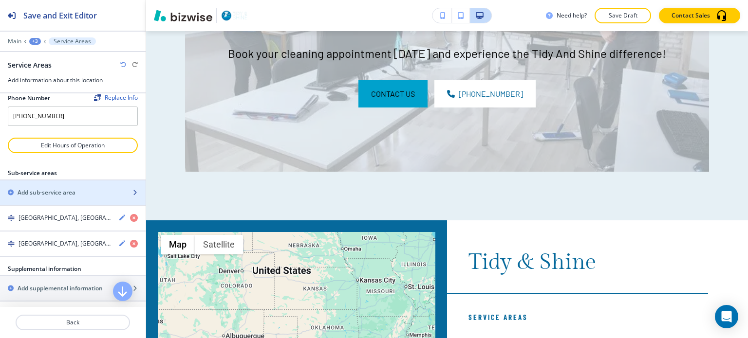
click at [93, 194] on div "Add sub-service area" at bounding box center [62, 192] width 124 height 9
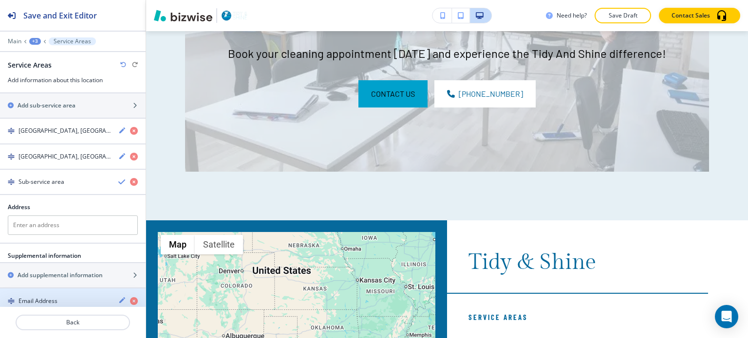
scroll to position [201, 0]
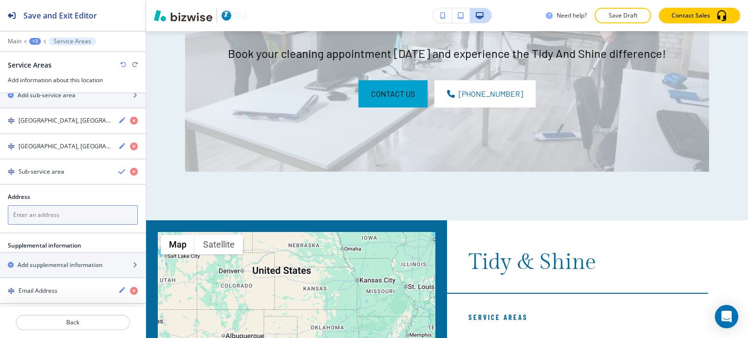
click at [48, 210] on textarea at bounding box center [73, 214] width 130 height 19
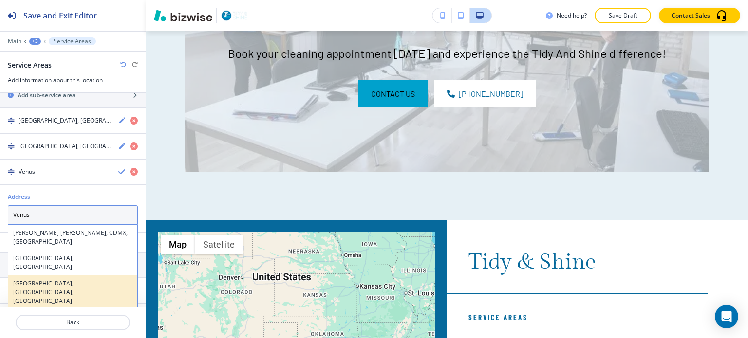
click at [39, 279] on h4 "[GEOGRAPHIC_DATA], [GEOGRAPHIC_DATA], [GEOGRAPHIC_DATA]" at bounding box center [72, 292] width 119 height 26
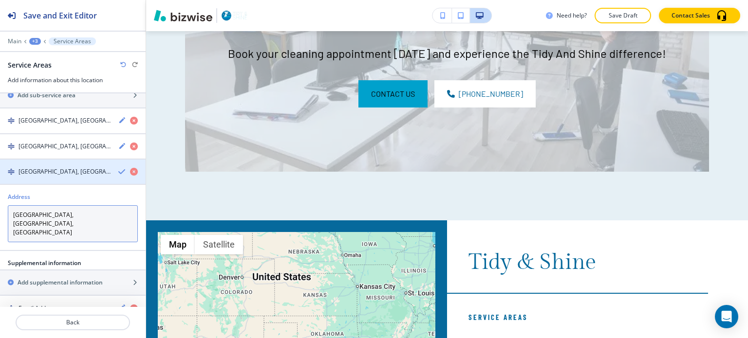
type textarea "[GEOGRAPHIC_DATA], [GEOGRAPHIC_DATA], [GEOGRAPHIC_DATA]"
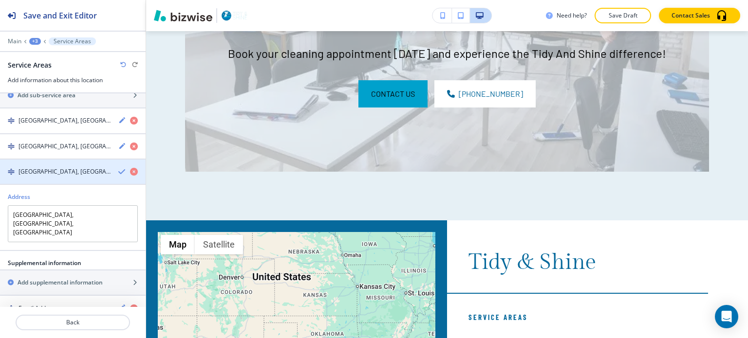
click at [118, 168] on icon "button" at bounding box center [122, 172] width 8 height 8
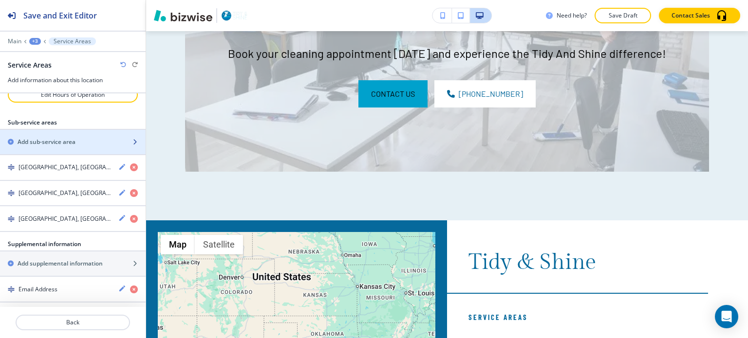
click at [90, 140] on div "Add sub-service area" at bounding box center [62, 142] width 124 height 9
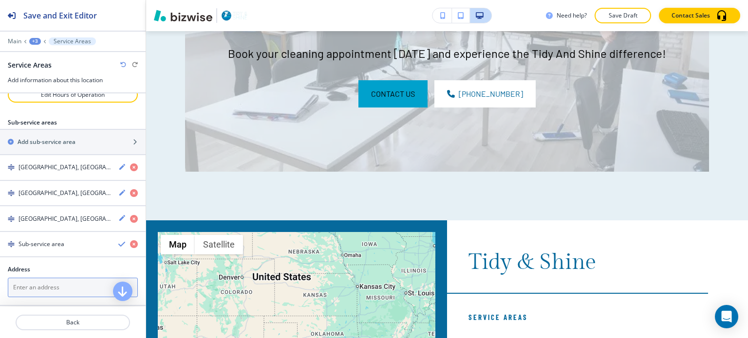
click at [15, 286] on textarea at bounding box center [73, 287] width 130 height 19
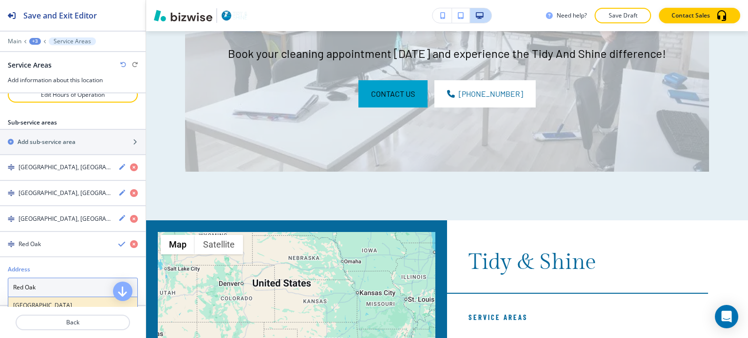
click at [88, 301] on h4 "[GEOGRAPHIC_DATA], [GEOGRAPHIC_DATA], [GEOGRAPHIC_DATA]" at bounding box center [72, 314] width 119 height 26
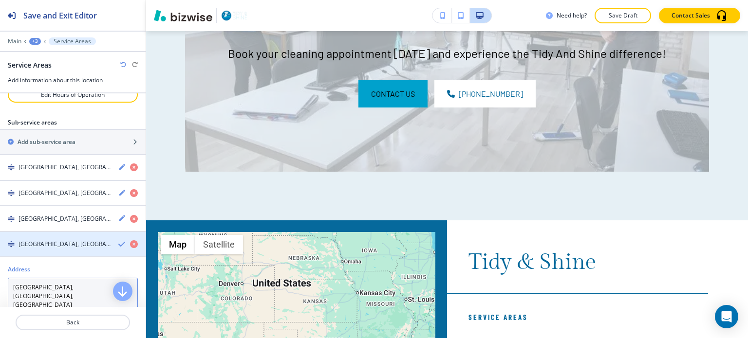
type textarea "[GEOGRAPHIC_DATA], [GEOGRAPHIC_DATA], [GEOGRAPHIC_DATA]"
click at [118, 242] on icon "button" at bounding box center [122, 245] width 8 height 8
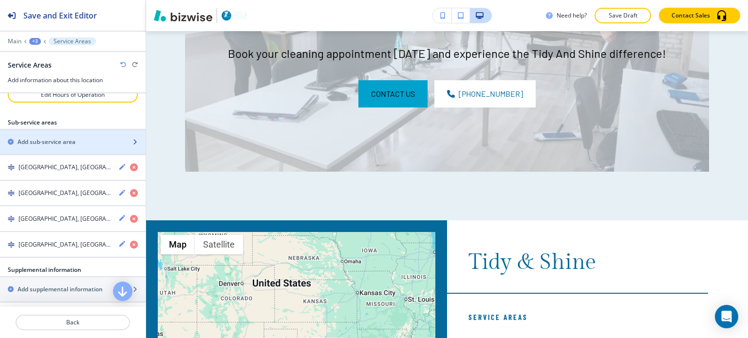
click at [58, 138] on h2 "Add sub-service area" at bounding box center [47, 142] width 58 height 9
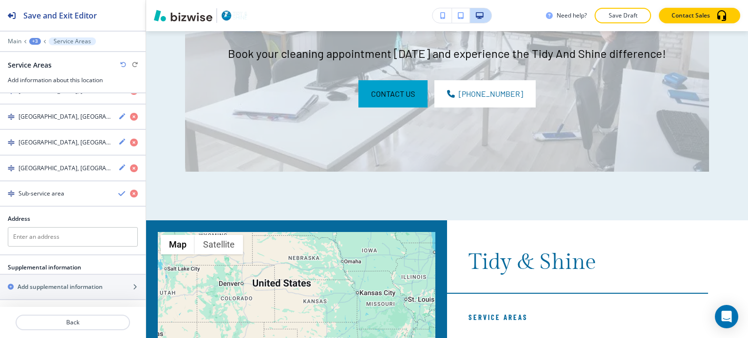
scroll to position [253, 0]
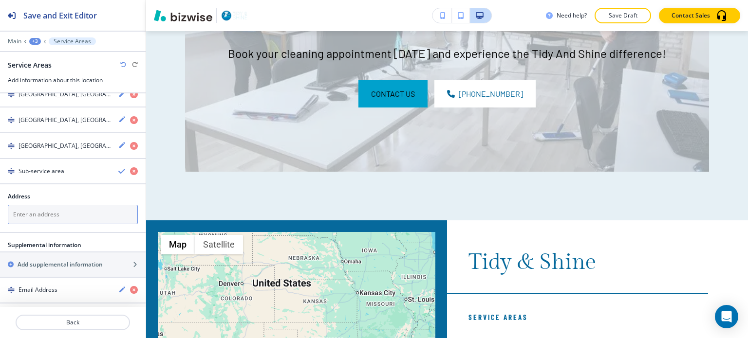
click at [55, 214] on textarea at bounding box center [73, 214] width 130 height 19
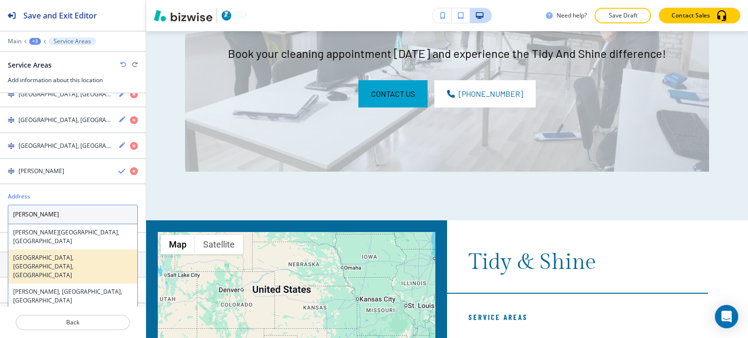
click at [56, 254] on h4 "[GEOGRAPHIC_DATA], [GEOGRAPHIC_DATA], [GEOGRAPHIC_DATA]" at bounding box center [72, 267] width 119 height 26
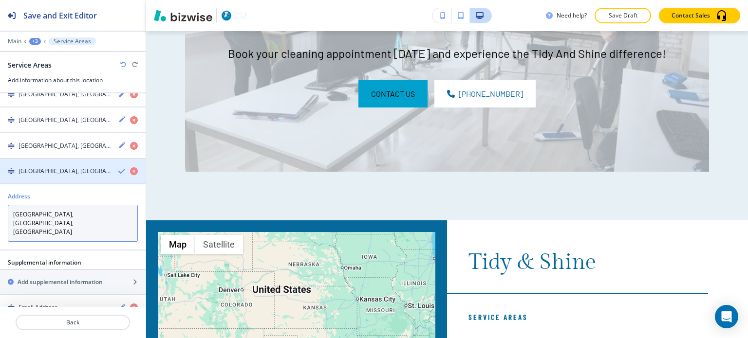
type textarea "[GEOGRAPHIC_DATA], [GEOGRAPHIC_DATA], [GEOGRAPHIC_DATA]"
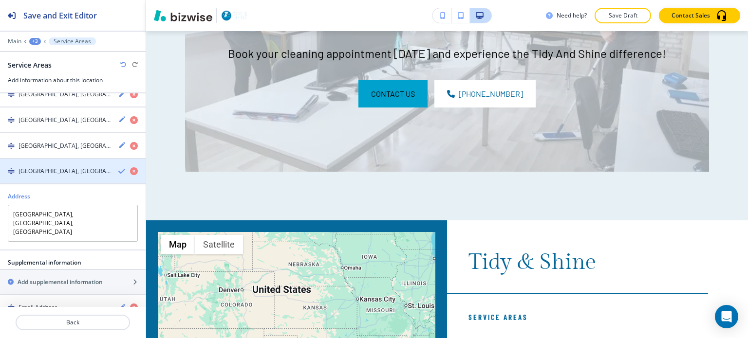
click at [118, 168] on icon "button" at bounding box center [122, 171] width 8 height 8
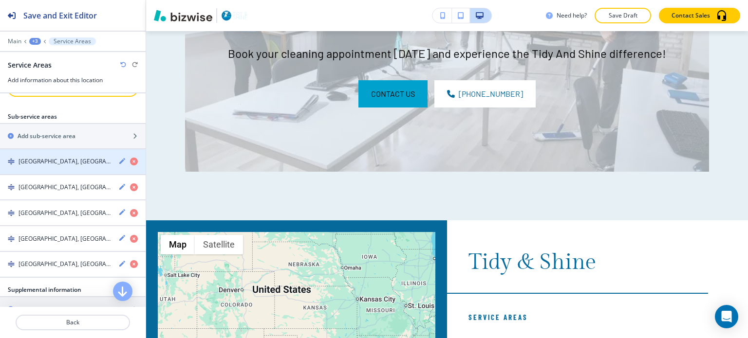
scroll to position [157, 0]
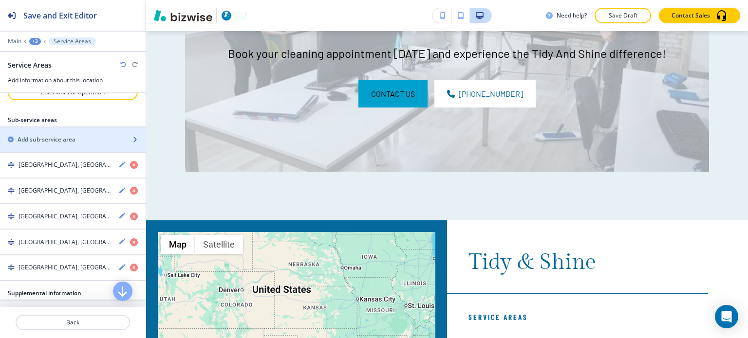
click at [52, 138] on h2 "Add sub-service area" at bounding box center [47, 139] width 58 height 9
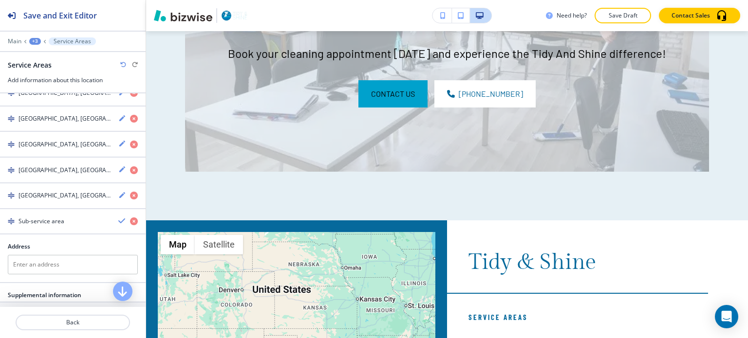
scroll to position [254, 0]
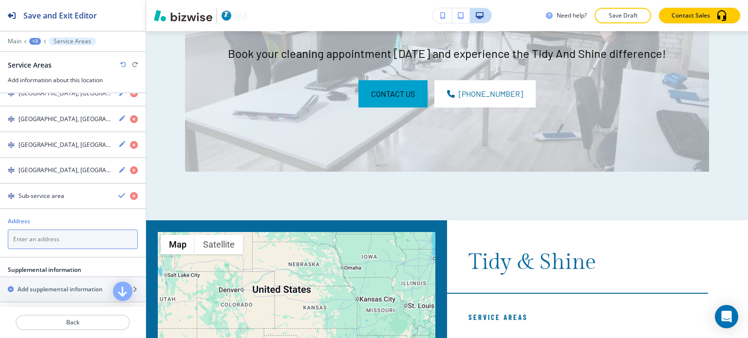
click at [66, 236] on textarea at bounding box center [73, 239] width 130 height 19
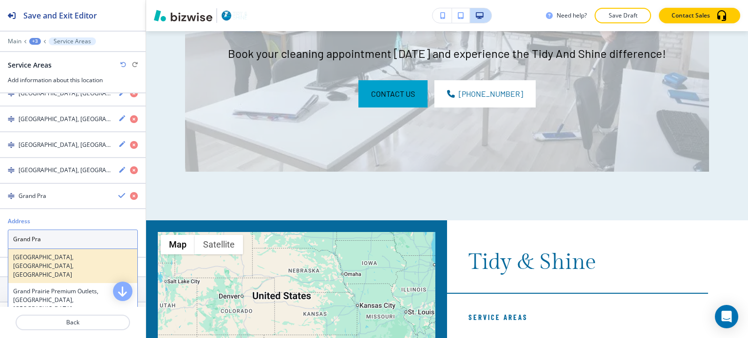
click at [62, 253] on h4 "[GEOGRAPHIC_DATA], [GEOGRAPHIC_DATA], [GEOGRAPHIC_DATA]" at bounding box center [72, 266] width 119 height 26
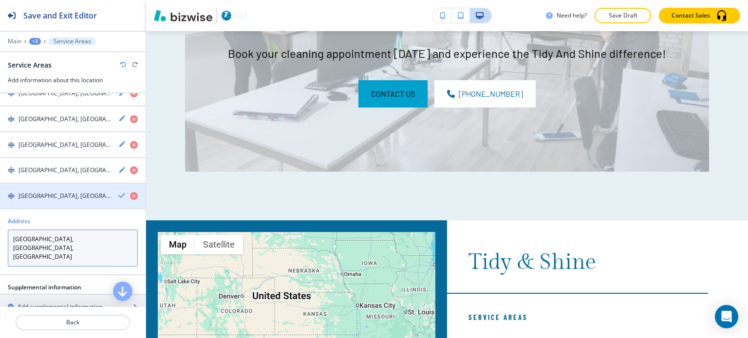
type textarea "[GEOGRAPHIC_DATA], [GEOGRAPHIC_DATA], [GEOGRAPHIC_DATA]"
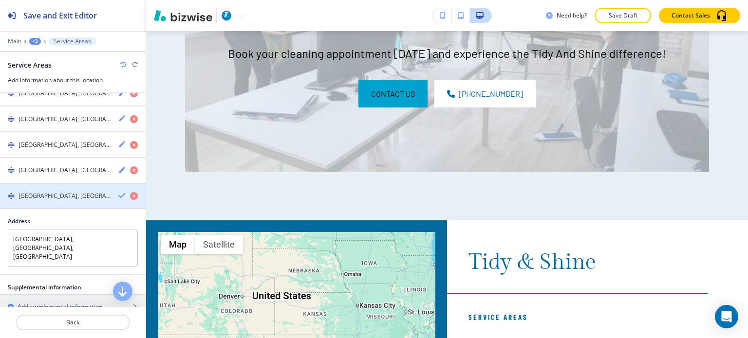
click at [112, 201] on div "button" at bounding box center [73, 205] width 146 height 8
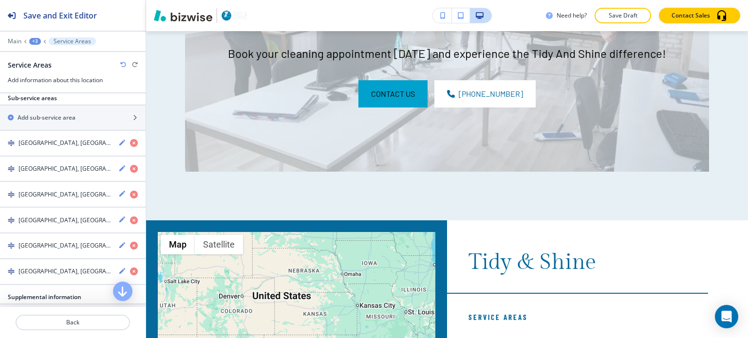
scroll to position [182, 0]
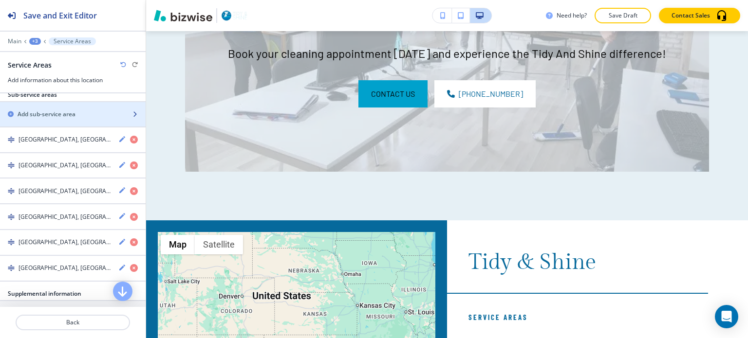
click at [60, 119] on div "button" at bounding box center [73, 123] width 146 height 8
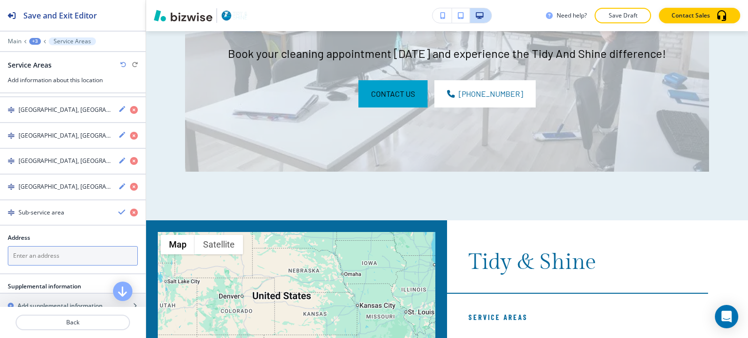
scroll to position [279, 0]
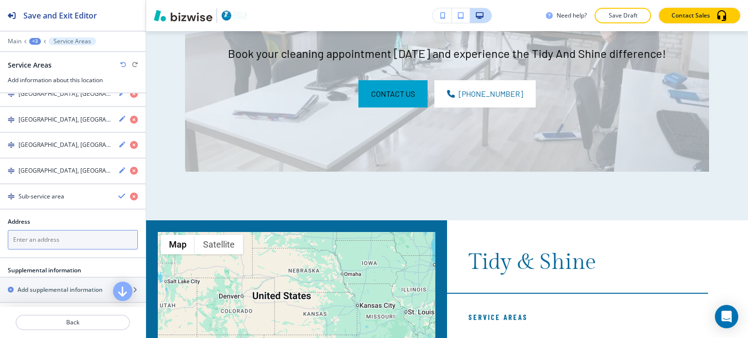
click at [63, 238] on textarea at bounding box center [73, 239] width 130 height 19
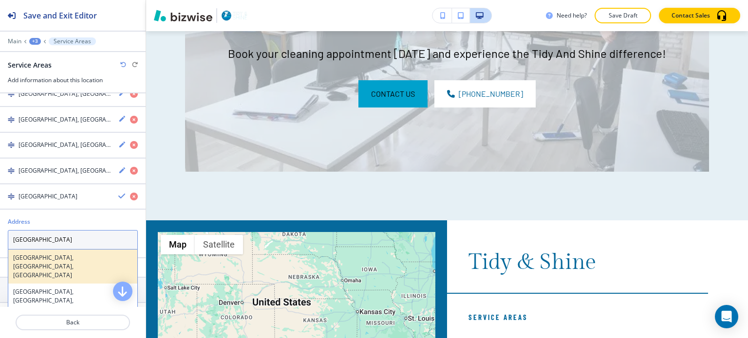
click at [66, 258] on h4 "[GEOGRAPHIC_DATA], [GEOGRAPHIC_DATA], [GEOGRAPHIC_DATA]" at bounding box center [72, 267] width 119 height 26
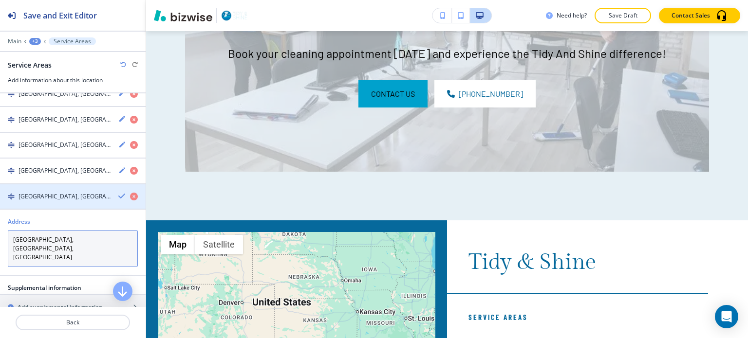
type textarea "[GEOGRAPHIC_DATA], [GEOGRAPHIC_DATA], [GEOGRAPHIC_DATA]"
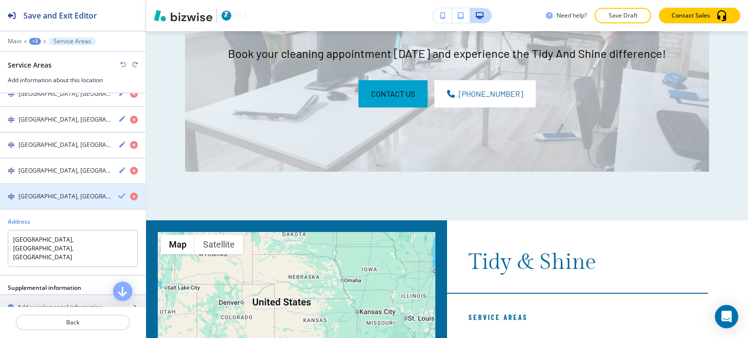
click at [118, 195] on icon "button" at bounding box center [122, 196] width 8 height 8
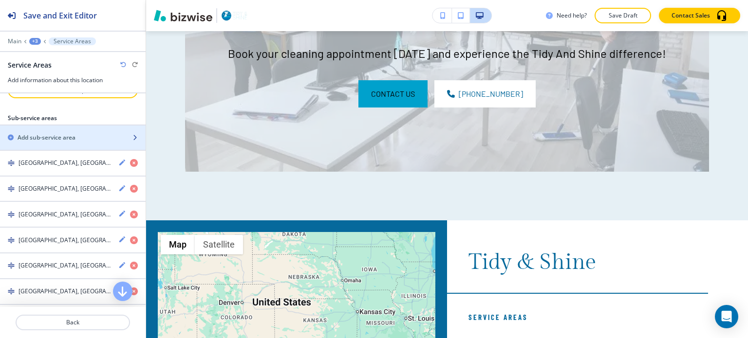
click at [53, 136] on h2 "Add sub-service area" at bounding box center [47, 137] width 58 height 9
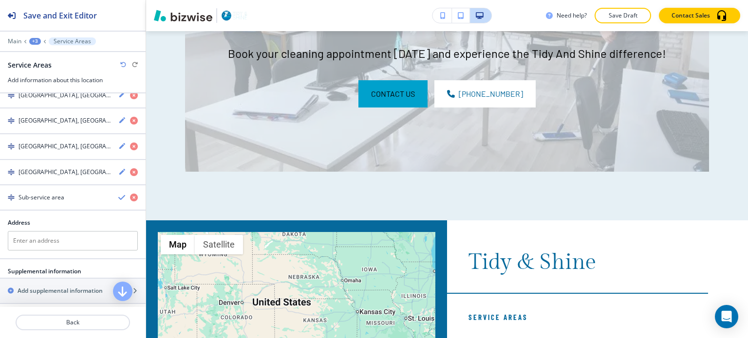
scroll to position [305, 0]
click at [49, 232] on textarea at bounding box center [73, 239] width 130 height 19
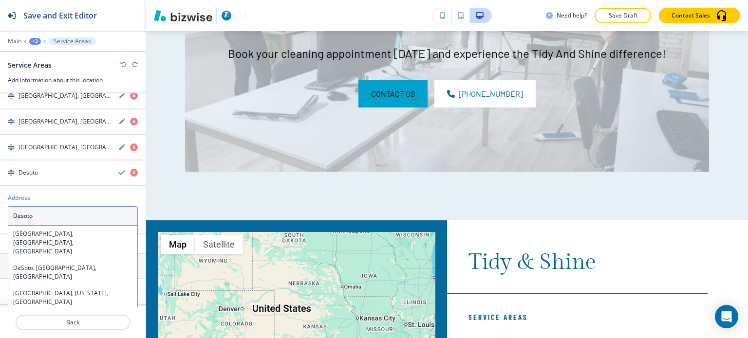
scroll to position [330, 0]
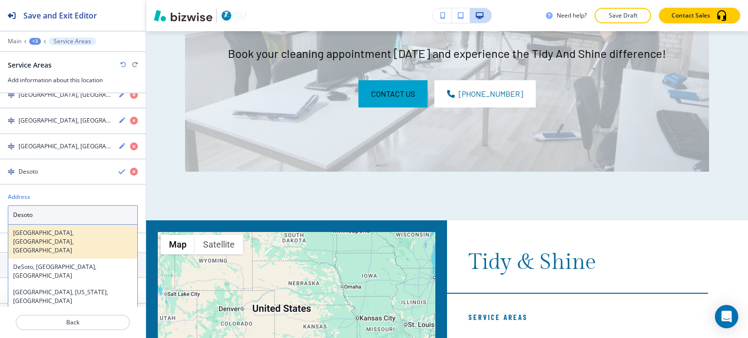
click at [67, 229] on h4 "[GEOGRAPHIC_DATA], [GEOGRAPHIC_DATA], [GEOGRAPHIC_DATA]" at bounding box center [72, 242] width 119 height 26
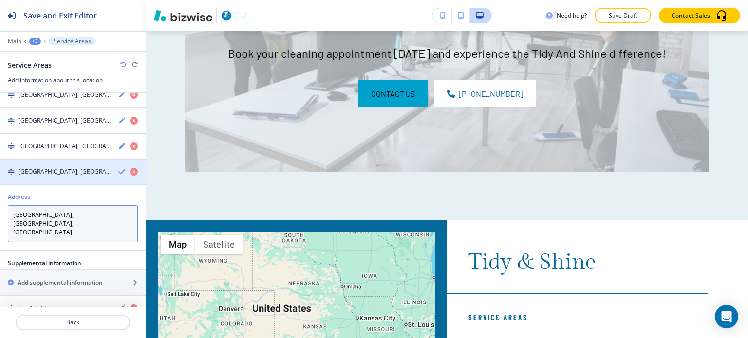
type textarea "[GEOGRAPHIC_DATA], [GEOGRAPHIC_DATA], [GEOGRAPHIC_DATA]"
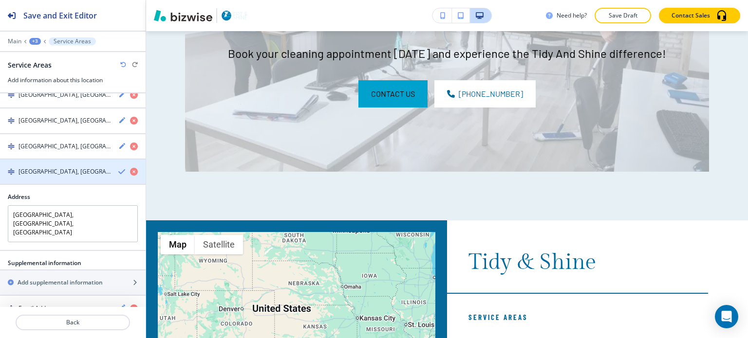
click at [118, 168] on icon "button" at bounding box center [122, 172] width 8 height 8
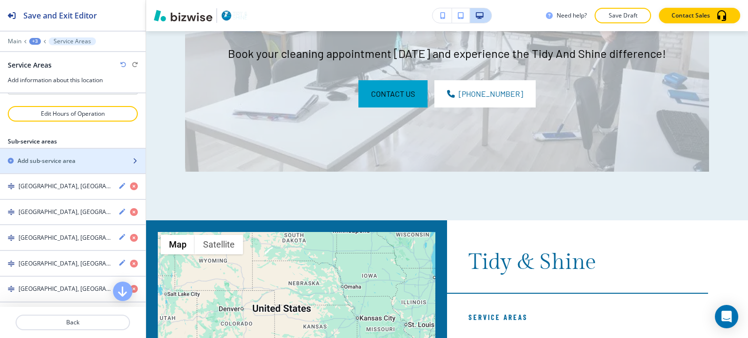
click at [56, 157] on h2 "Add sub-service area" at bounding box center [47, 161] width 58 height 9
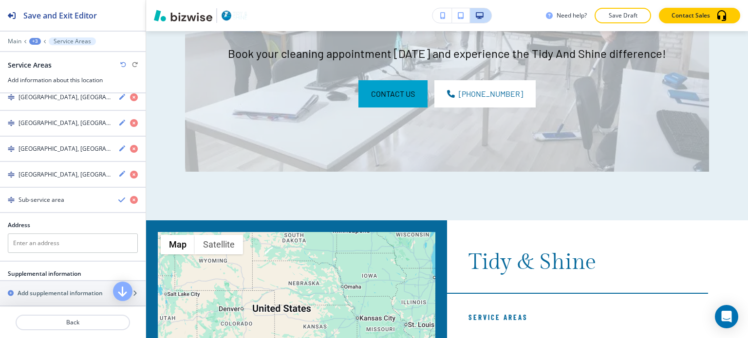
scroll to position [330, 0]
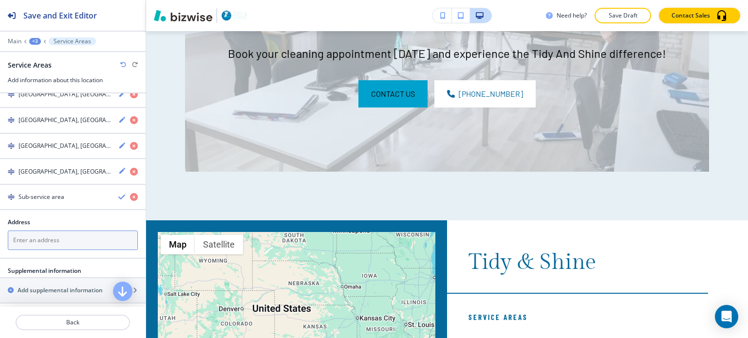
click at [58, 236] on textarea at bounding box center [73, 240] width 130 height 19
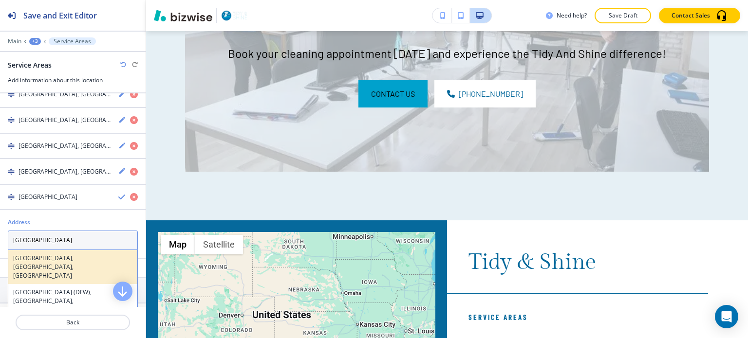
click at [51, 254] on h4 "[GEOGRAPHIC_DATA], [GEOGRAPHIC_DATA], [GEOGRAPHIC_DATA]" at bounding box center [72, 267] width 119 height 26
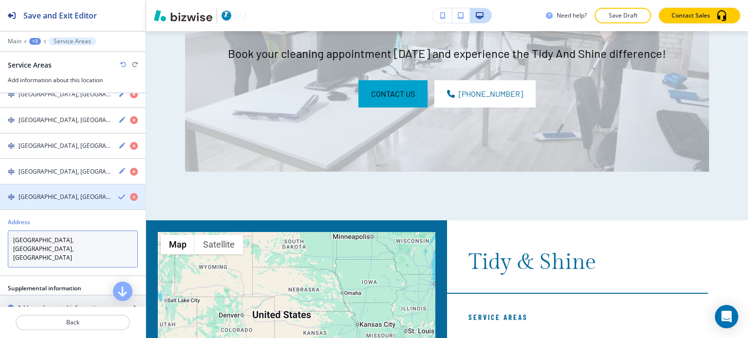
type textarea "[GEOGRAPHIC_DATA], [GEOGRAPHIC_DATA], [GEOGRAPHIC_DATA]"
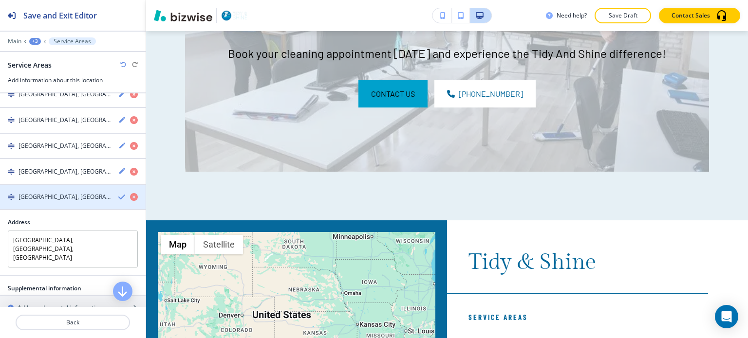
click at [118, 194] on icon "button" at bounding box center [122, 197] width 8 height 8
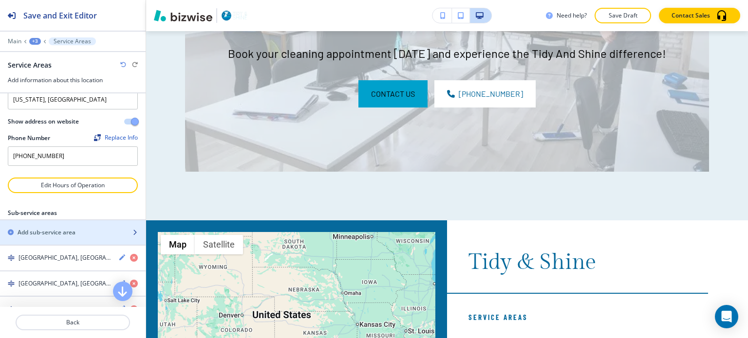
click at [56, 228] on h2 "Add sub-service area" at bounding box center [47, 232] width 58 height 9
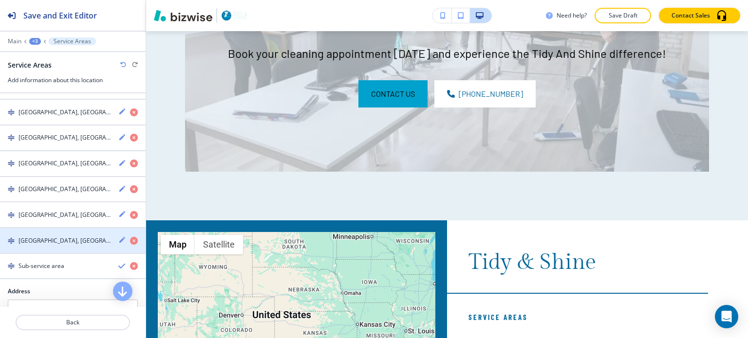
scroll to position [381, 0]
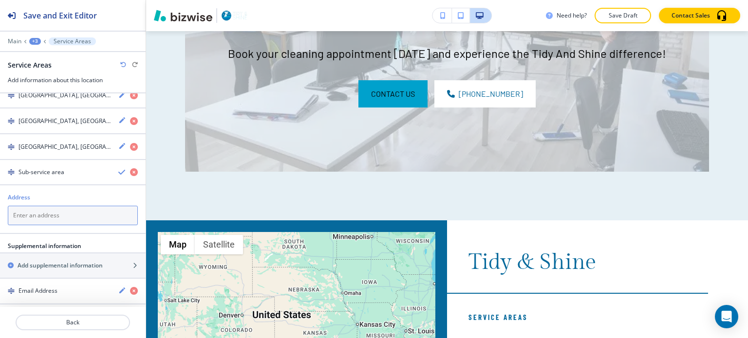
click at [55, 216] on textarea at bounding box center [73, 215] width 130 height 19
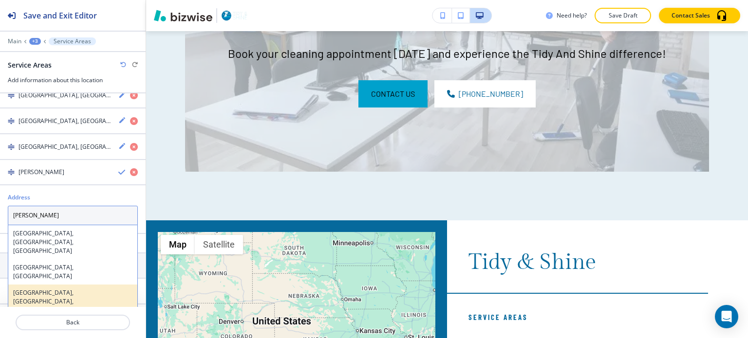
click at [45, 289] on h4 "[GEOGRAPHIC_DATA], [GEOGRAPHIC_DATA], [GEOGRAPHIC_DATA]" at bounding box center [72, 302] width 119 height 26
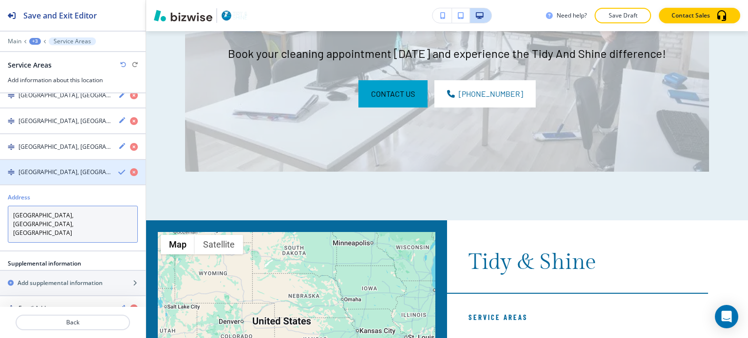
type textarea "[GEOGRAPHIC_DATA], [GEOGRAPHIC_DATA], [GEOGRAPHIC_DATA]"
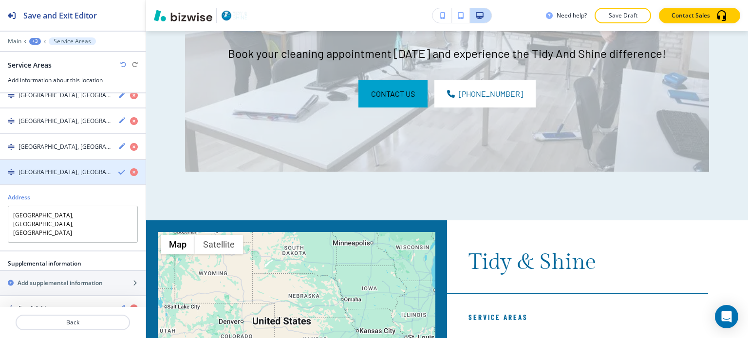
click at [118, 170] on icon "button" at bounding box center [122, 172] width 8 height 8
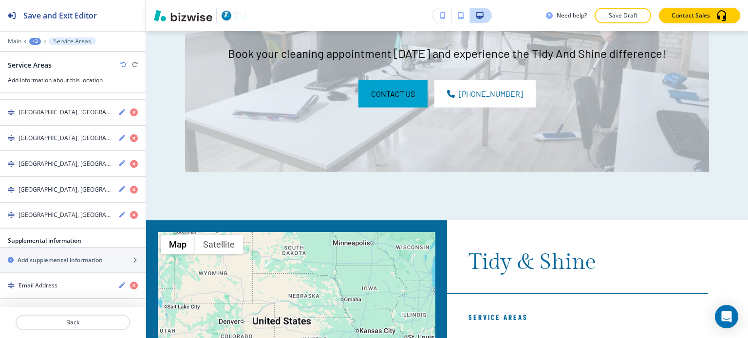
scroll to position [333, 0]
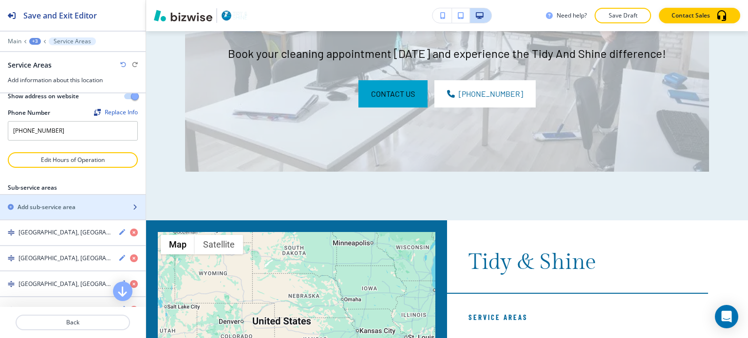
click at [55, 199] on div "button" at bounding box center [73, 199] width 146 height 8
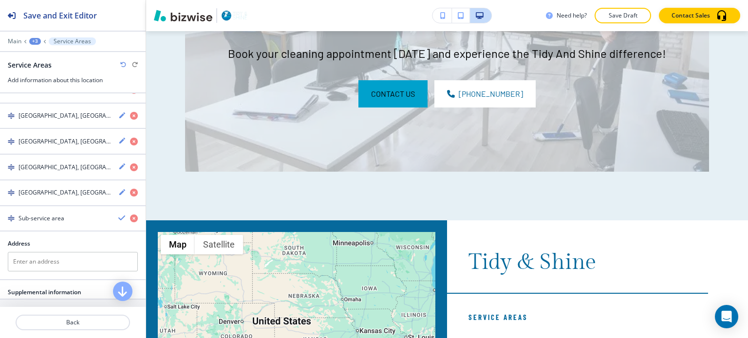
scroll to position [381, 0]
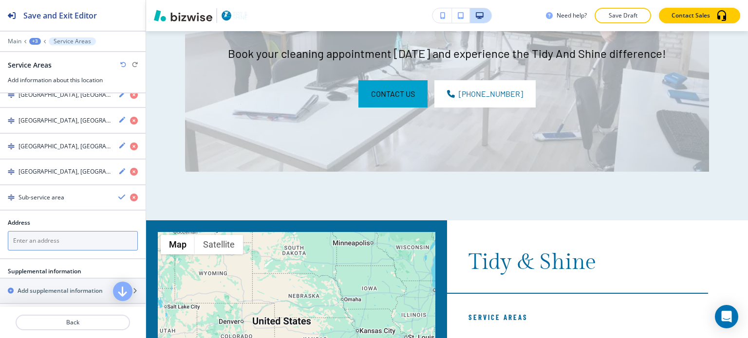
click at [56, 234] on textarea at bounding box center [73, 240] width 130 height 19
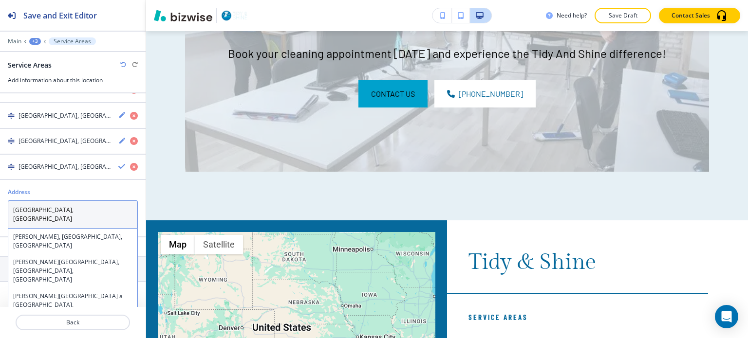
scroll to position [421, 0]
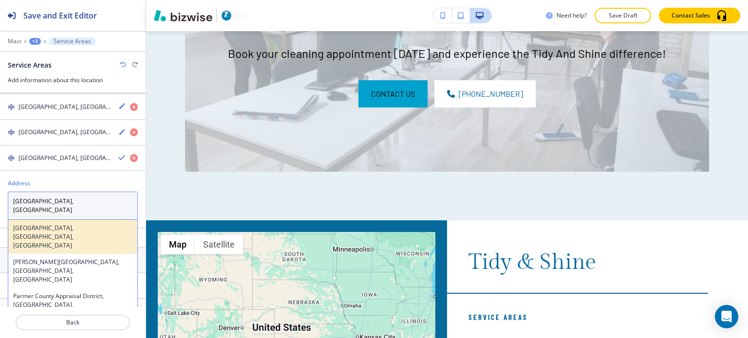
click at [62, 224] on h4 "[GEOGRAPHIC_DATA], [GEOGRAPHIC_DATA], [GEOGRAPHIC_DATA]" at bounding box center [72, 237] width 119 height 26
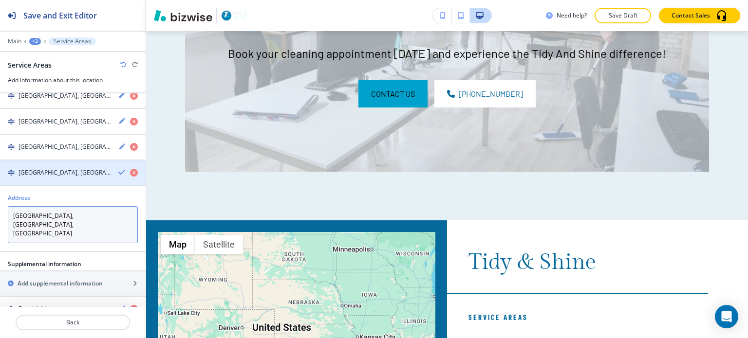
type textarea "[GEOGRAPHIC_DATA], [GEOGRAPHIC_DATA], [GEOGRAPHIC_DATA]"
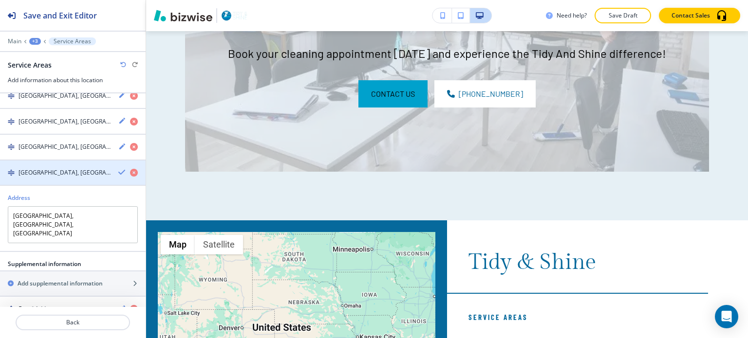
click at [118, 168] on icon "button" at bounding box center [122, 172] width 8 height 8
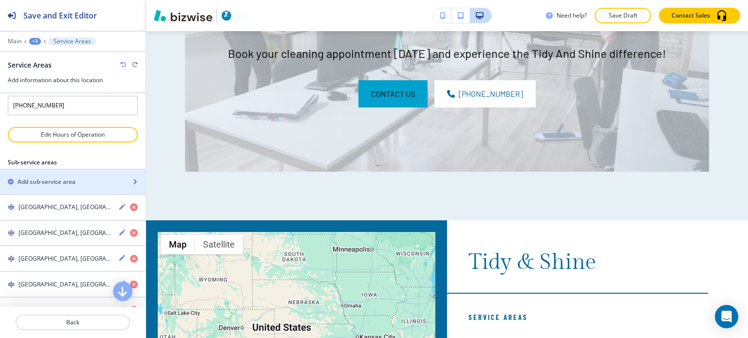
click at [49, 181] on h2 "Add sub-service area" at bounding box center [47, 182] width 58 height 9
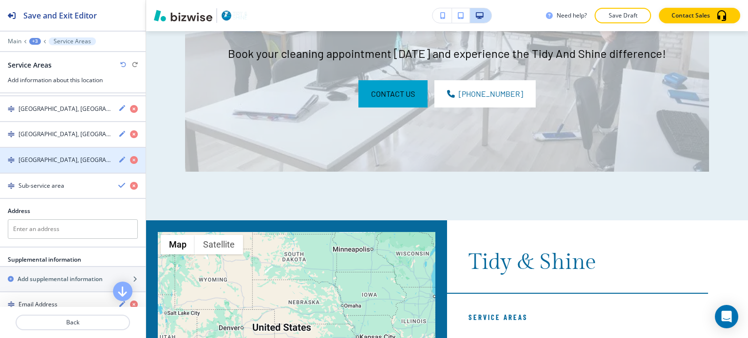
scroll to position [431, 0]
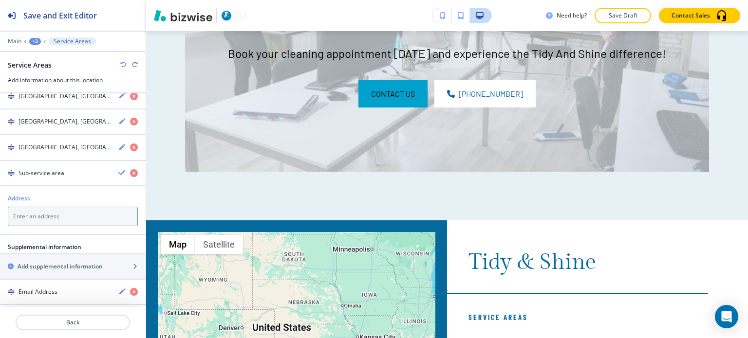
click at [57, 216] on textarea at bounding box center [73, 216] width 130 height 19
type textarea "w"
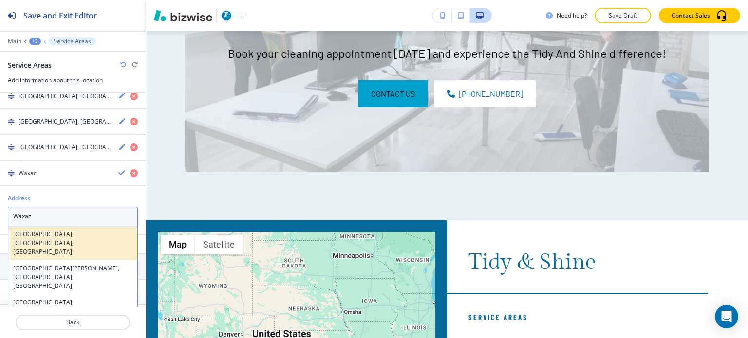
click at [60, 226] on div "[GEOGRAPHIC_DATA], [GEOGRAPHIC_DATA], [GEOGRAPHIC_DATA]" at bounding box center [72, 243] width 129 height 34
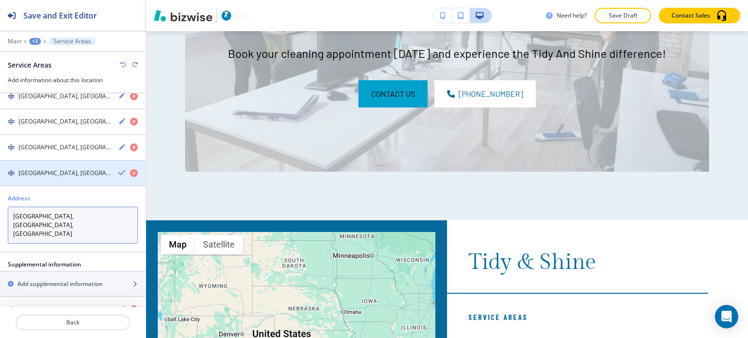
type textarea "[GEOGRAPHIC_DATA], [GEOGRAPHIC_DATA], [GEOGRAPHIC_DATA]"
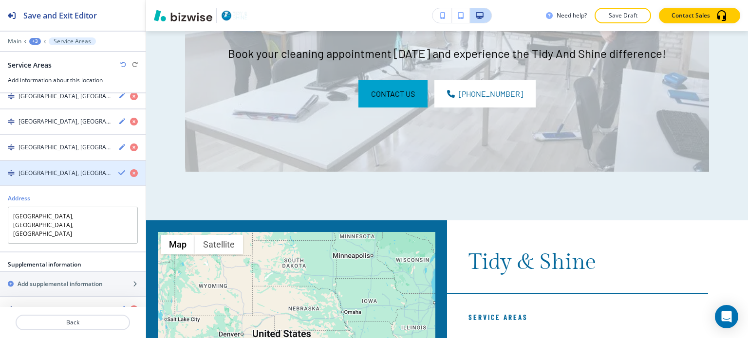
click at [118, 169] on icon "button" at bounding box center [122, 173] width 8 height 8
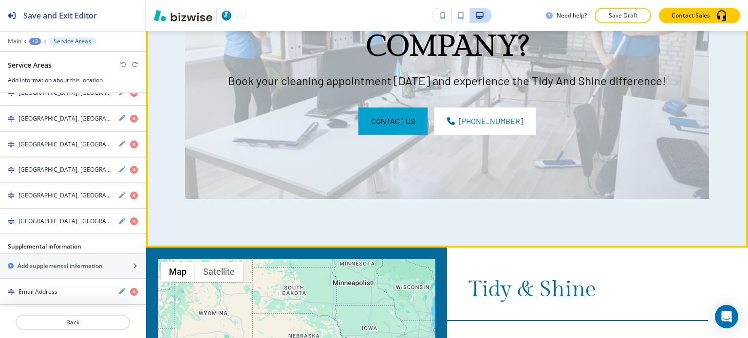
scroll to position [5391, 0]
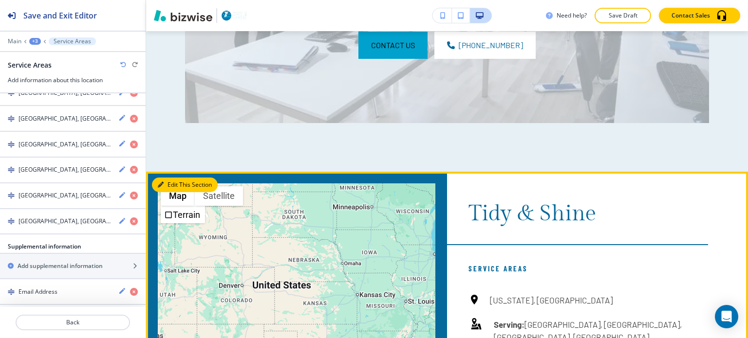
click at [165, 178] on button "Edit This Section" at bounding box center [185, 185] width 66 height 15
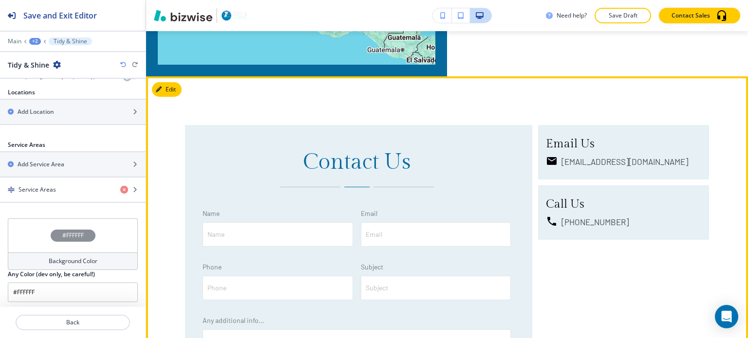
scroll to position [5975, 0]
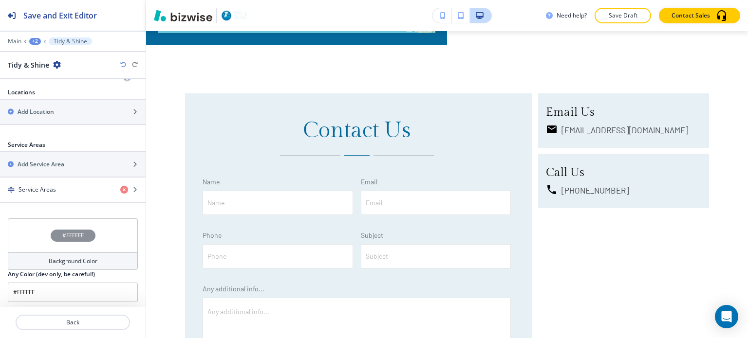
click at [29, 249] on div "#FFFFFF" at bounding box center [73, 236] width 130 height 34
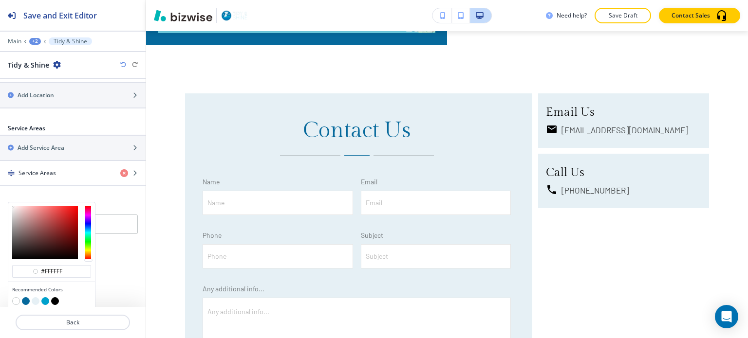
scroll to position [385, 0]
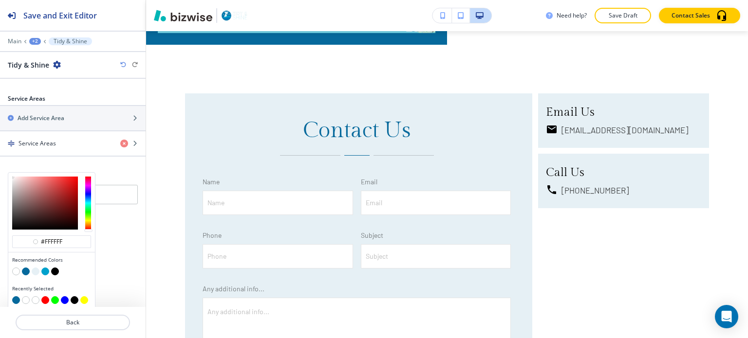
click at [27, 269] on button "button" at bounding box center [26, 272] width 8 height 8
type input "#06699c"
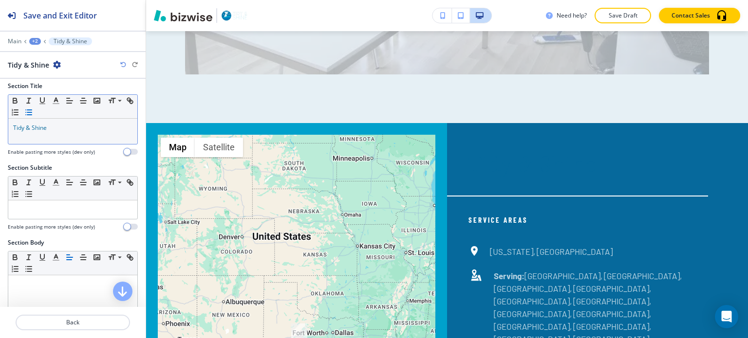
scroll to position [0, 0]
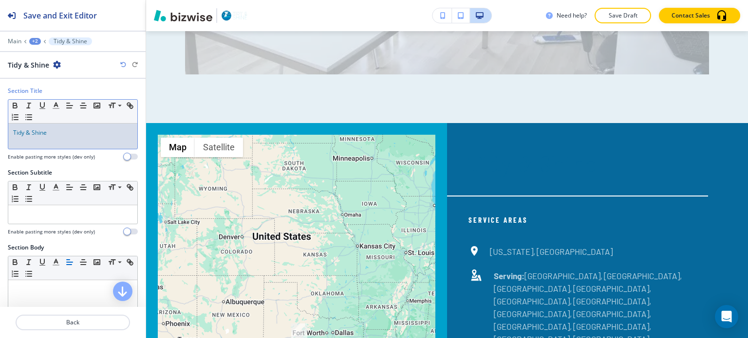
click at [55, 135] on p "Tidy & Shine" at bounding box center [72, 133] width 119 height 9
click at [60, 106] on button "button" at bounding box center [56, 106] width 14 height 12
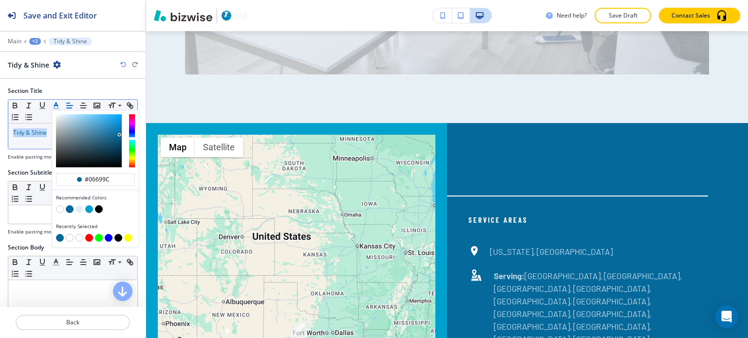
click at [61, 208] on button "button" at bounding box center [60, 209] width 8 height 8
type input "#ffffff"
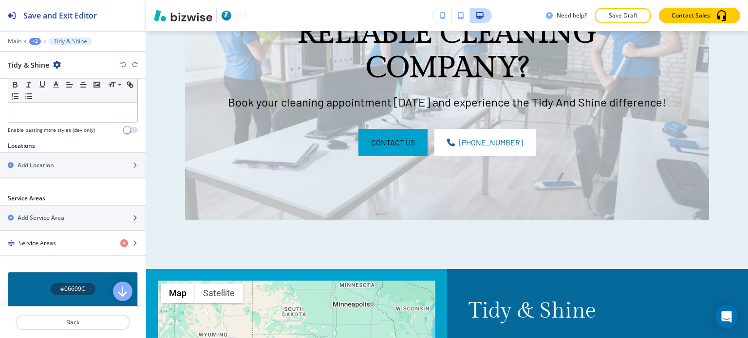
scroll to position [292, 0]
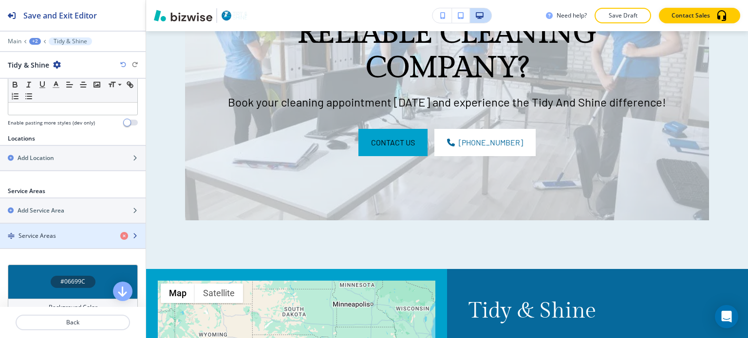
click at [33, 232] on h4 "Service Areas" at bounding box center [37, 236] width 37 height 9
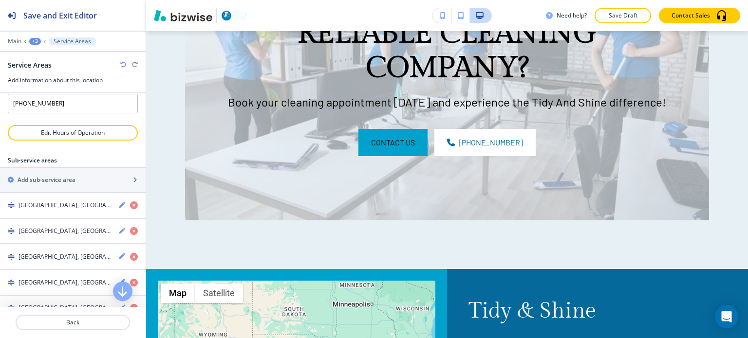
scroll to position [146, 0]
